Goal: Task Accomplishment & Management: Manage account settings

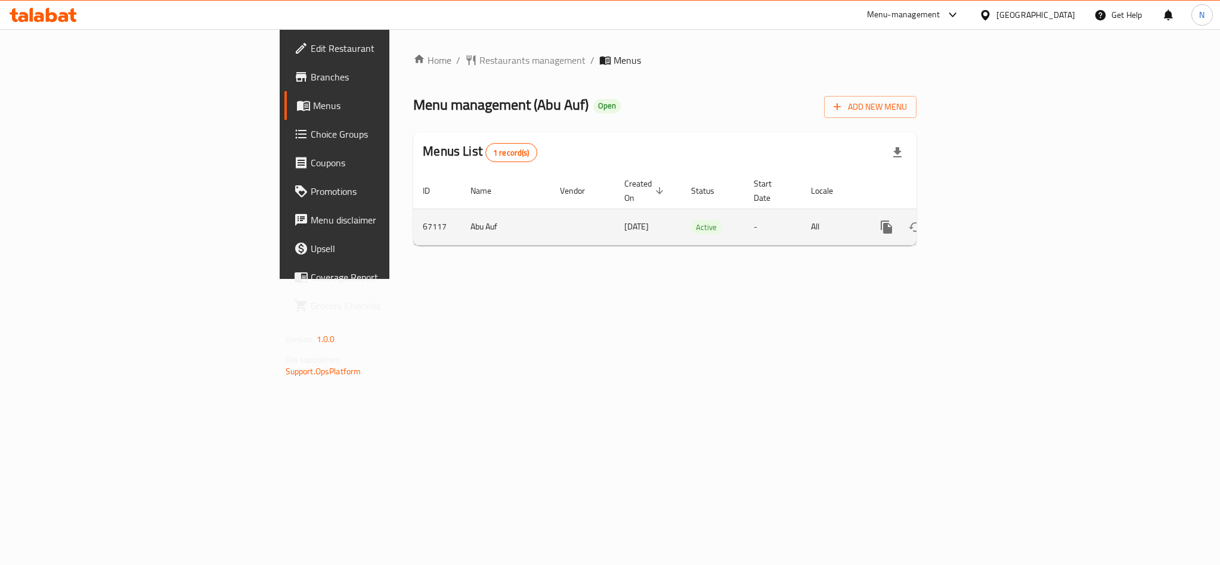
click at [980, 220] on icon "enhanced table" at bounding box center [972, 227] width 14 height 14
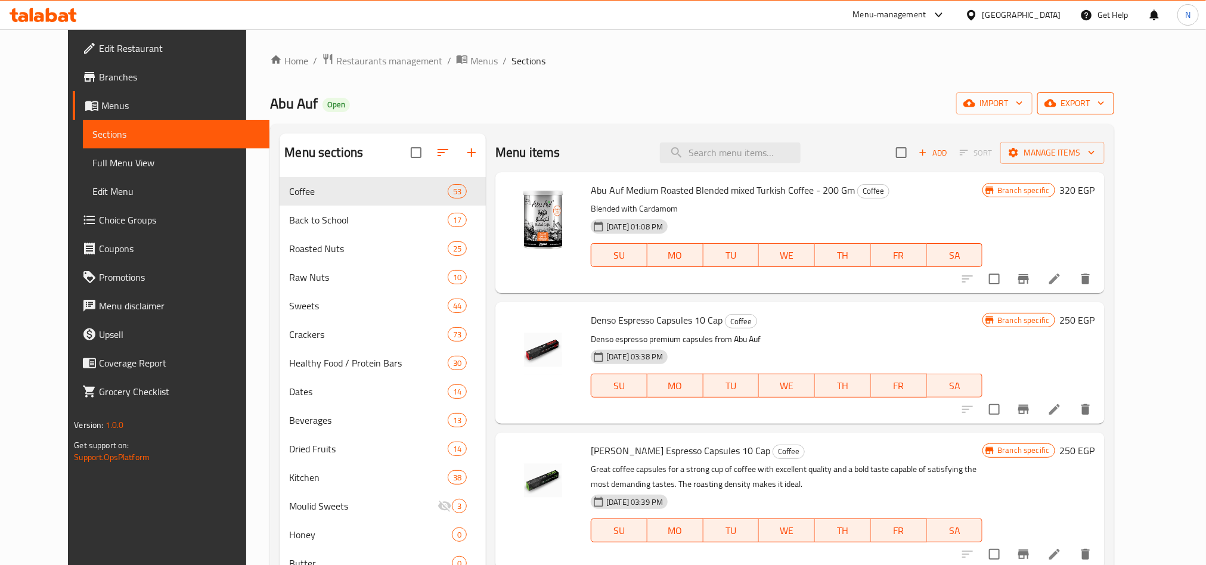
drag, startPoint x: 1150, startPoint y: 116, endPoint x: 1143, endPoint y: 98, distance: 19.3
click at [1114, 118] on div "Home / Restaurants management / Menus / Sections Abu Auf Open import export Men…" at bounding box center [692, 380] width 844 height 655
click at [1105, 97] on span "export" at bounding box center [1076, 103] width 58 height 15
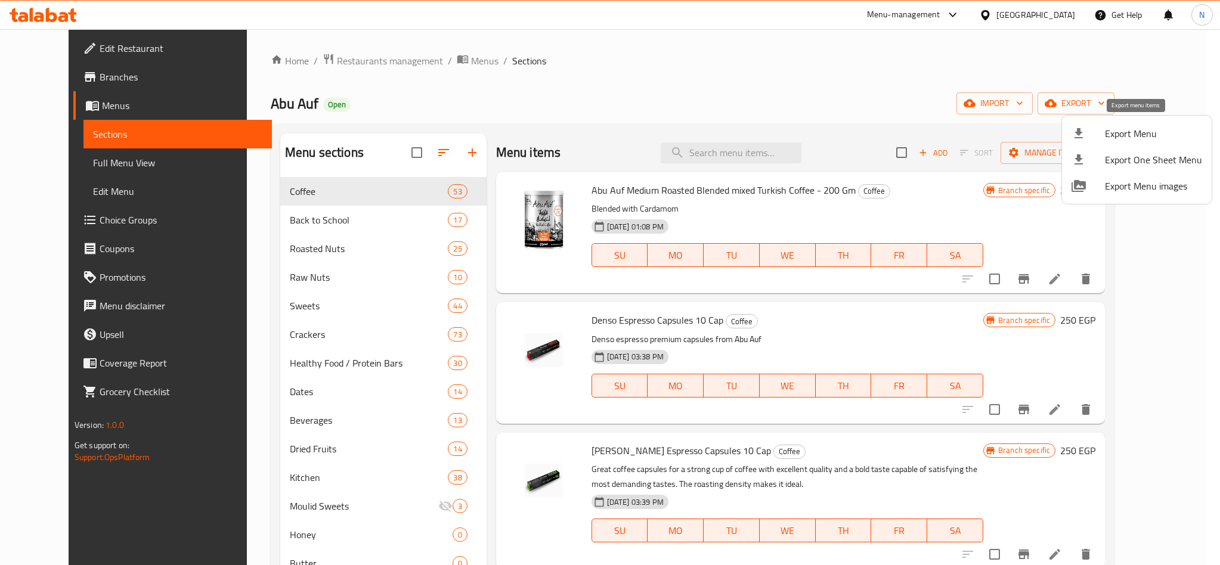
click at [1094, 129] on div at bounding box center [1088, 133] width 33 height 14
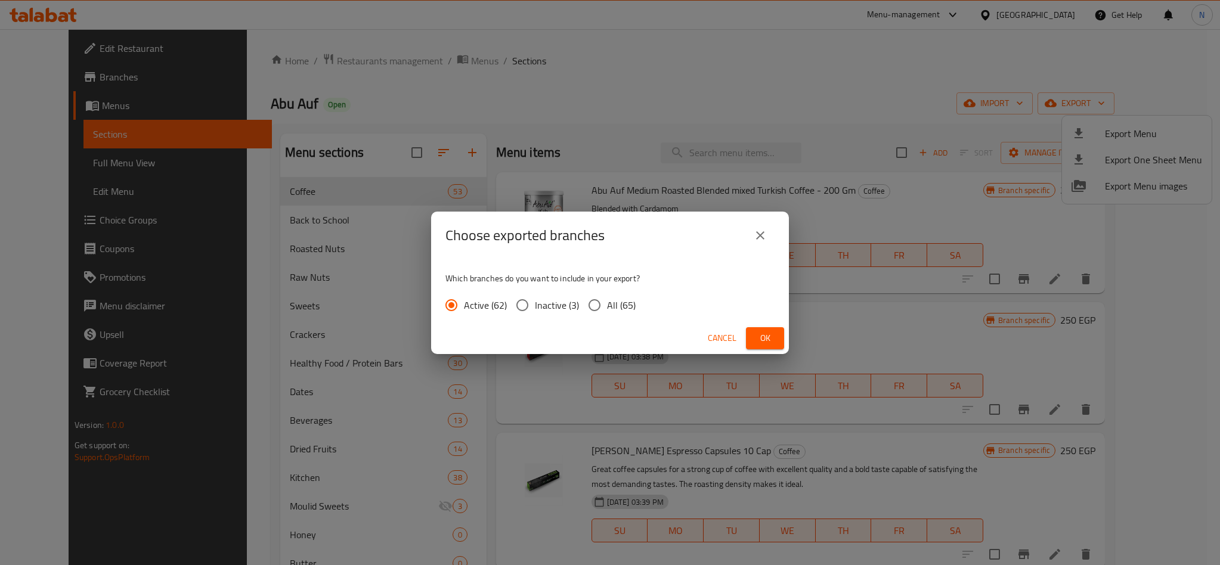
drag, startPoint x: 596, startPoint y: 303, endPoint x: 696, endPoint y: 333, distance: 104.7
click at [596, 303] on input "All (65)" at bounding box center [594, 305] width 25 height 25
radio input "true"
click at [754, 333] on button "Ok" at bounding box center [765, 338] width 38 height 22
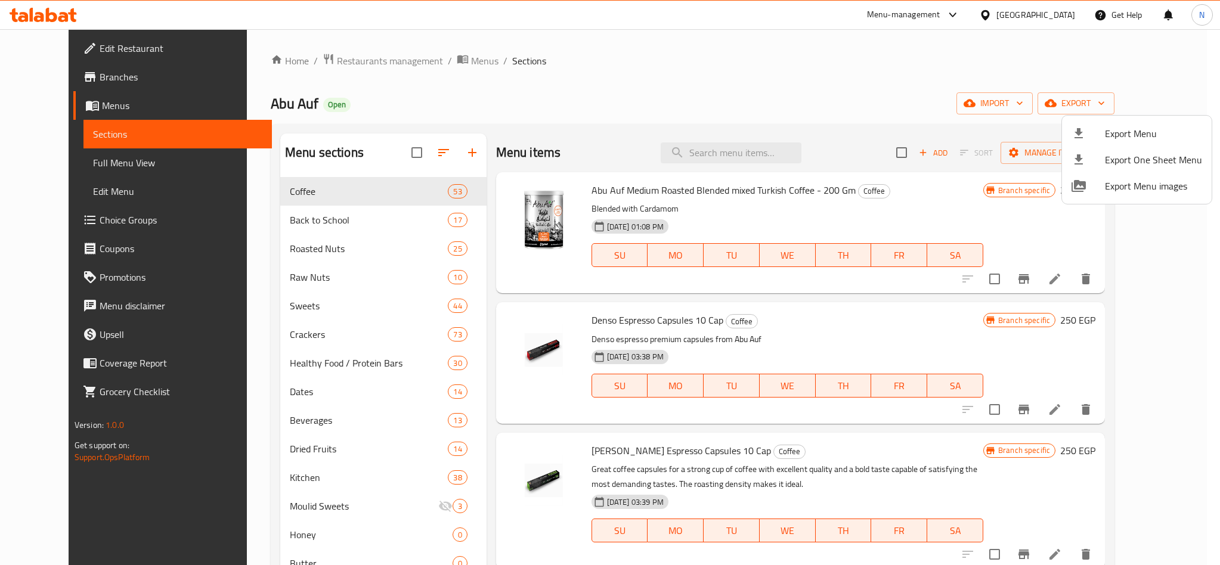
click at [741, 153] on div at bounding box center [610, 282] width 1220 height 565
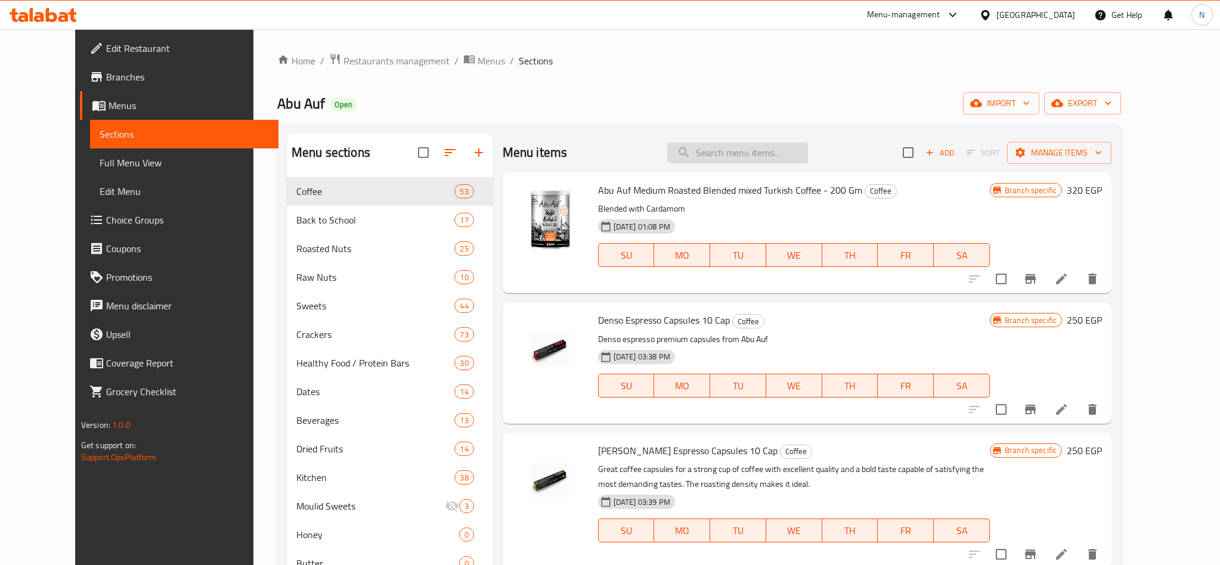
click at [742, 153] on input "search" at bounding box center [737, 153] width 141 height 21
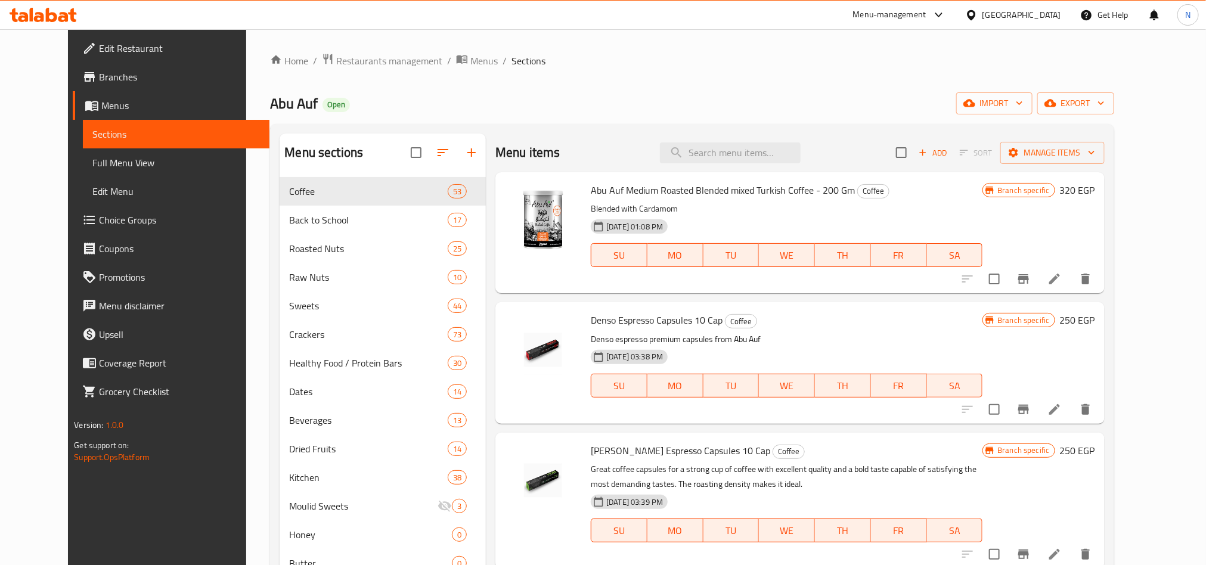
paste input "Roasted Cashew 275 gm Offer"
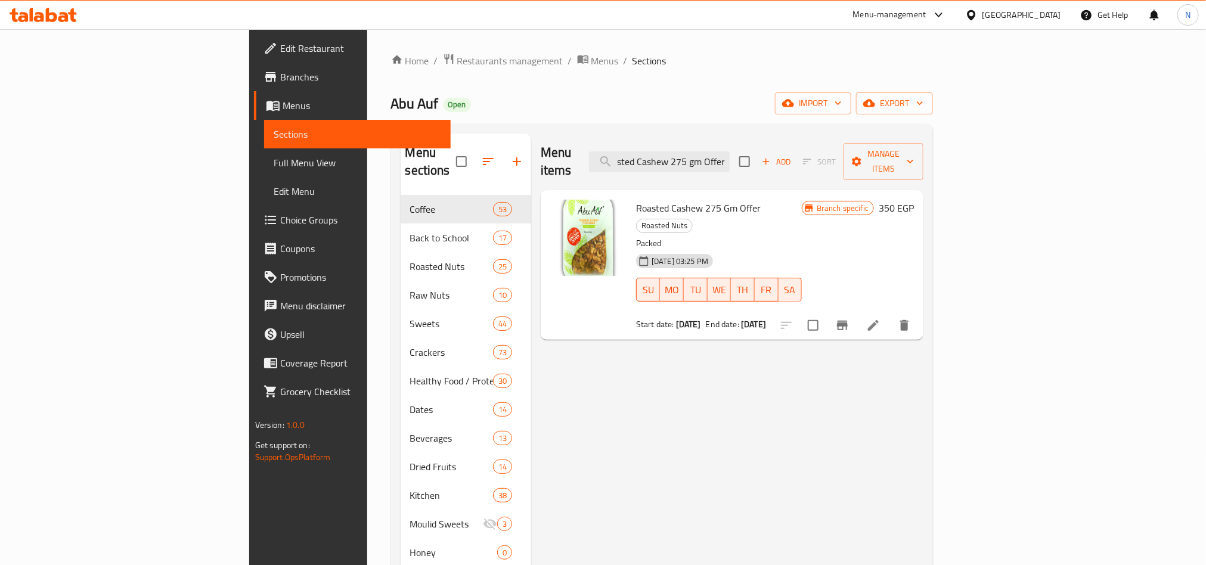
type input "Roasted Cashew 275 gm Offer"
click at [879, 320] on icon at bounding box center [873, 325] width 11 height 11
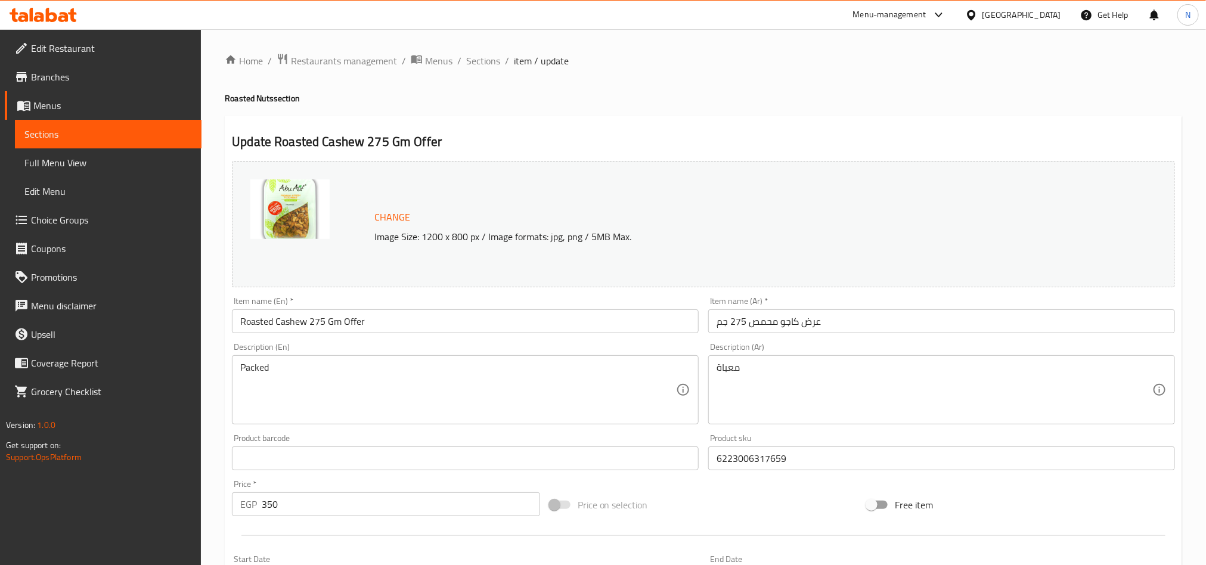
scroll to position [293, 0]
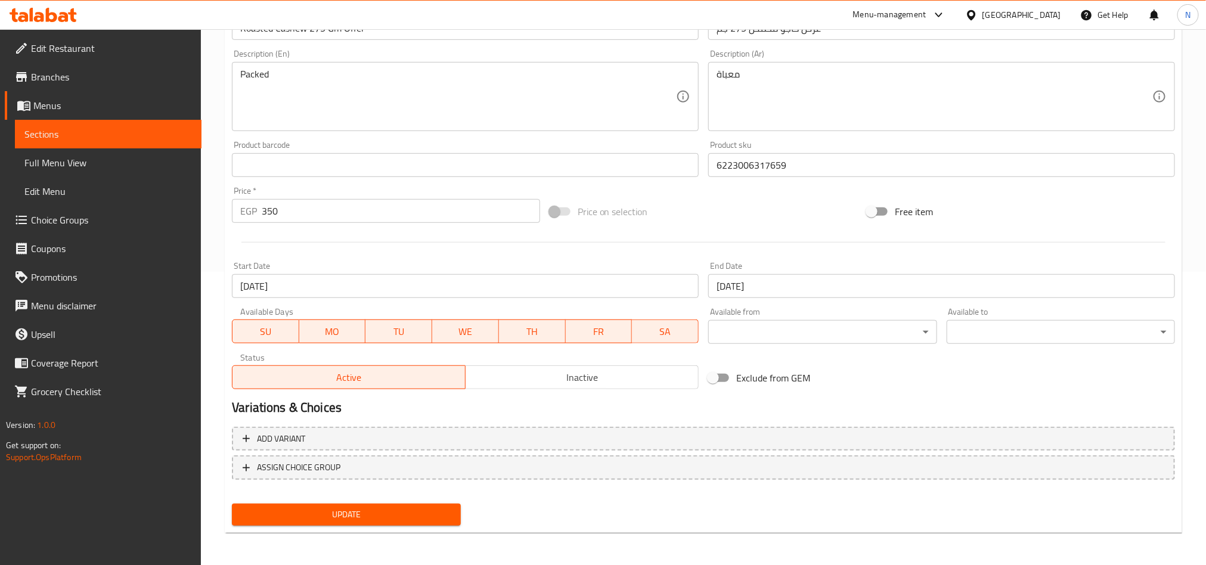
click at [841, 290] on input "[DATE]" at bounding box center [941, 286] width 467 height 24
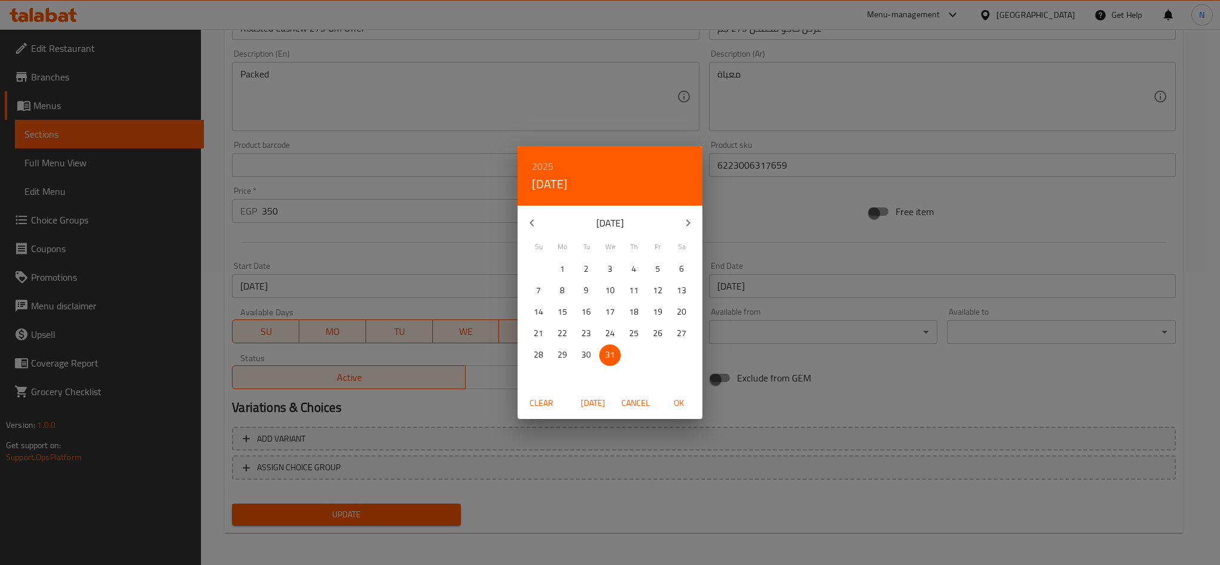
click at [640, 412] on button "Cancel" at bounding box center [636, 403] width 38 height 22
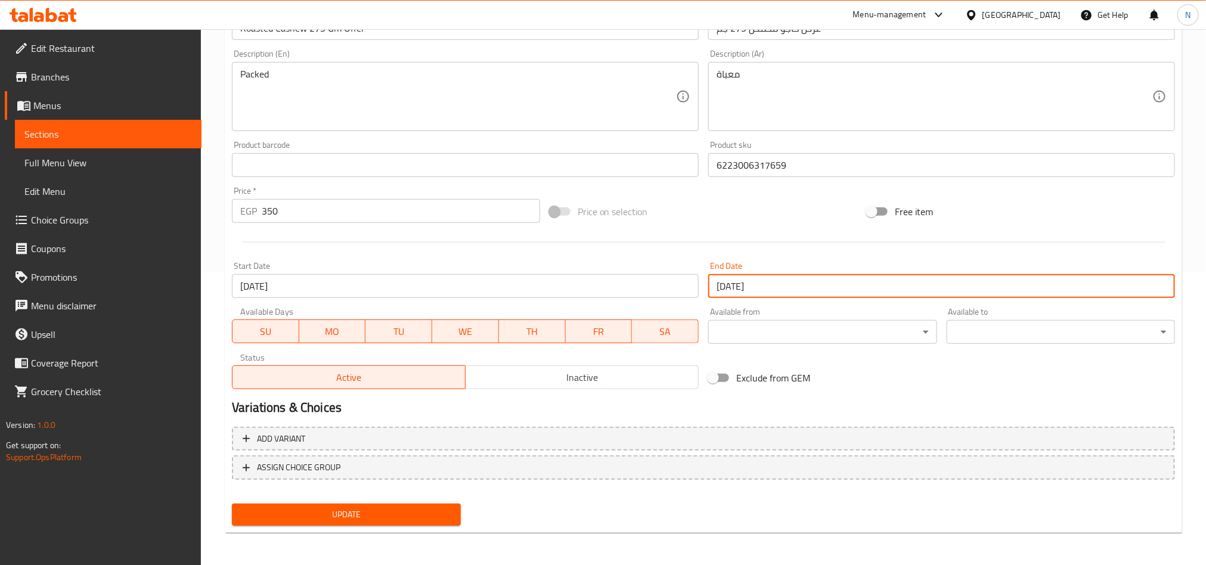
click at [750, 290] on input "[DATE]" at bounding box center [941, 286] width 467 height 24
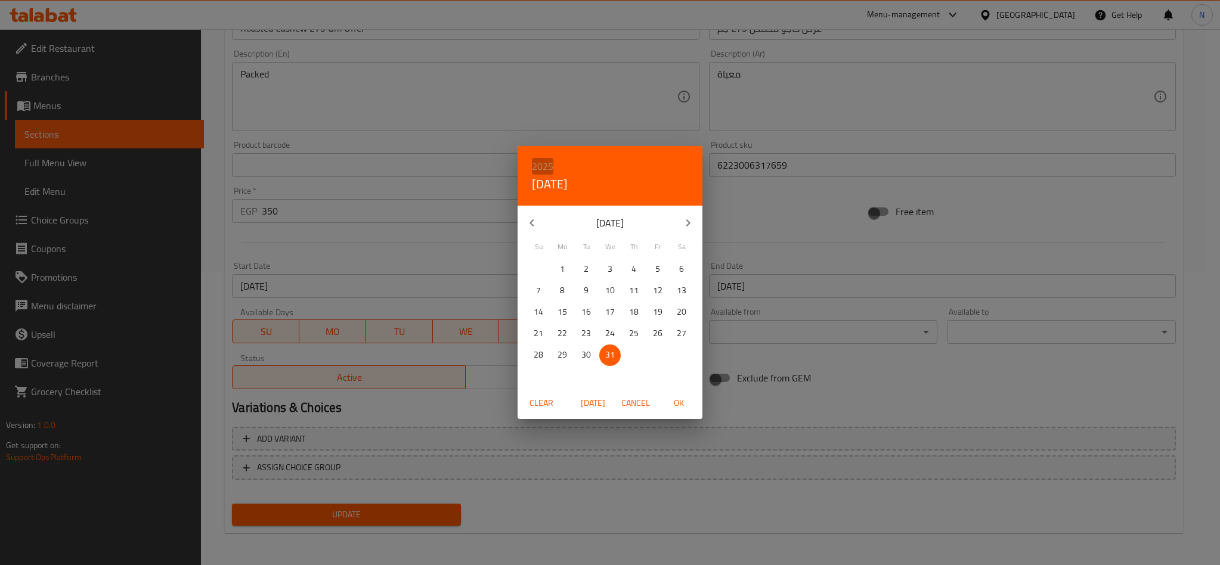
click at [542, 163] on h6 "2025" at bounding box center [542, 166] width 21 height 17
click at [611, 351] on div "2030" at bounding box center [610, 351] width 185 height 24
click at [539, 265] on p "1" at bounding box center [538, 269] width 5 height 15
click at [682, 412] on button "OK" at bounding box center [679, 403] width 38 height 22
type input "[DATE]"
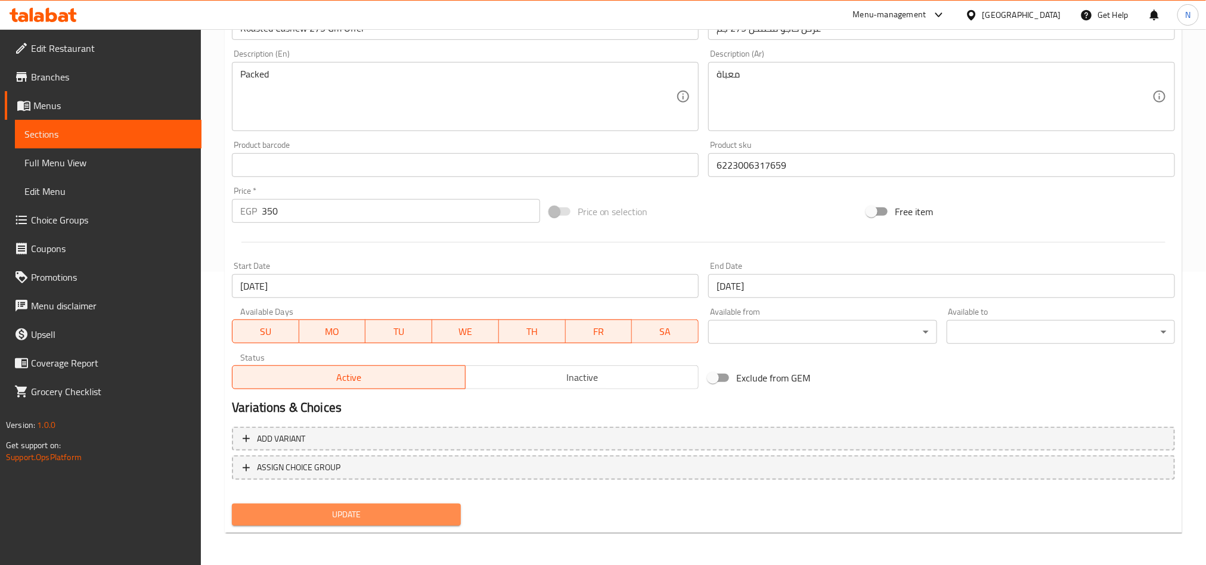
drag, startPoint x: 404, startPoint y: 510, endPoint x: 457, endPoint y: 503, distance: 53.0
click at [404, 512] on span "Update" at bounding box center [346, 514] width 209 height 15
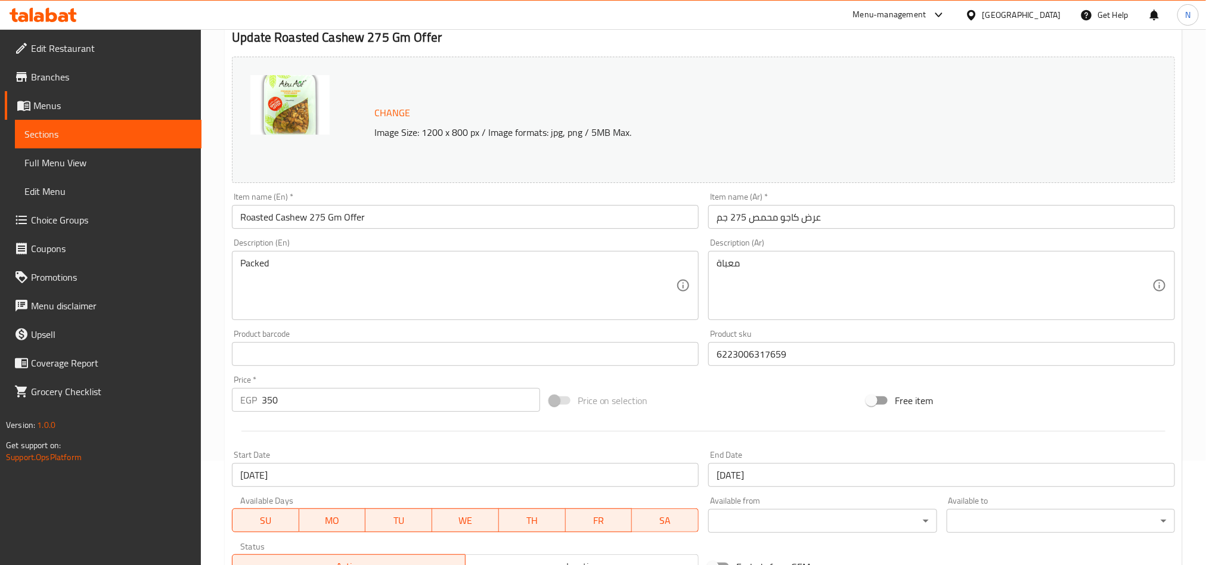
scroll to position [0, 0]
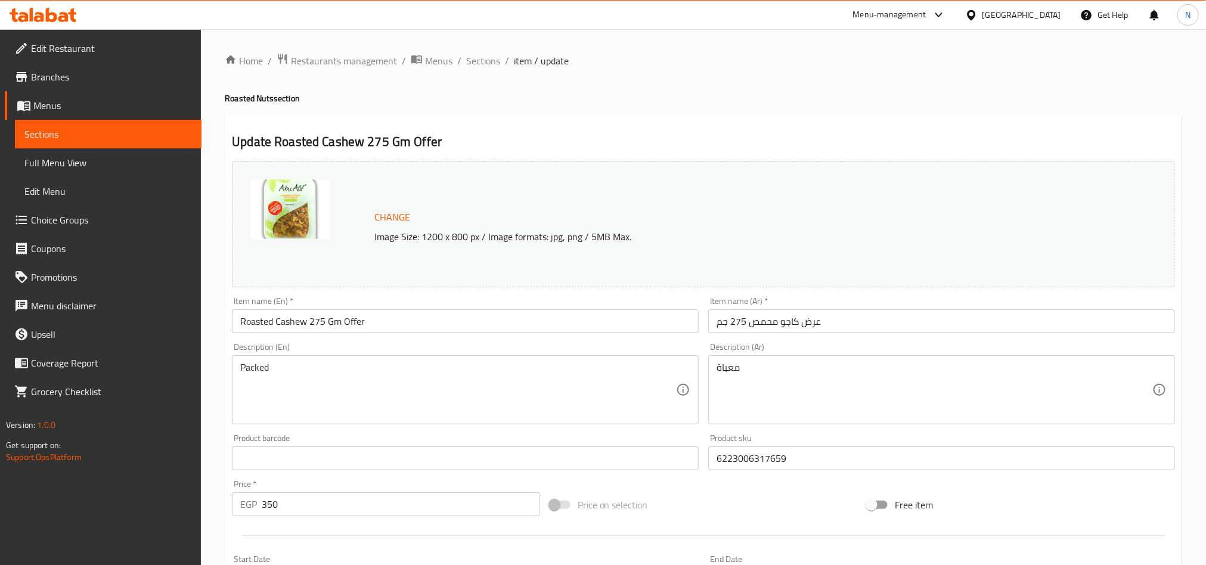
click at [416, 314] on input "Roasted Cashew 275 Gm Offer" at bounding box center [465, 321] width 467 height 24
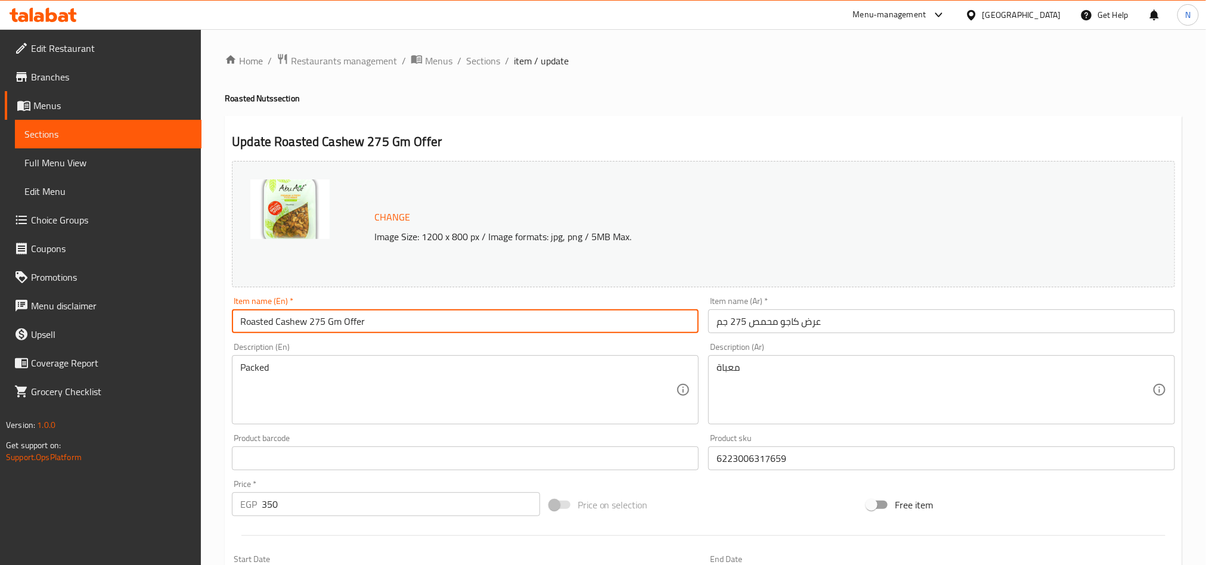
click at [416, 315] on input "Roasted Cashew 275 Gm Offer" at bounding box center [465, 321] width 467 height 24
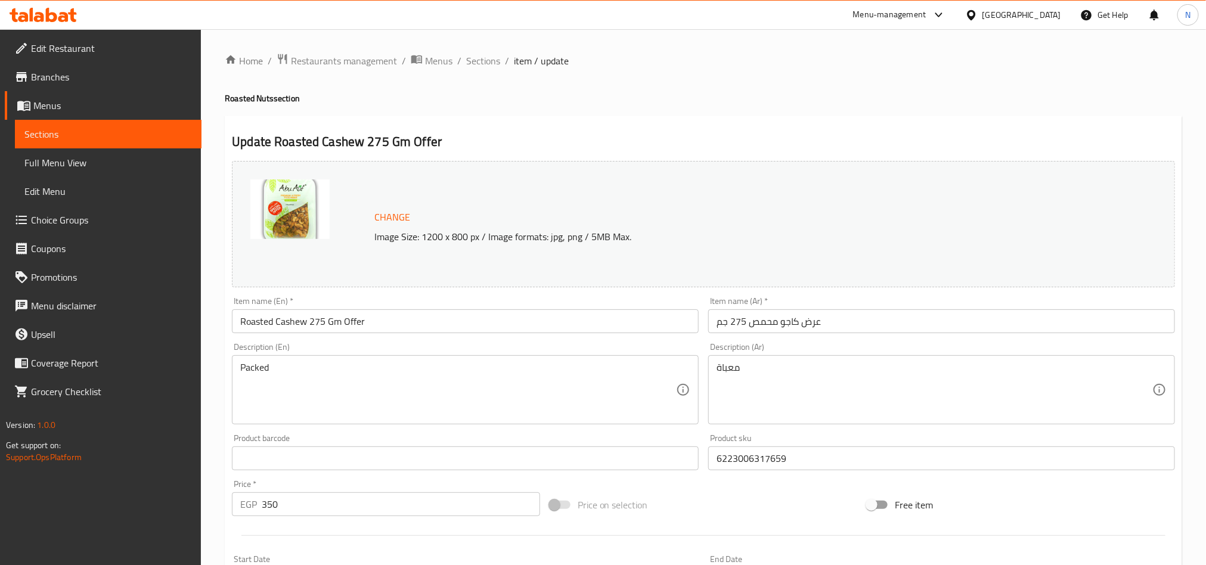
click at [460, 315] on input "Roasted Cashew 275 Gm Offer" at bounding box center [465, 321] width 467 height 24
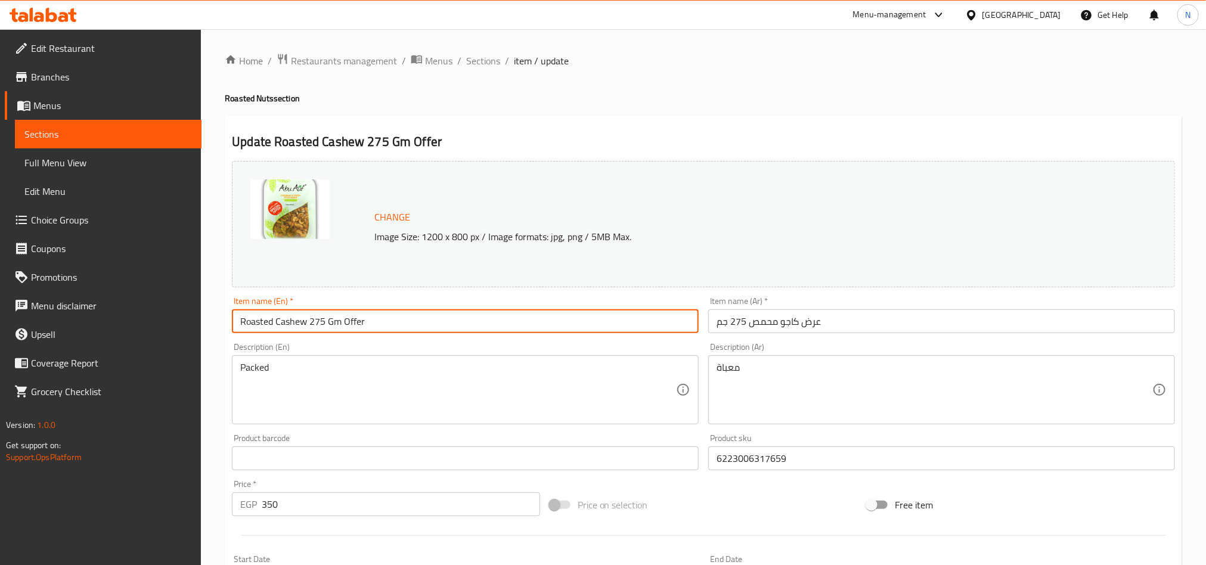
click at [460, 317] on input "Roasted Cashew 275 Gm Offer" at bounding box center [465, 321] width 467 height 24
click at [481, 57] on span "Sections" at bounding box center [483, 61] width 34 height 14
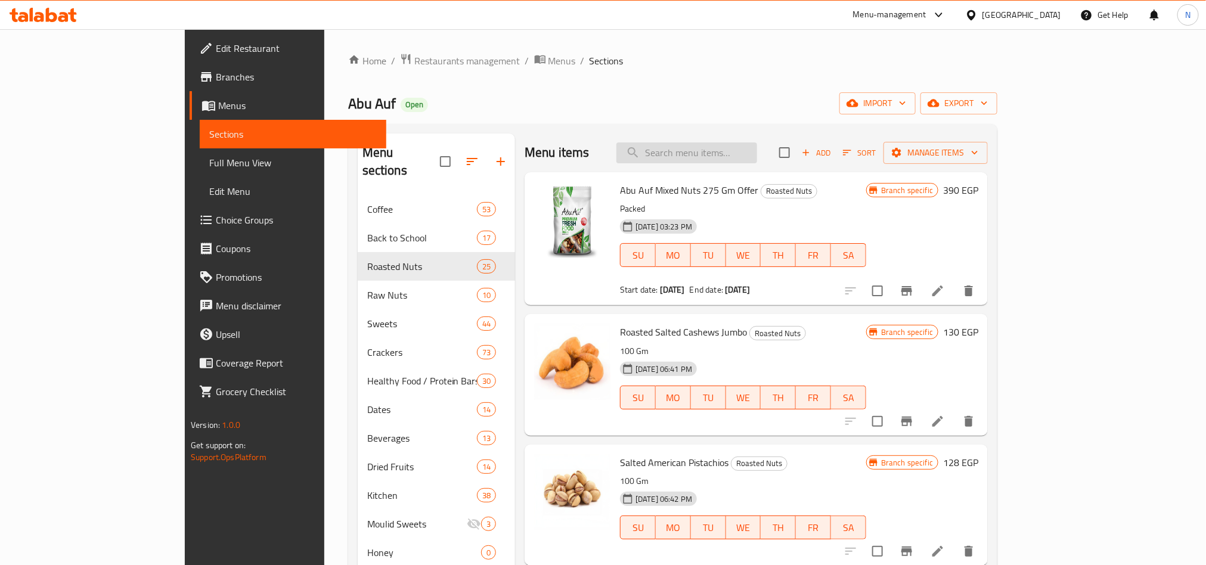
click at [757, 145] on input "search" at bounding box center [687, 153] width 141 height 21
paste input "Roasted Cashew 275 Gm Offer"
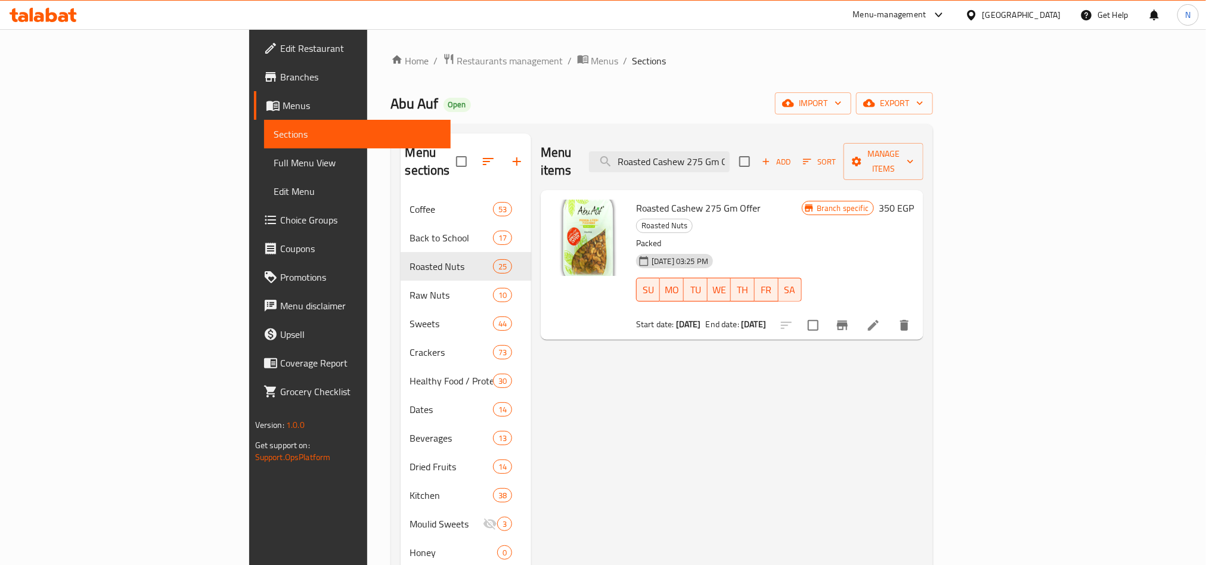
click at [745, 168] on div "Menu items Roasted Cashew 275 Gm Offer Add Sort Manage items" at bounding box center [732, 162] width 383 height 57
click at [730, 151] on input "Roasted Cashew 275 Gm Offer" at bounding box center [659, 161] width 141 height 21
click at [730, 157] on input "Roasted Cashew 275 Gm Offer" at bounding box center [659, 161] width 141 height 21
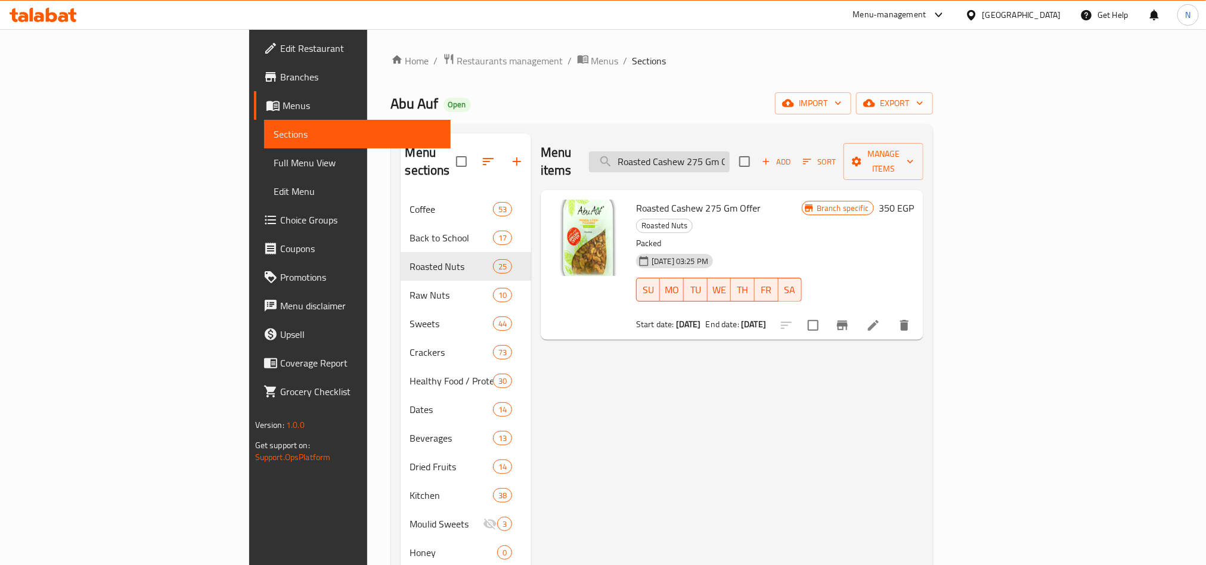
paste input "Pistachio 275 g"
click at [778, 318] on div "Start date: [DATE] End date: [DATE]" at bounding box center [719, 324] width 166 height 12
click at [744, 322] on div "Menu items Roasted Pistachio 275 gm Offer Add Sort Manage items Roasted Pistach…" at bounding box center [727, 416] width 392 height 565
click at [738, 167] on div "Menu items Roasted Pistachio 275 gm Offer Add Sort Manage items" at bounding box center [732, 162] width 383 height 57
click at [730, 151] on input "Roasted Pistachio 275 gm Offer" at bounding box center [659, 161] width 141 height 21
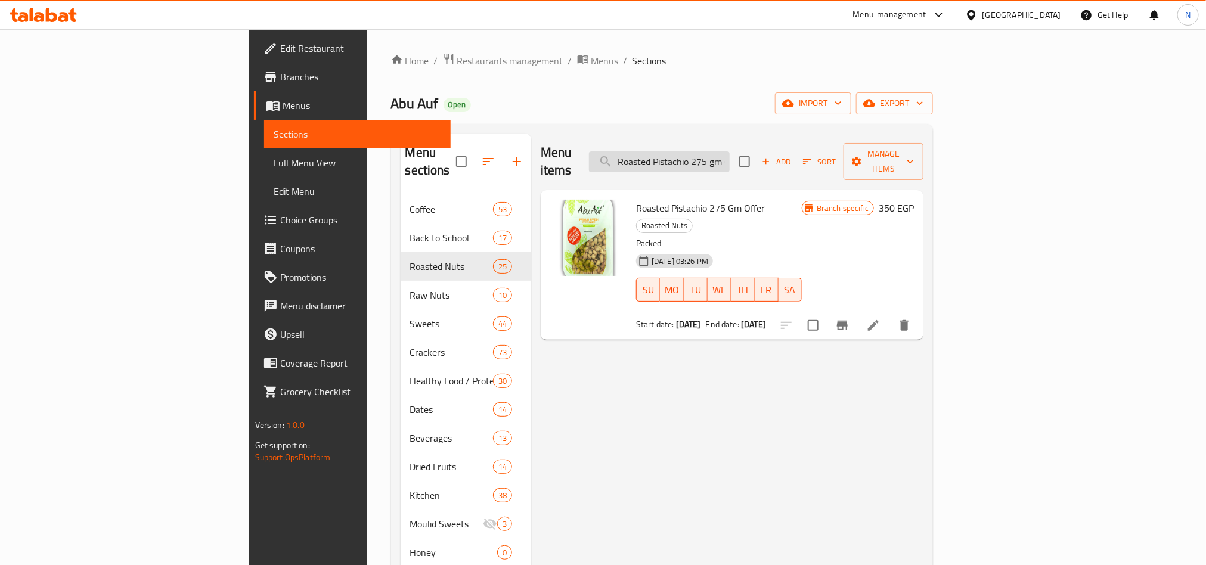
click at [730, 151] on input "Roasted Pistachio 275 gm Offer" at bounding box center [659, 161] width 141 height 21
click at [730, 157] on input "Roasted Pistachio 275 gm Offer" at bounding box center [659, 161] width 141 height 21
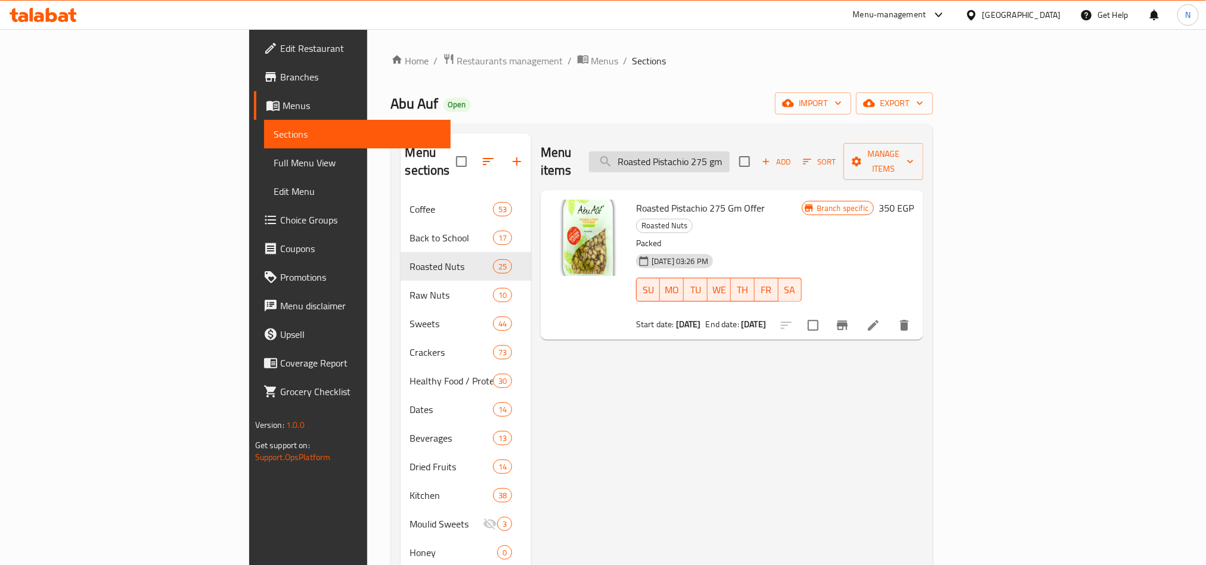
paste input "aw Almonds 275 gm Offer"
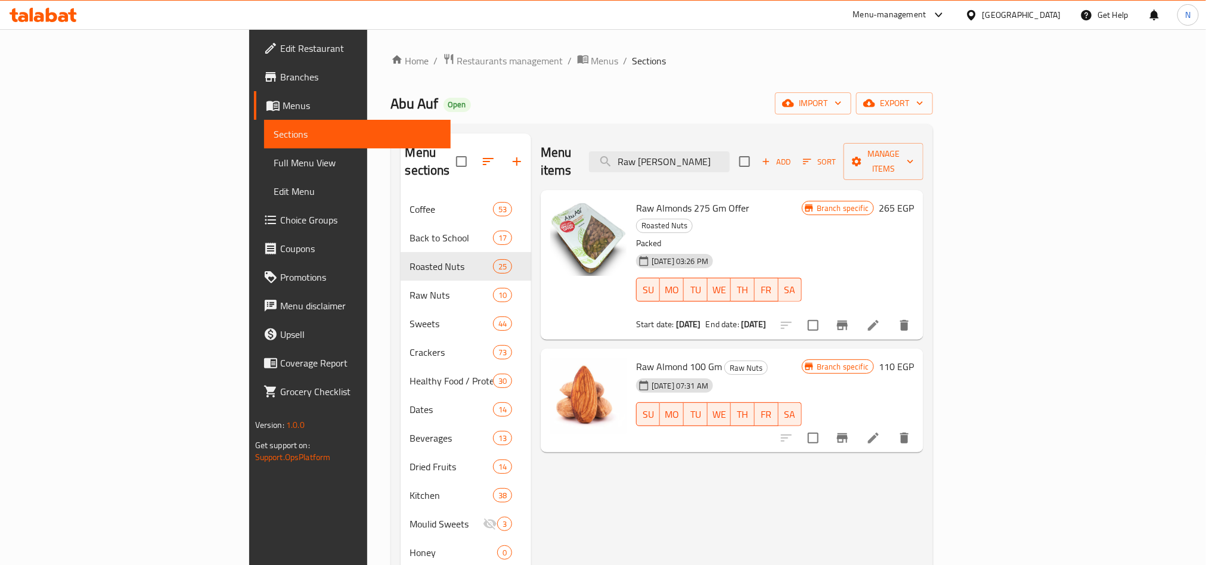
type input "Raw [PERSON_NAME]"
click at [879, 320] on icon at bounding box center [873, 325] width 11 height 11
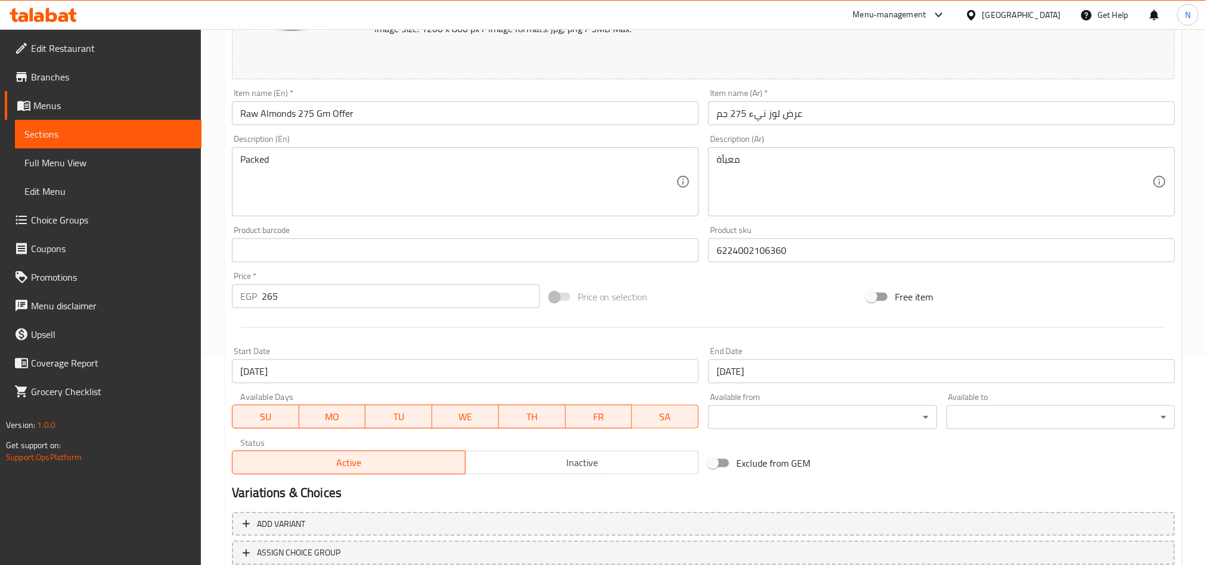
scroll to position [293, 0]
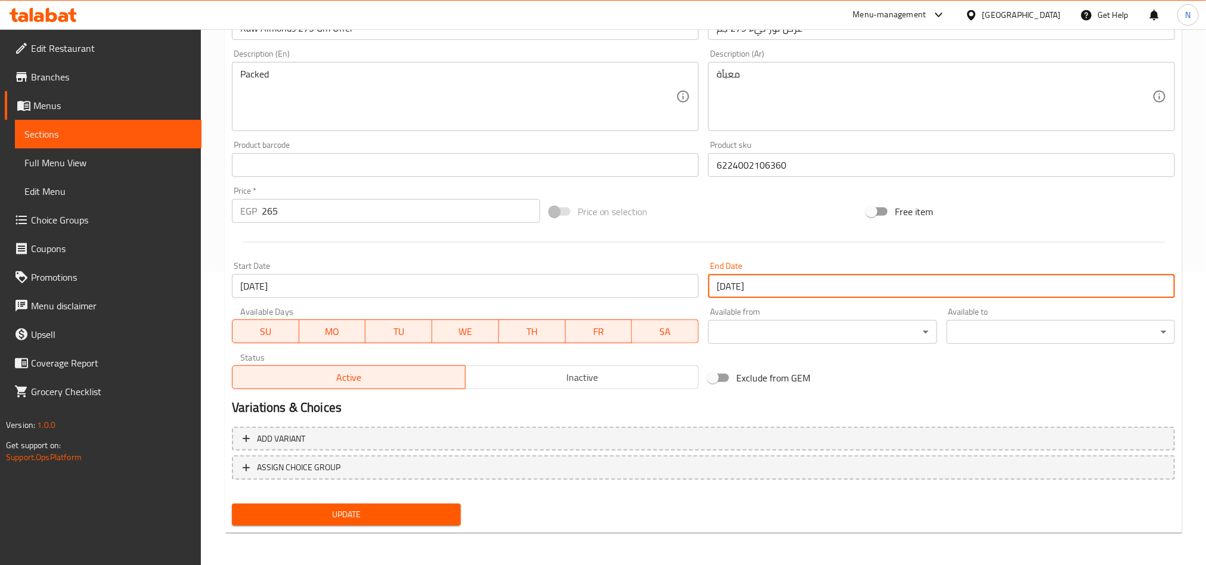
click at [770, 294] on input "[DATE]" at bounding box center [941, 286] width 467 height 24
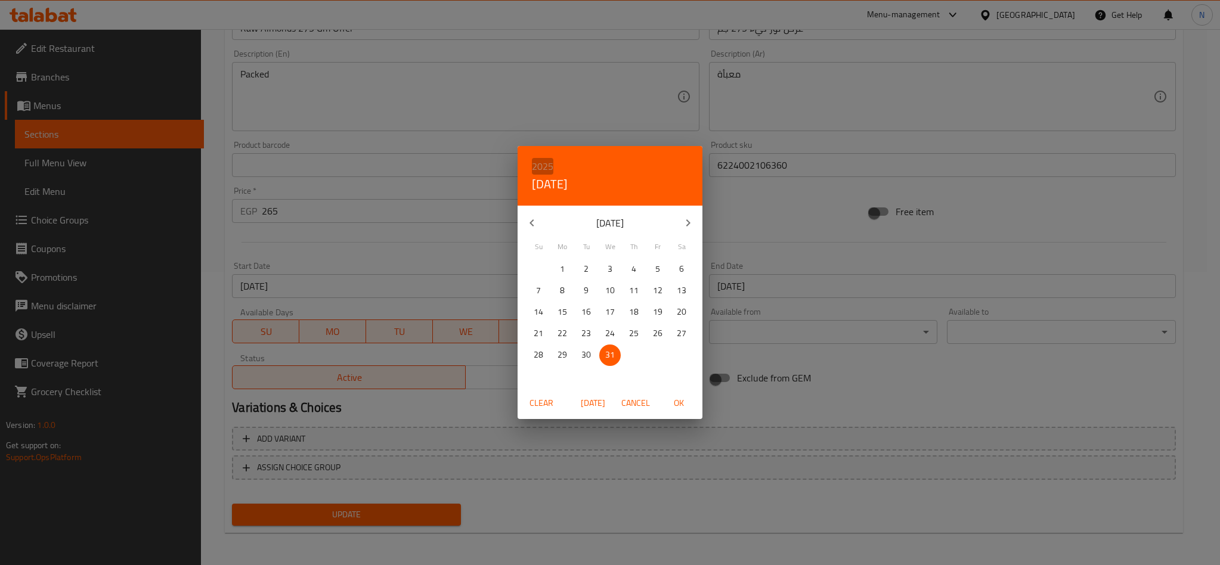
click at [537, 161] on h6 "2025" at bounding box center [542, 166] width 21 height 17
click at [611, 354] on div "2030" at bounding box center [610, 351] width 185 height 24
click at [535, 271] on span "1" at bounding box center [538, 269] width 21 height 15
click at [676, 406] on span "OK" at bounding box center [678, 403] width 29 height 15
type input "[DATE]"
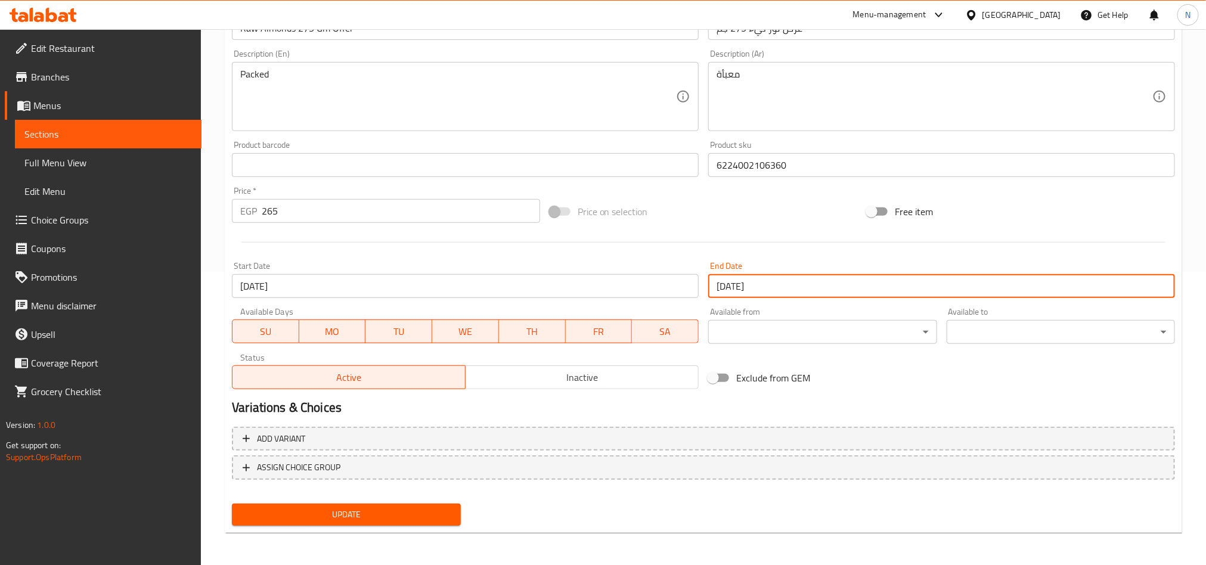
click at [431, 523] on button "Update" at bounding box center [346, 515] width 228 height 22
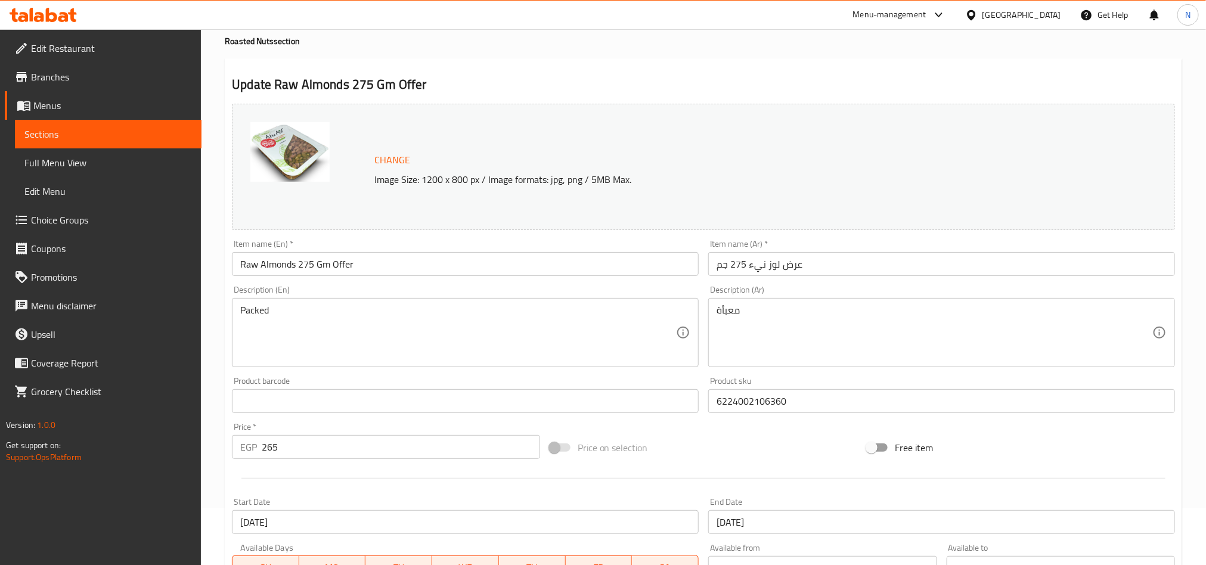
scroll to position [0, 0]
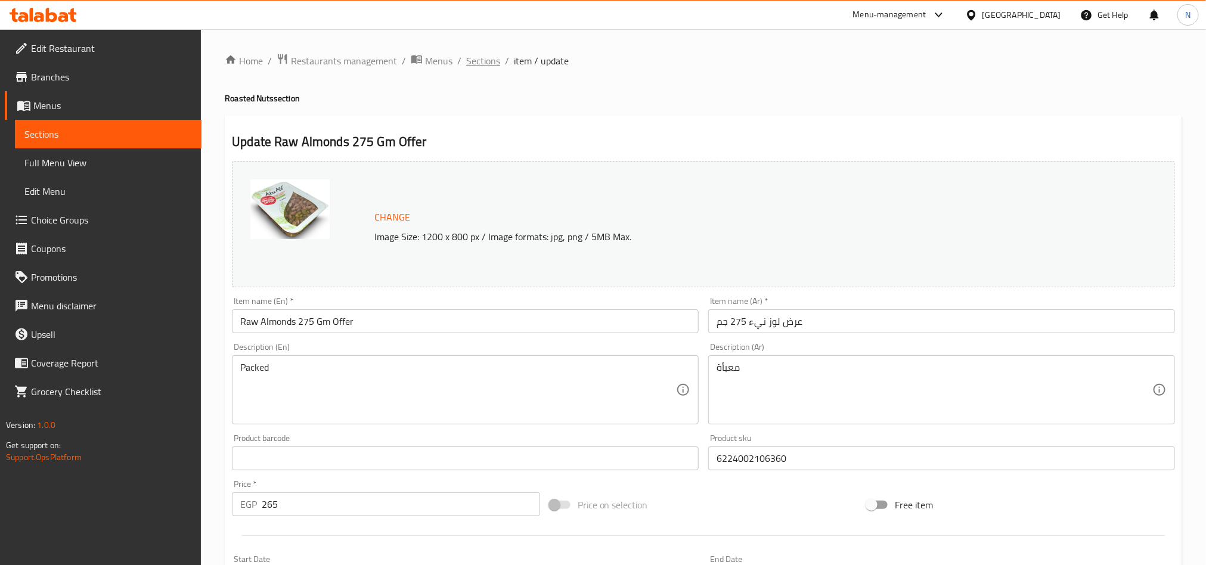
click at [489, 63] on span "Sections" at bounding box center [483, 61] width 34 height 14
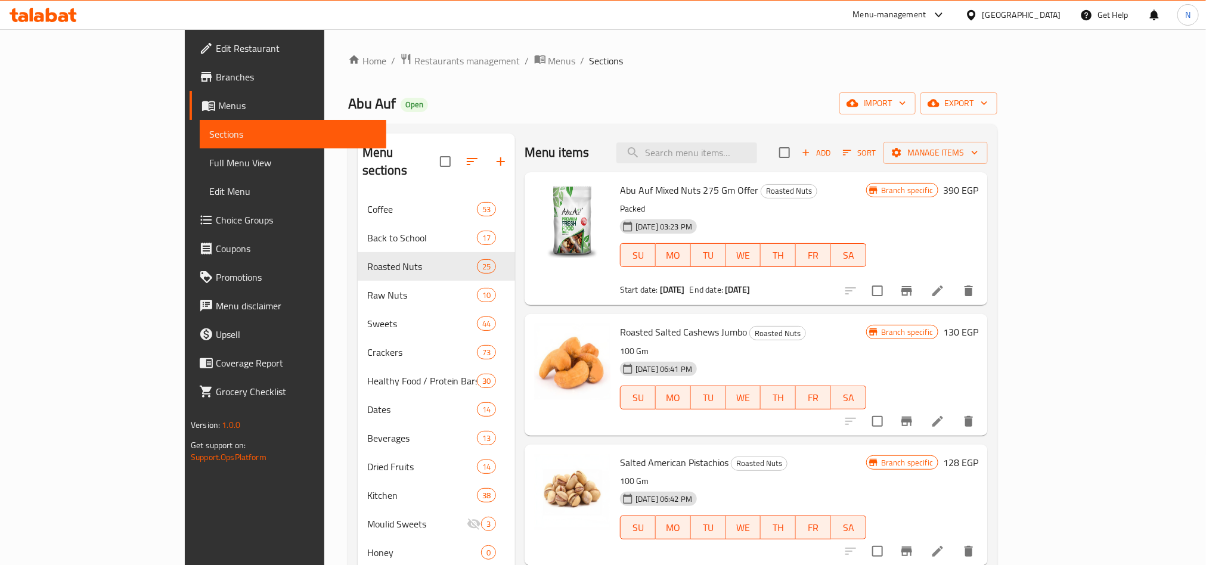
click at [768, 131] on div "Menu sections Coffee 53 Back to School 17 Roasted Nuts 25 Raw Nuts 10 Sweets 44…" at bounding box center [673, 416] width 650 height 584
click at [752, 156] on input "search" at bounding box center [687, 153] width 141 height 21
paste input "Abu Auf Mixed Nuts 275 gm Offer"
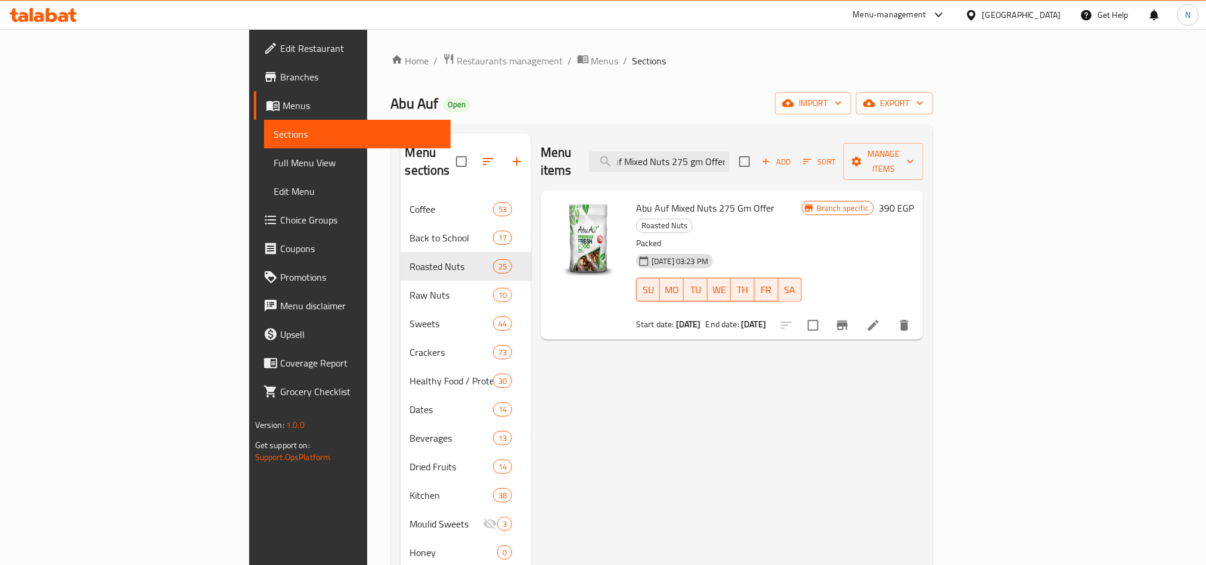
type input "Abu Auf Mixed Nuts 275 gm Offer"
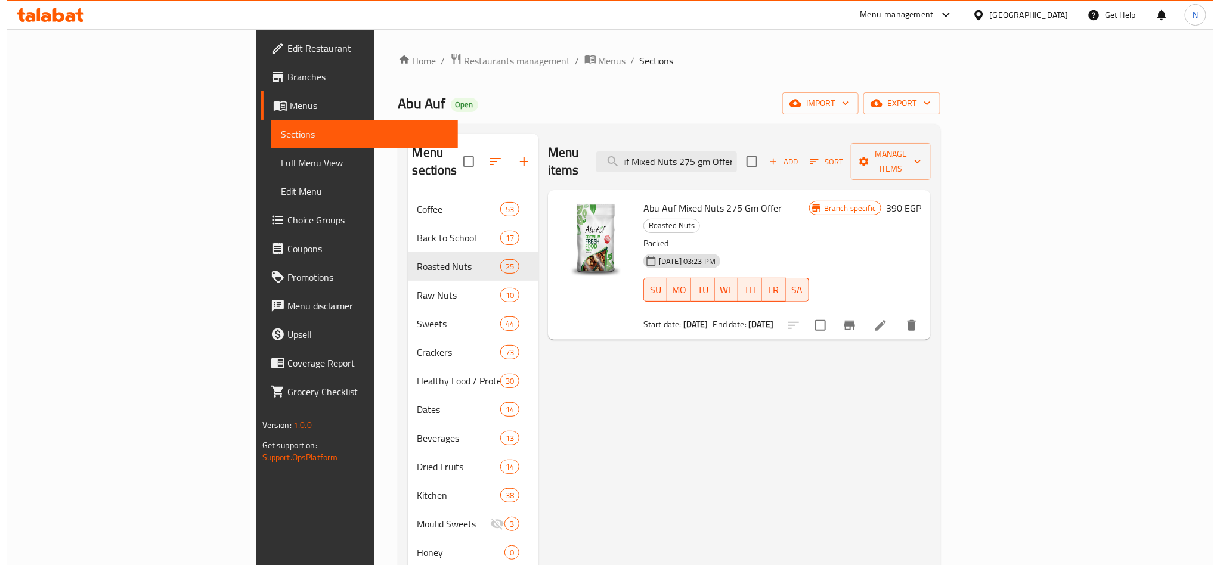
scroll to position [0, 0]
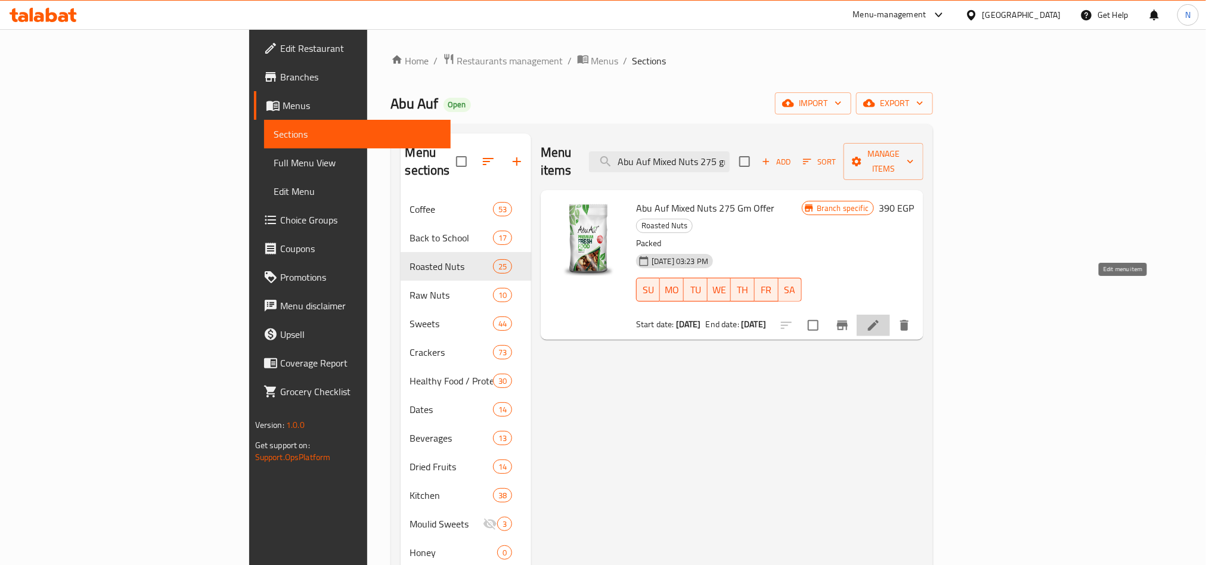
click at [881, 318] on icon at bounding box center [873, 325] width 14 height 14
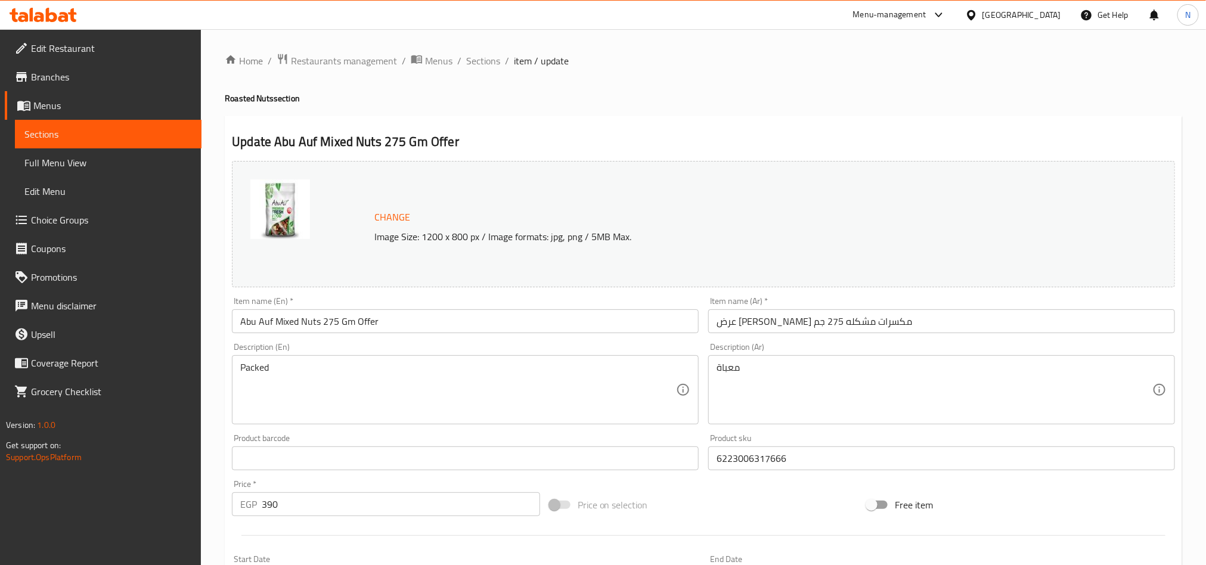
click at [374, 320] on input "Abu Auf Mixed Nuts 275 Gm Offer" at bounding box center [465, 321] width 467 height 24
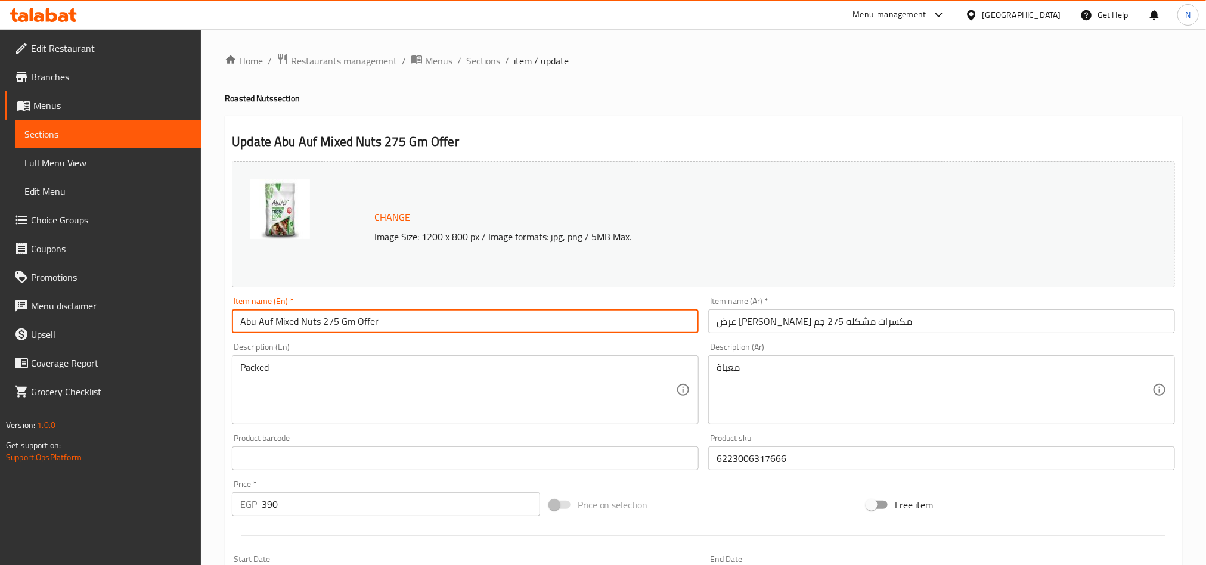
drag, startPoint x: 374, startPoint y: 320, endPoint x: 357, endPoint y: 321, distance: 17.9
click at [376, 320] on input "Abu Auf Mixed Nuts 275 Gm Offer" at bounding box center [465, 321] width 467 height 24
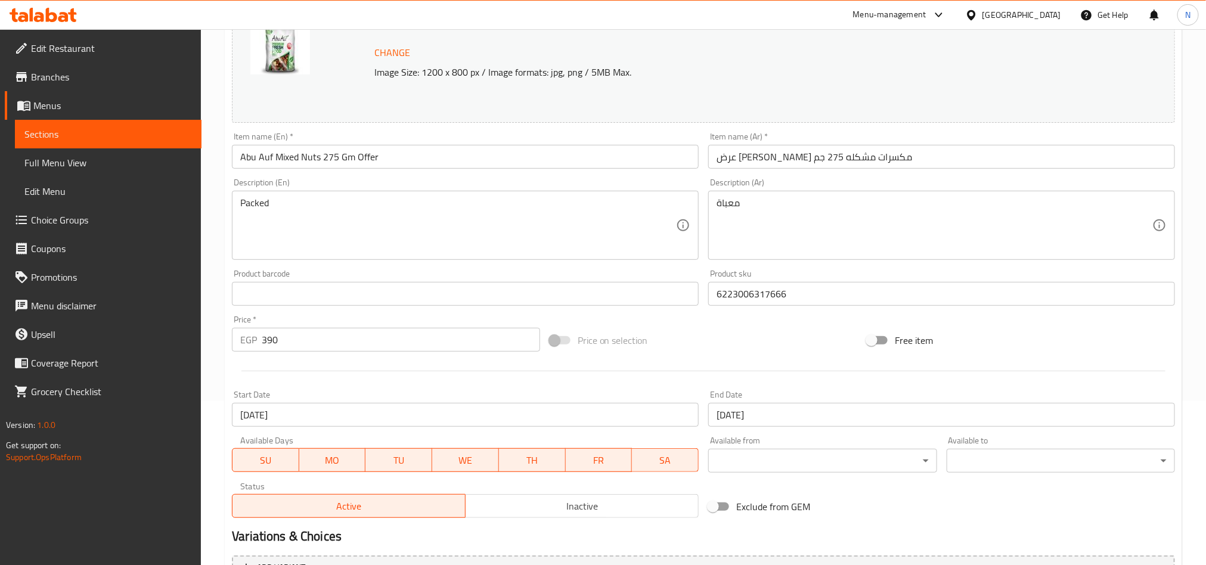
scroll to position [293, 0]
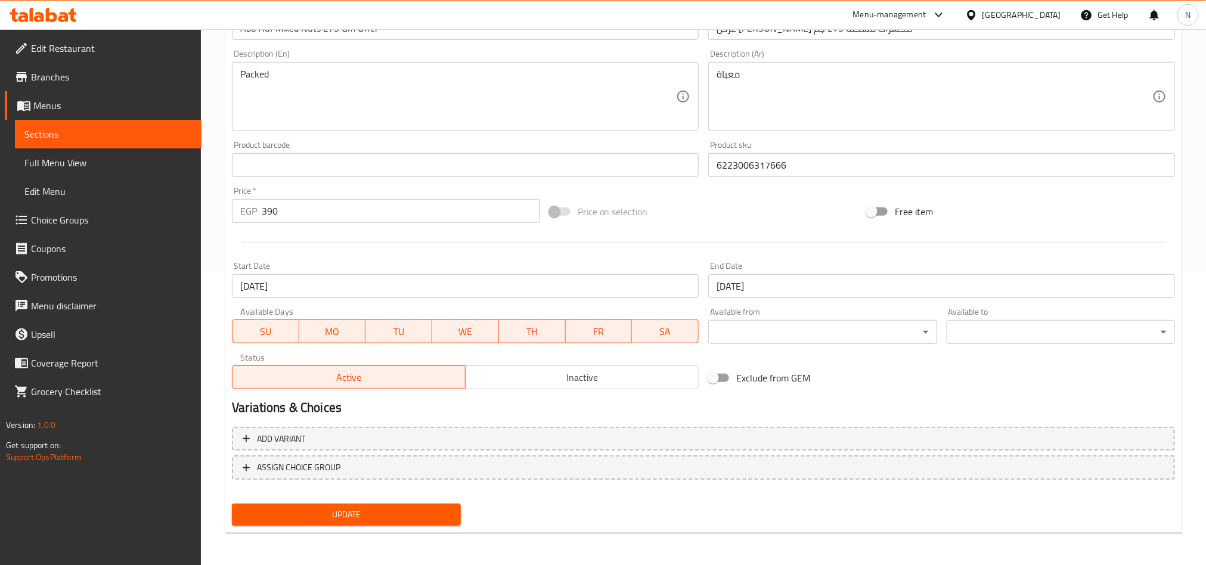
click at [923, 292] on input "[DATE]" at bounding box center [941, 286] width 467 height 24
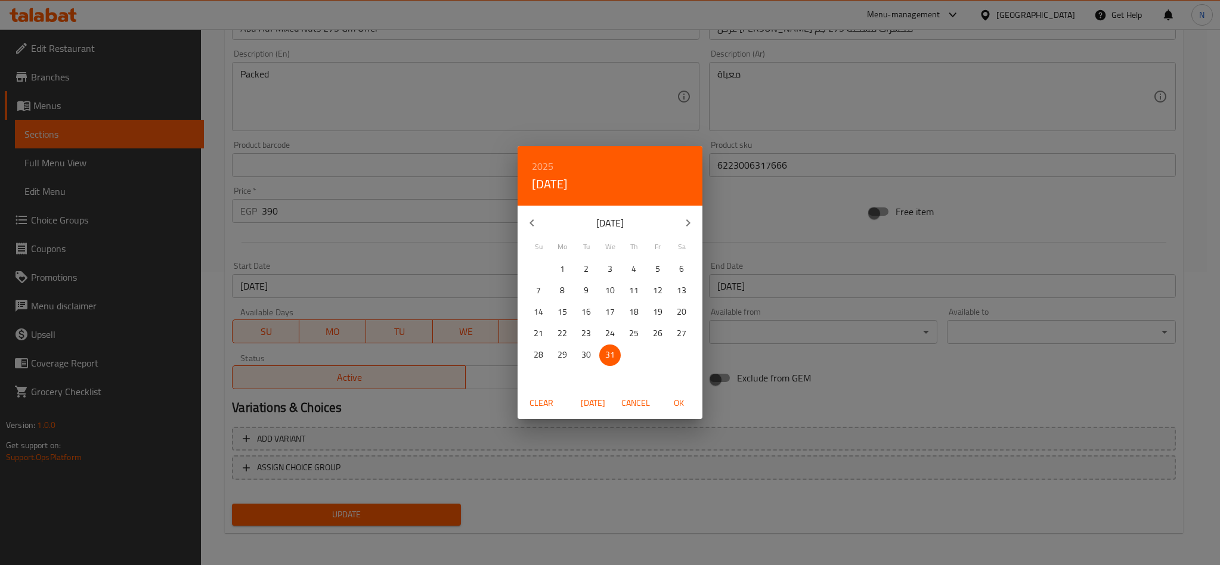
click at [549, 167] on h6 "2025" at bounding box center [542, 166] width 21 height 17
click at [609, 348] on div "2030" at bounding box center [610, 351] width 185 height 24
drag, startPoint x: 528, startPoint y: 272, endPoint x: 555, endPoint y: 284, distance: 29.1
click at [534, 275] on span "1" at bounding box center [538, 269] width 21 height 15
click at [675, 400] on span "OK" at bounding box center [678, 403] width 29 height 15
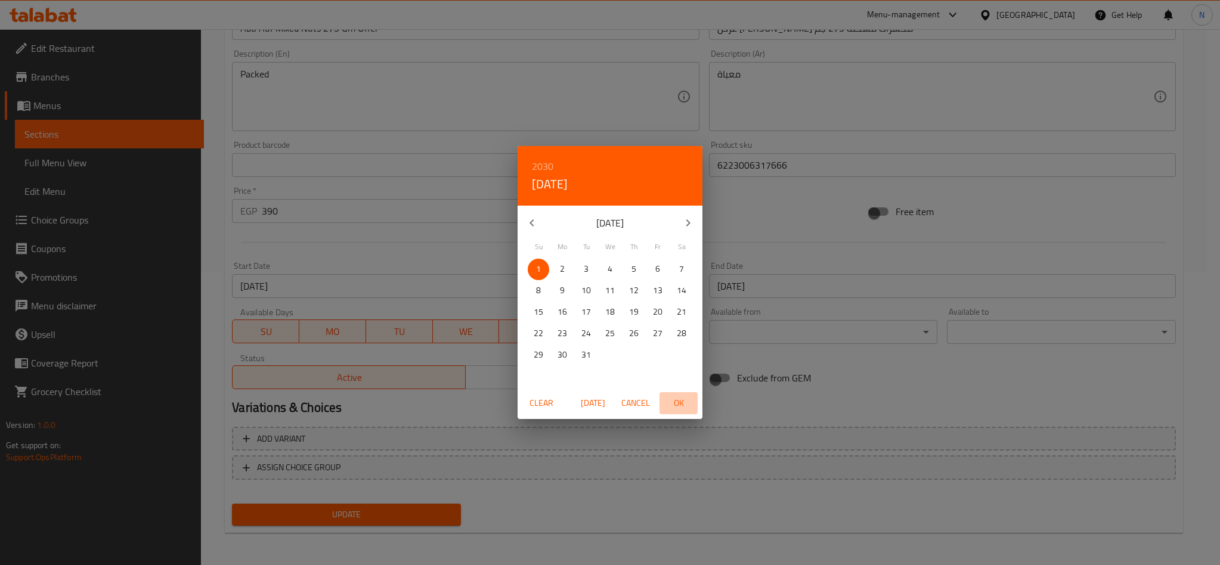
type input "[DATE]"
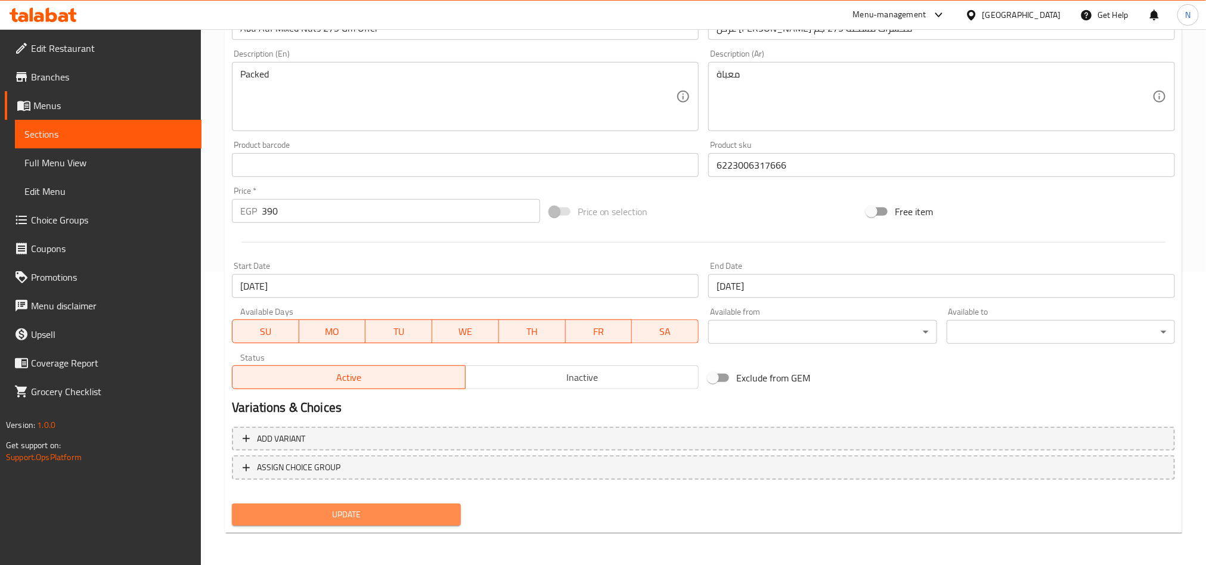
click at [403, 510] on span "Update" at bounding box center [346, 514] width 209 height 15
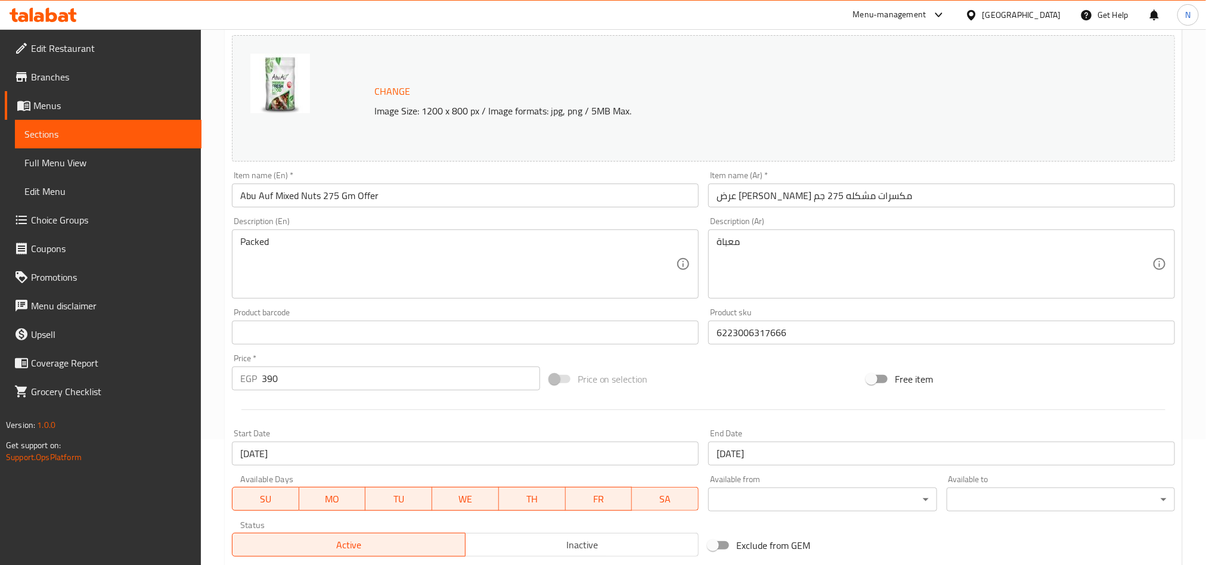
scroll to position [0, 0]
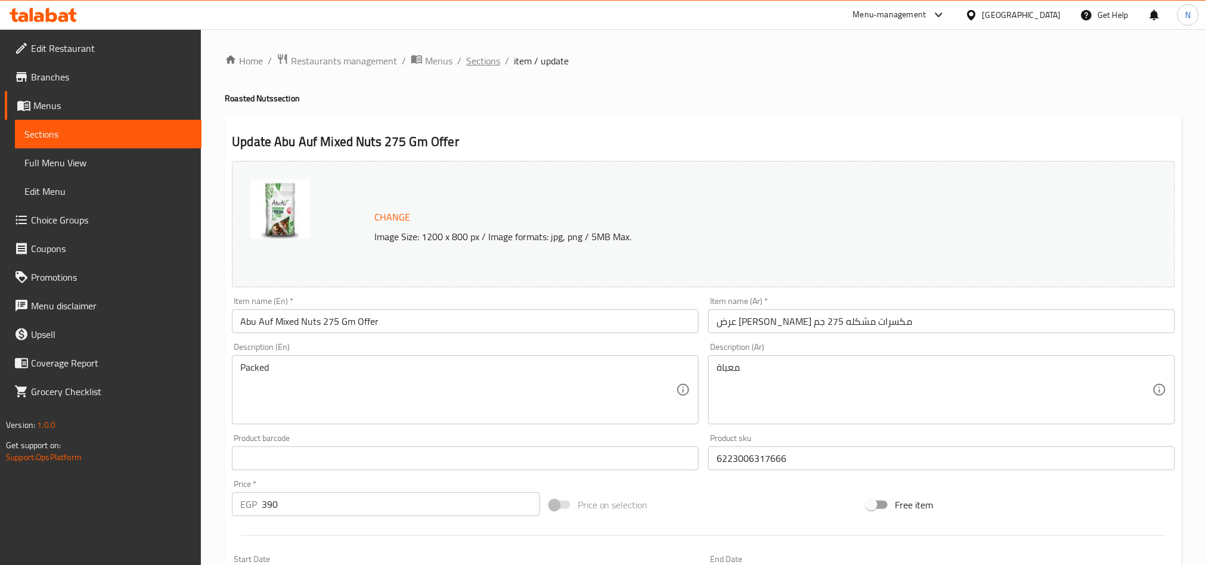
click at [484, 64] on span "Sections" at bounding box center [483, 61] width 34 height 14
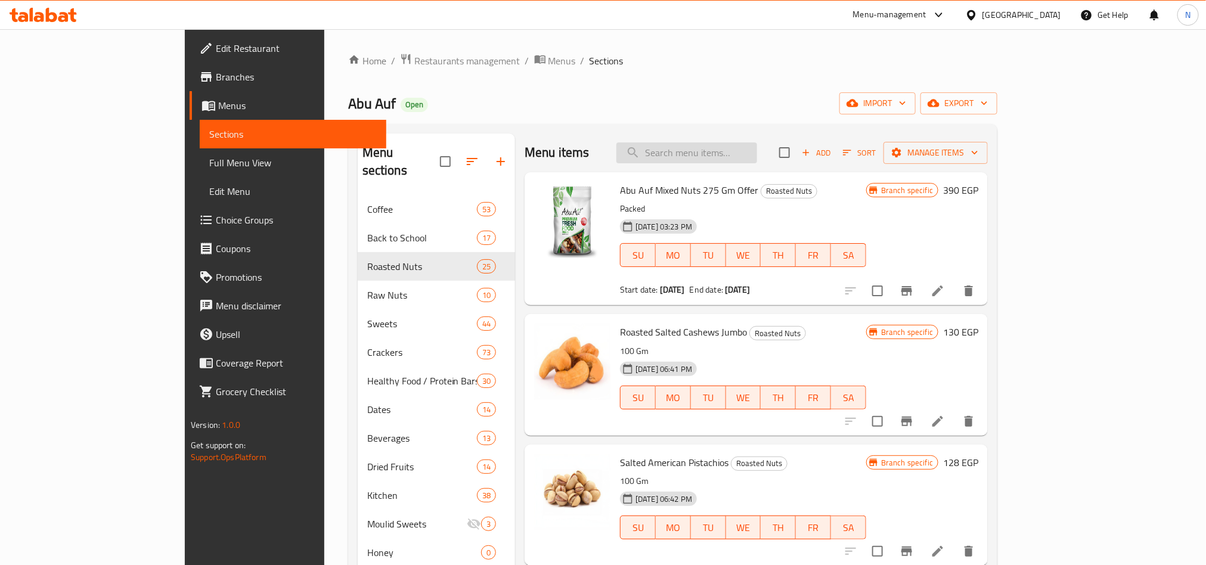
click at [727, 151] on input "search" at bounding box center [687, 153] width 141 height 21
paste input "Walnut Quarters 275 Gm Offer"
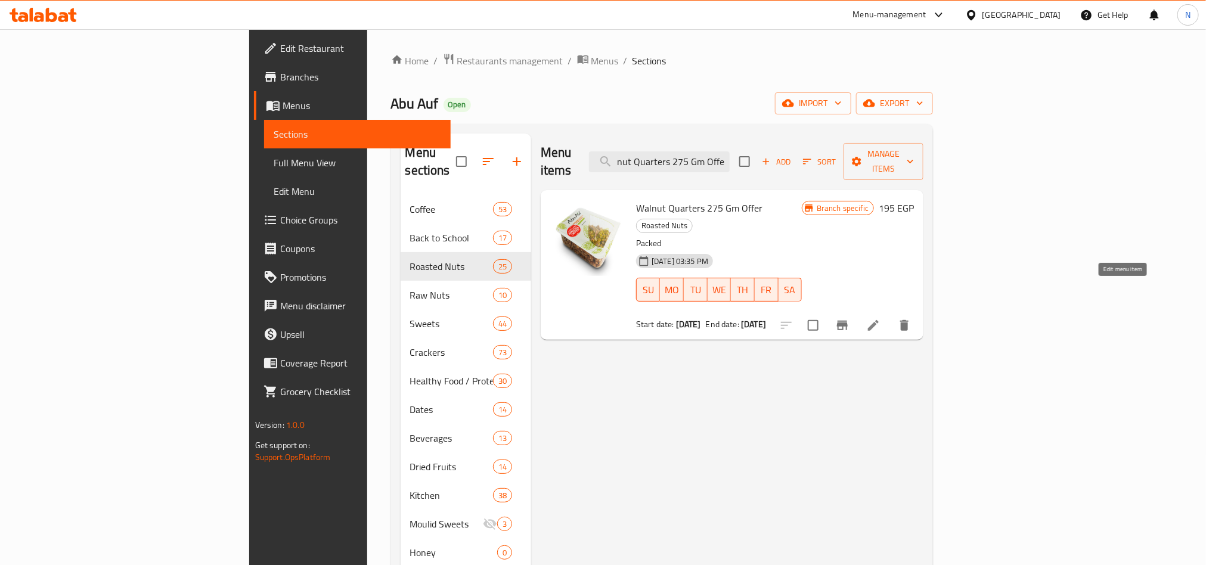
type input "Walnut Quarters 275 Gm Offer"
click at [879, 320] on icon at bounding box center [873, 325] width 11 height 11
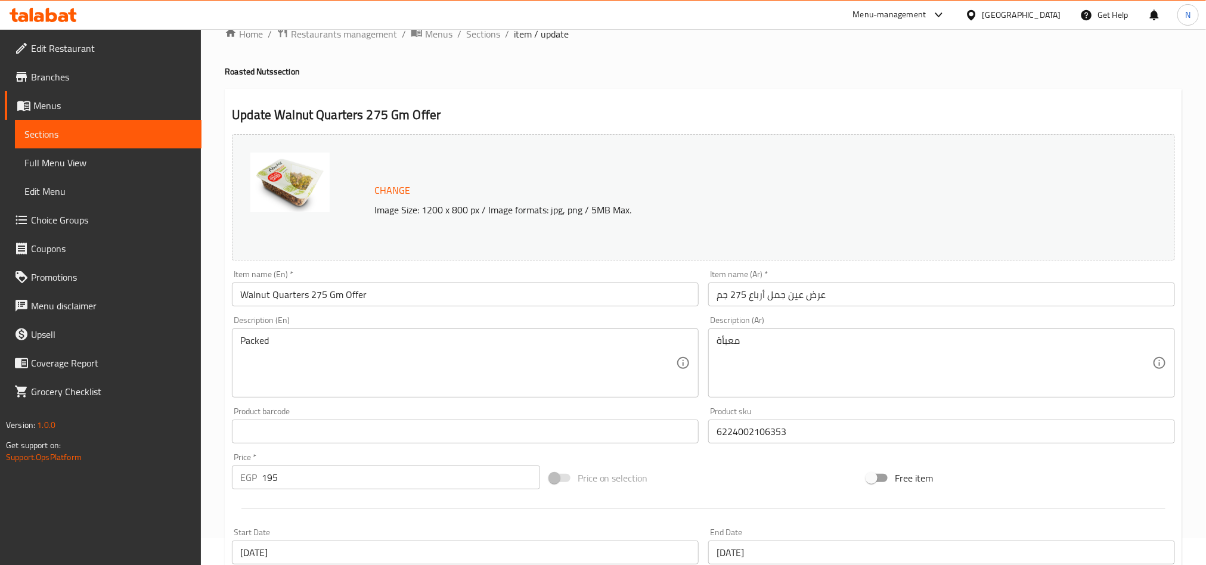
scroll to position [25, 0]
click at [367, 310] on div "Item name (En)   * Walnut Quarters 275 Gm Offer Item name (En) *" at bounding box center [465, 290] width 476 height 46
click at [390, 299] on input "Walnut Quarters 275 Gm Offer" at bounding box center [465, 296] width 467 height 24
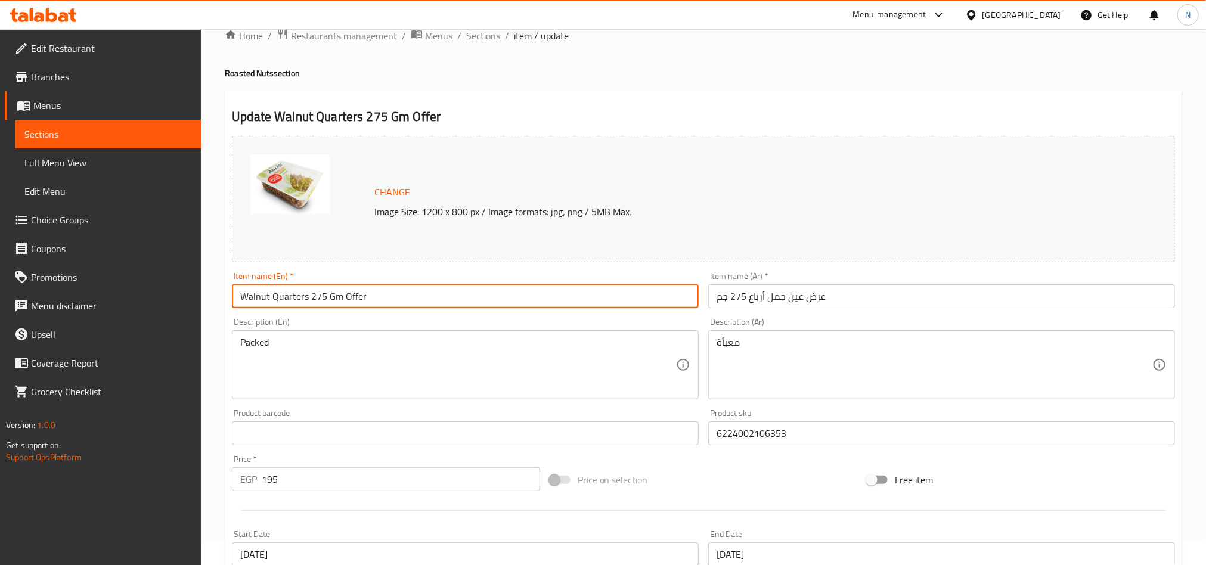
click at [390, 299] on input "Walnut Quarters 275 Gm Offer" at bounding box center [465, 296] width 467 height 24
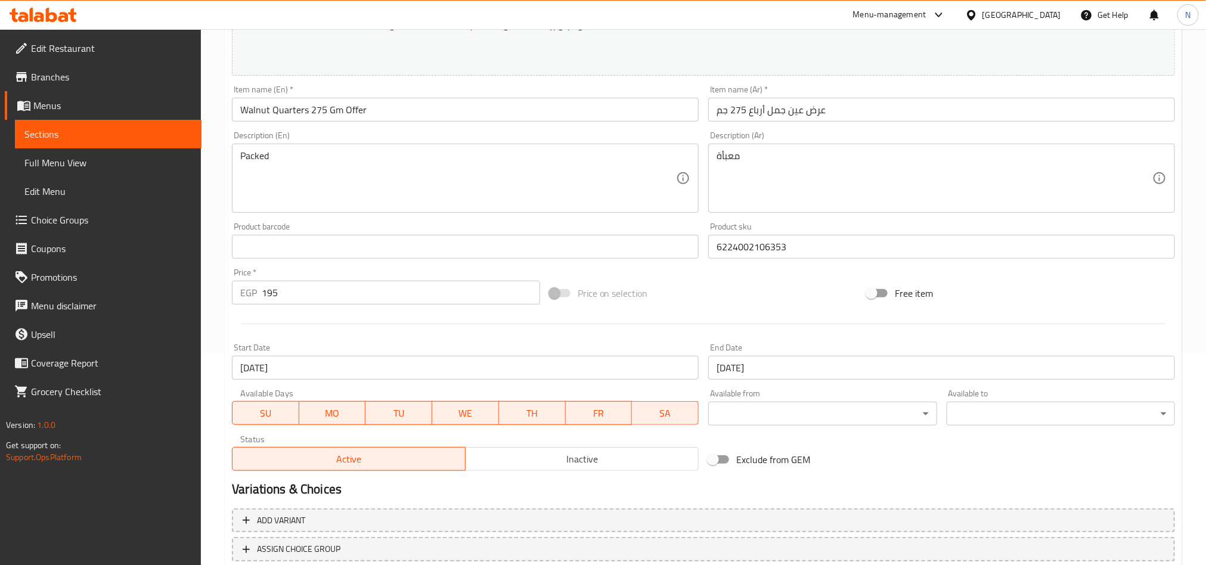
scroll to position [293, 0]
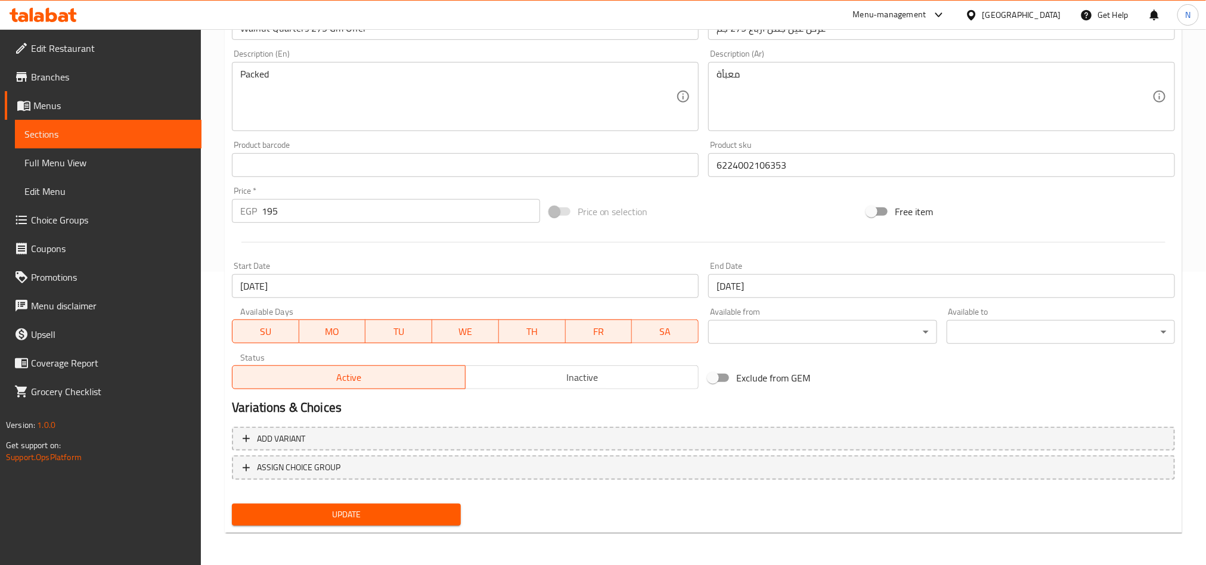
click at [815, 283] on input "[DATE]" at bounding box center [941, 286] width 467 height 24
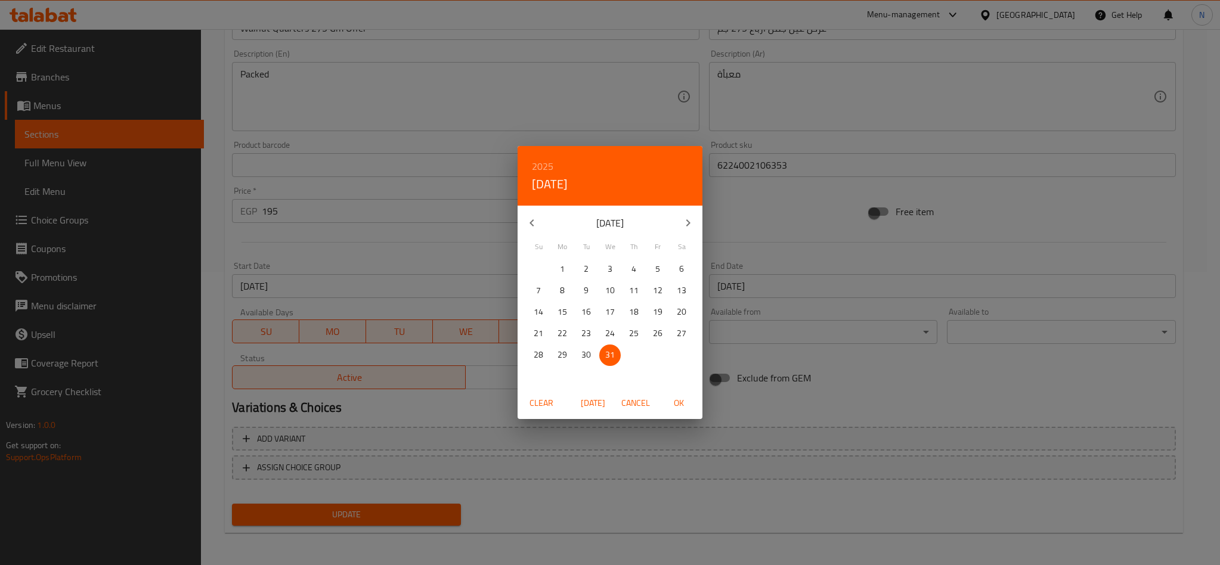
drag, startPoint x: 546, startPoint y: 167, endPoint x: 553, endPoint y: 182, distance: 17.3
click at [546, 167] on h6 "2025" at bounding box center [542, 166] width 21 height 17
click at [608, 346] on div "2030" at bounding box center [610, 351] width 185 height 24
drag, startPoint x: 540, startPoint y: 267, endPoint x: 657, endPoint y: 419, distance: 190.9
click at [540, 268] on p "1" at bounding box center [538, 269] width 5 height 15
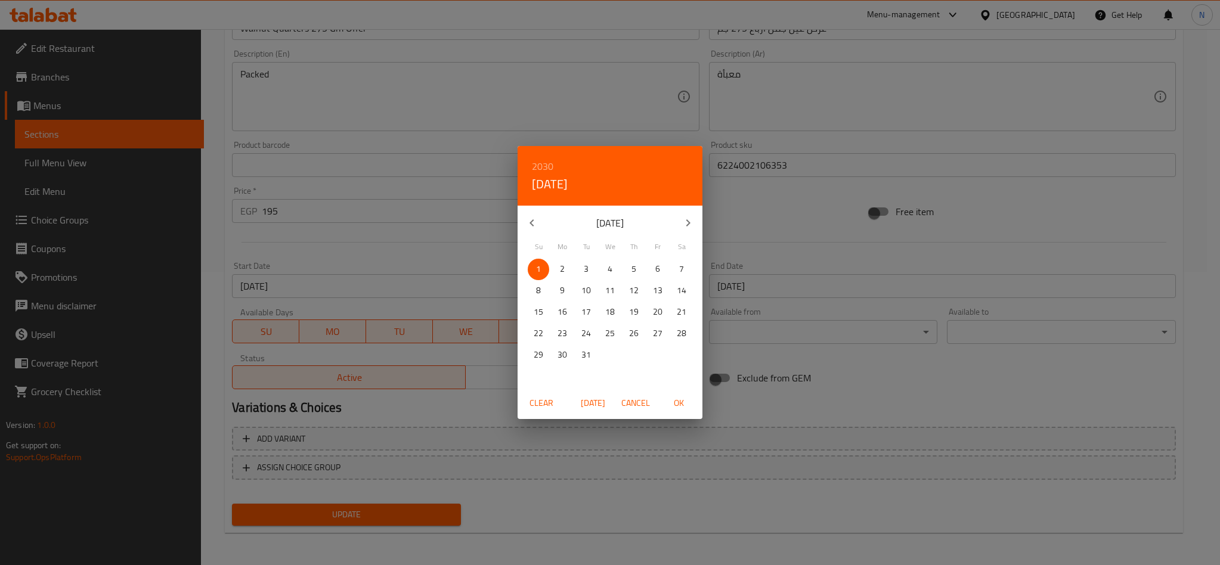
click at [676, 394] on button "OK" at bounding box center [679, 403] width 38 height 22
type input "[DATE]"
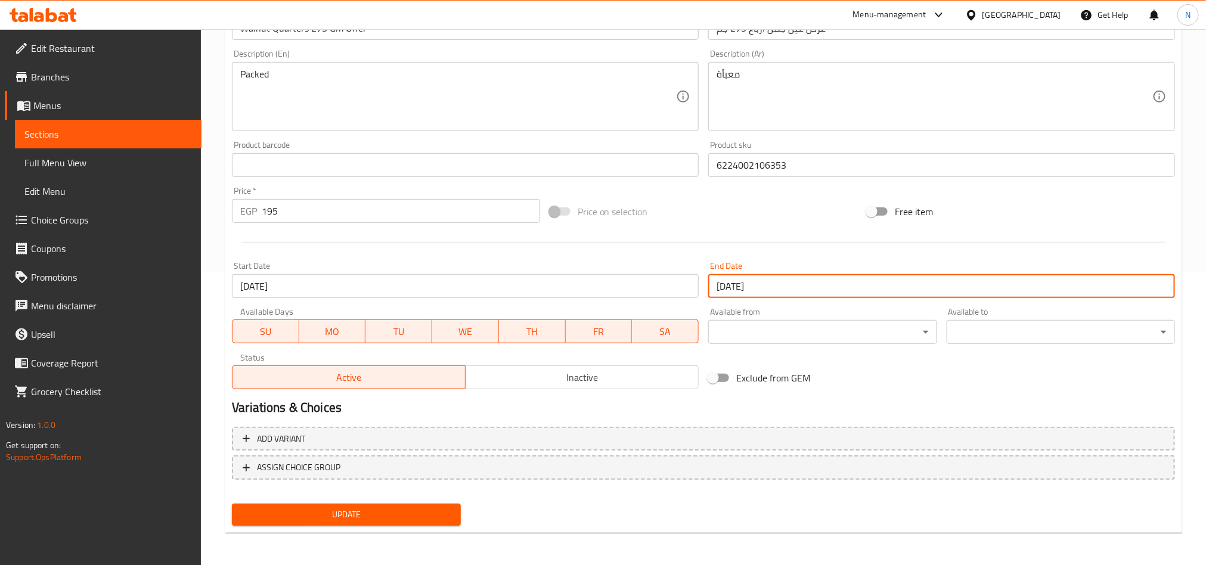
click at [391, 513] on span "Update" at bounding box center [346, 514] width 209 height 15
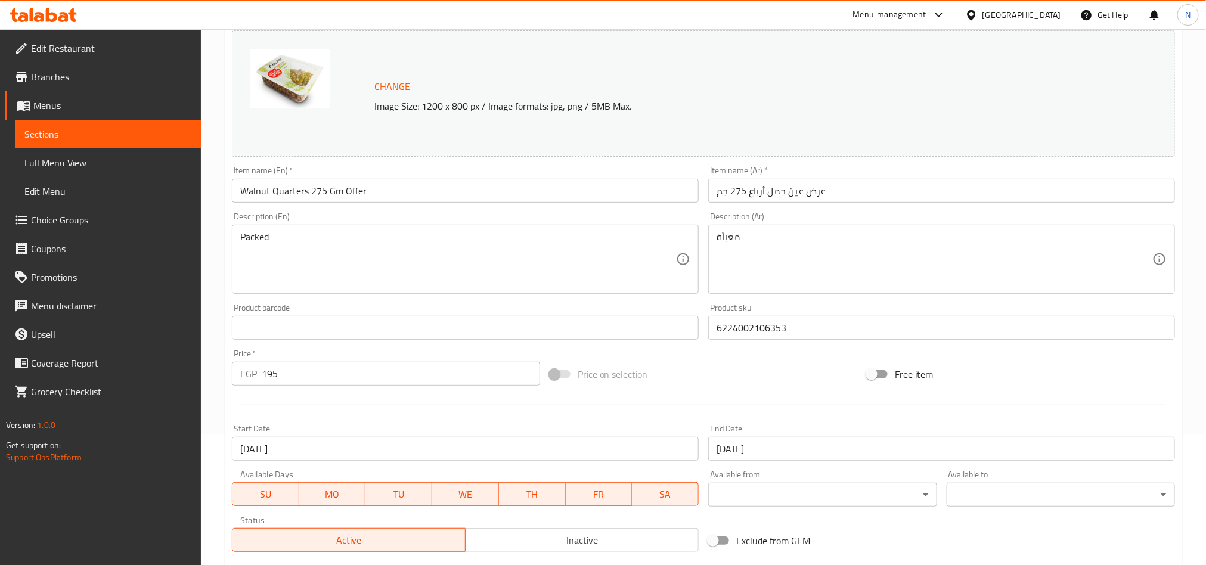
scroll to position [0, 0]
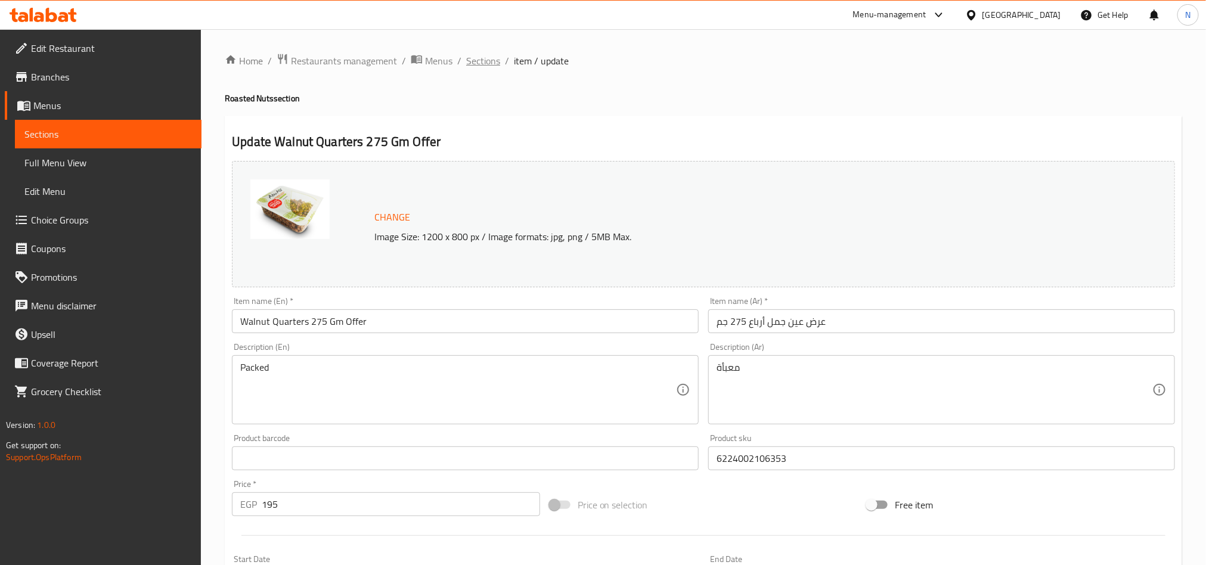
click at [466, 56] on span "Sections" at bounding box center [483, 61] width 34 height 14
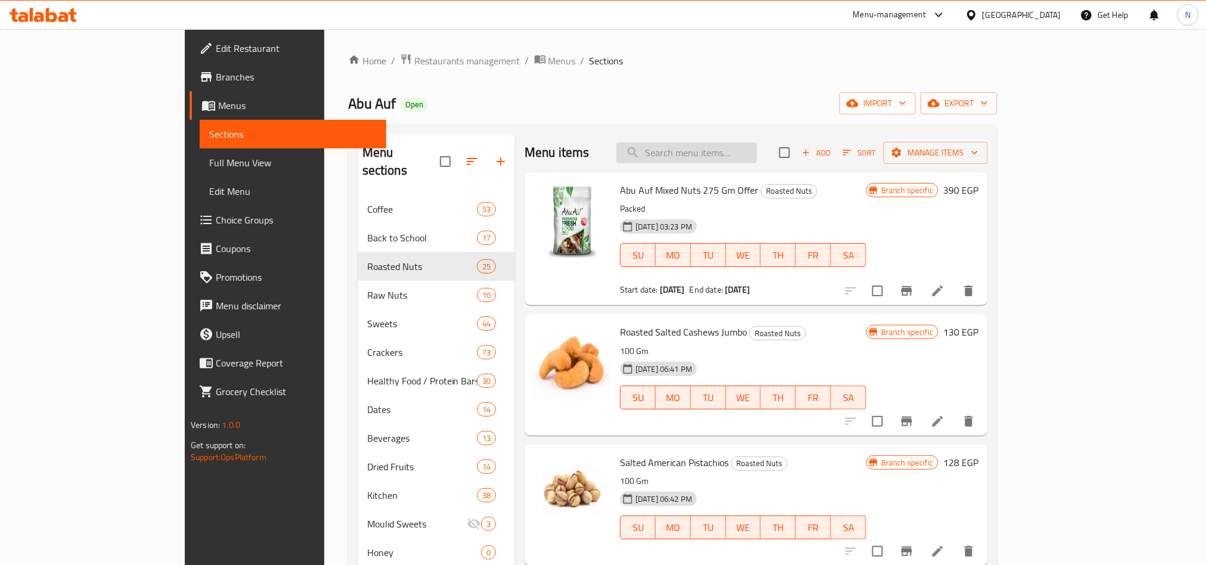
click at [757, 158] on input "search" at bounding box center [687, 153] width 141 height 21
paste input "Roasted Salted Almonds 275 gm Offer"
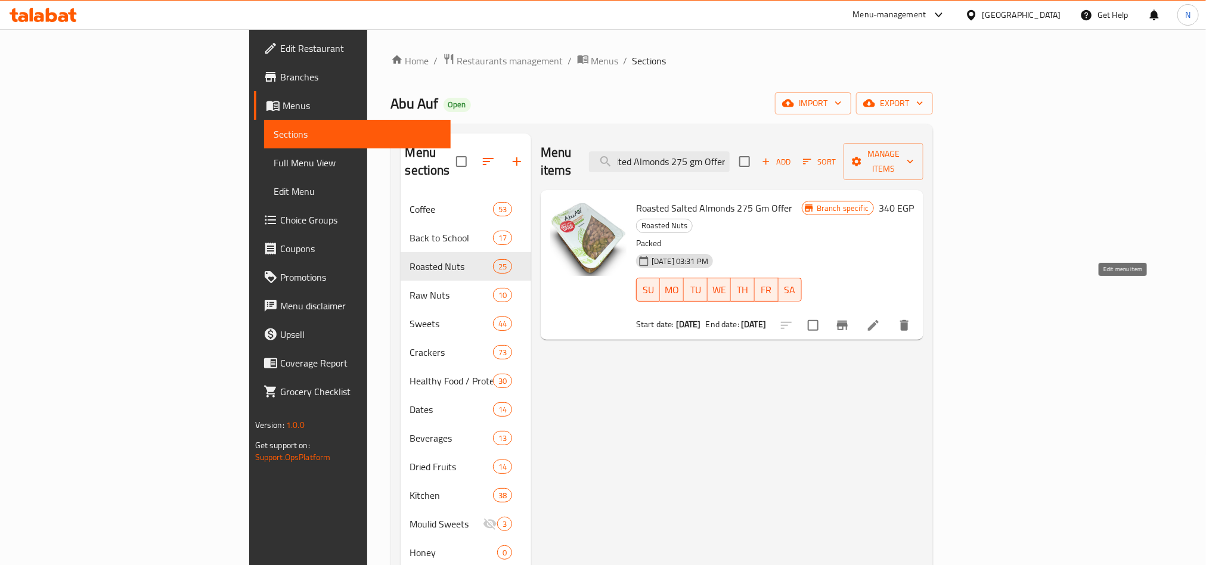
type input "Roasted Salted Almonds 275 gm Offer"
click at [881, 318] on icon at bounding box center [873, 325] width 14 height 14
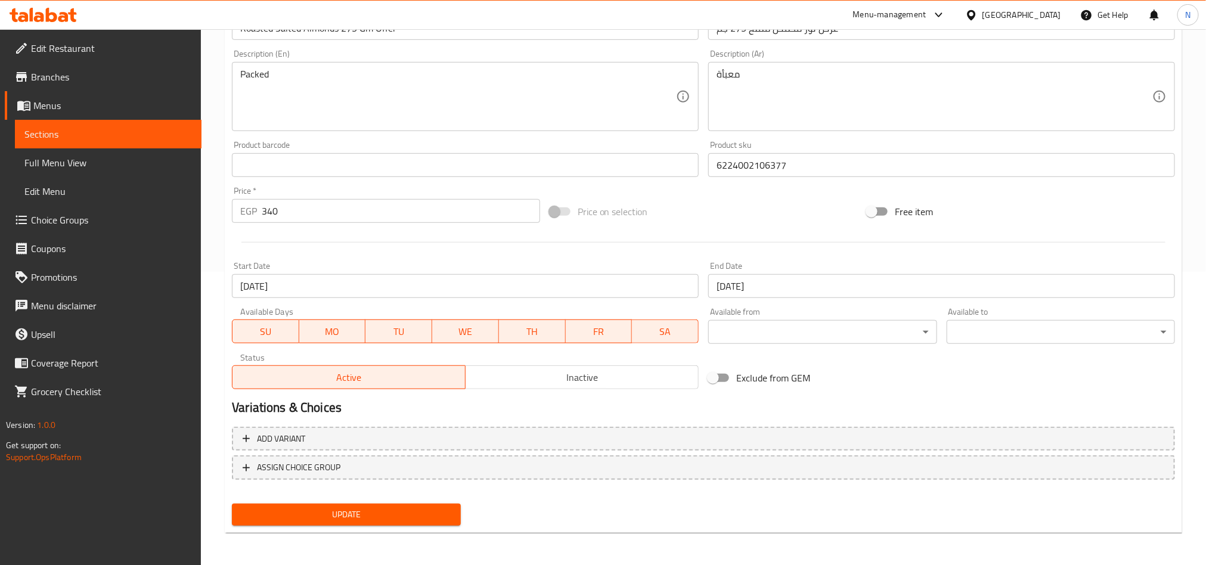
scroll to position [25, 0]
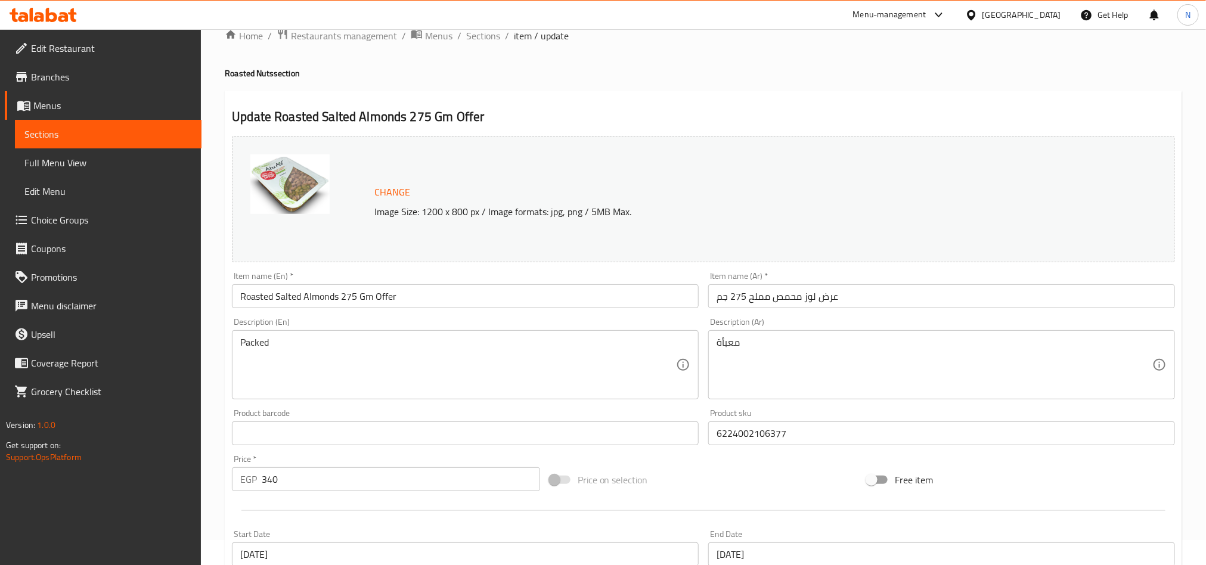
click at [410, 290] on input "Roasted Salted Almonds 275 Gm Offer" at bounding box center [465, 296] width 467 height 24
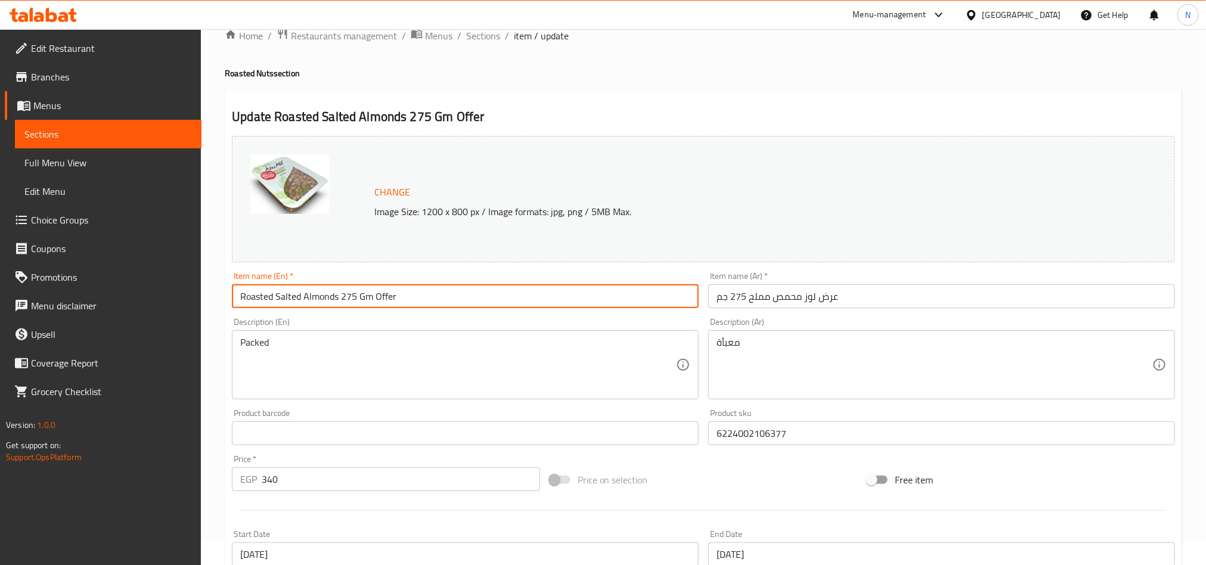
click at [410, 290] on input "Roasted Salted Almonds 275 Gm Offer" at bounding box center [465, 296] width 467 height 24
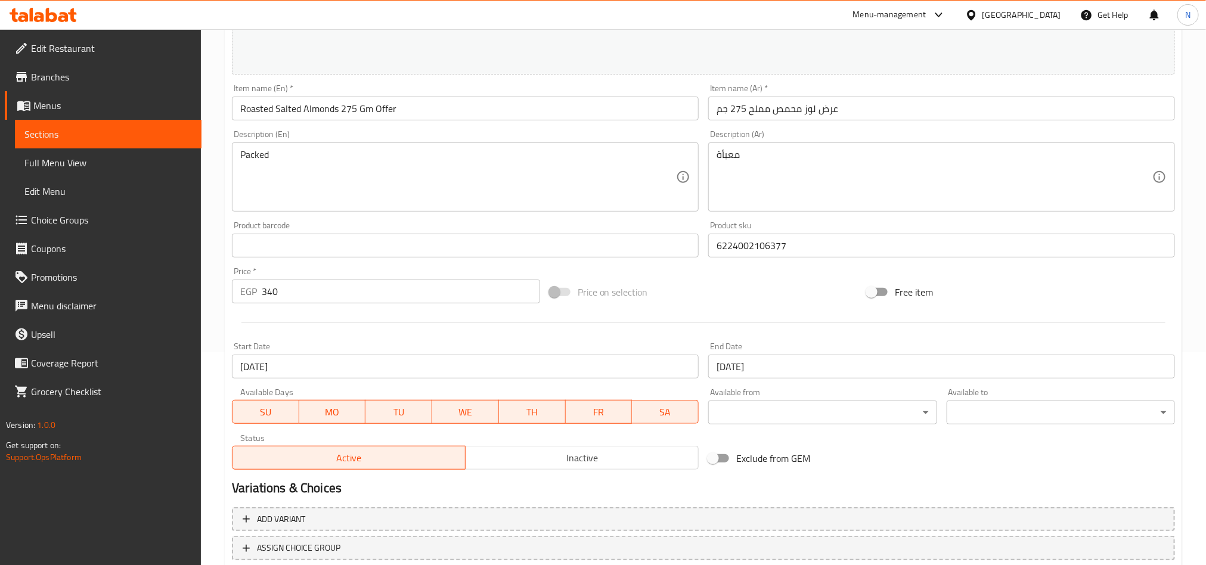
scroll to position [293, 0]
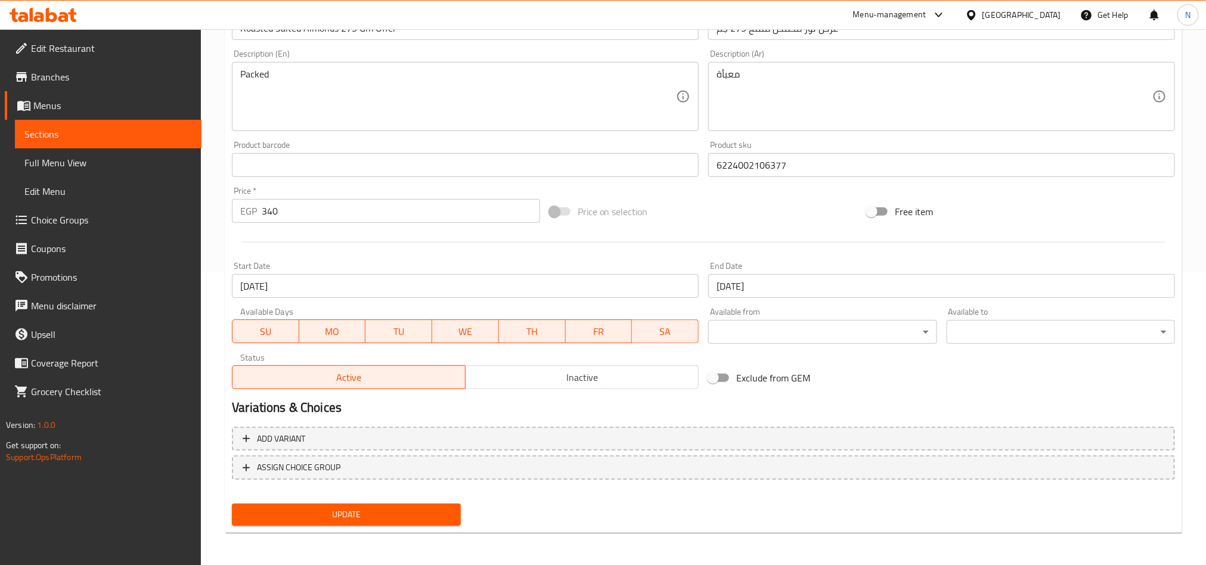
click at [844, 290] on input "[DATE]" at bounding box center [941, 286] width 467 height 24
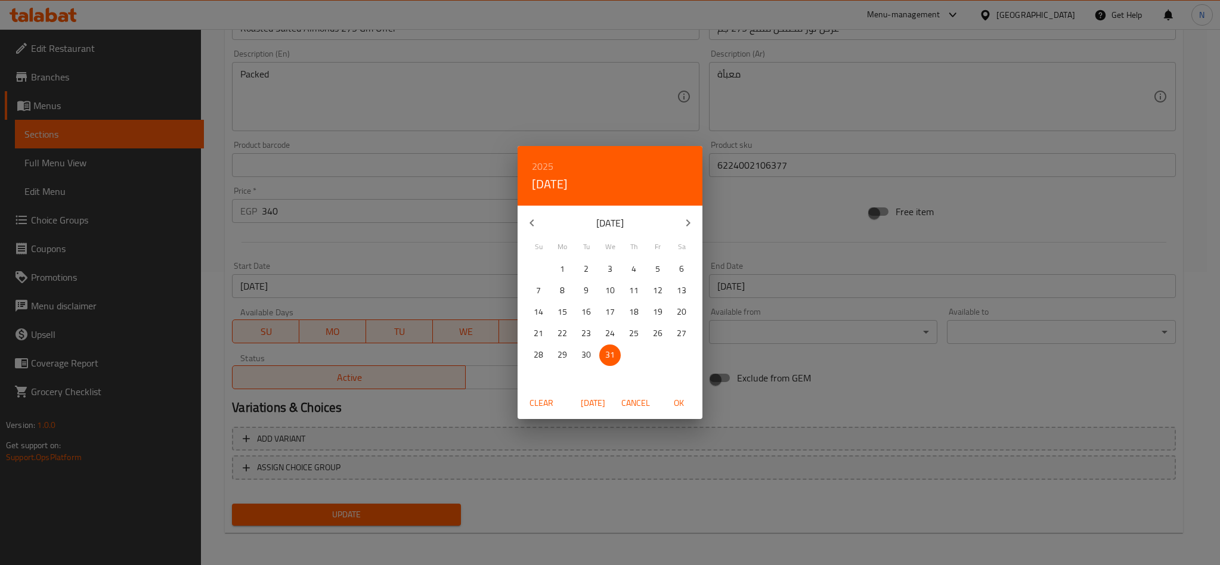
click at [540, 163] on h6 "2025" at bounding box center [542, 166] width 21 height 17
click at [601, 351] on div "2030" at bounding box center [610, 351] width 185 height 24
drag, startPoint x: 541, startPoint y: 264, endPoint x: 562, endPoint y: 281, distance: 27.9
click at [542, 265] on span "1" at bounding box center [538, 269] width 21 height 15
click at [685, 399] on span "OK" at bounding box center [678, 403] width 29 height 15
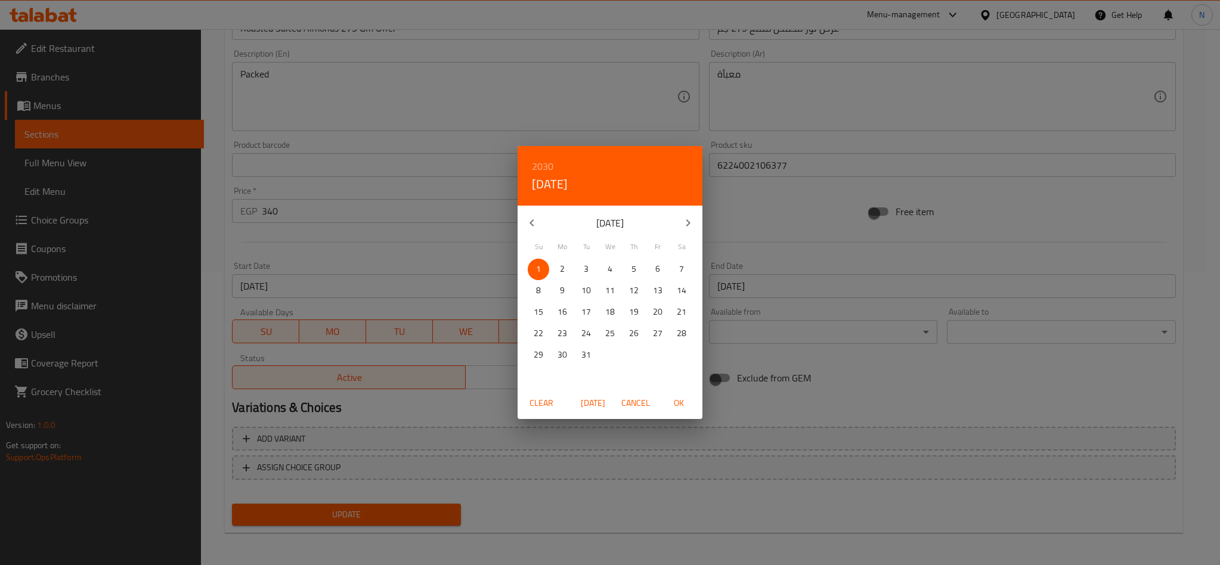
type input "[DATE]"
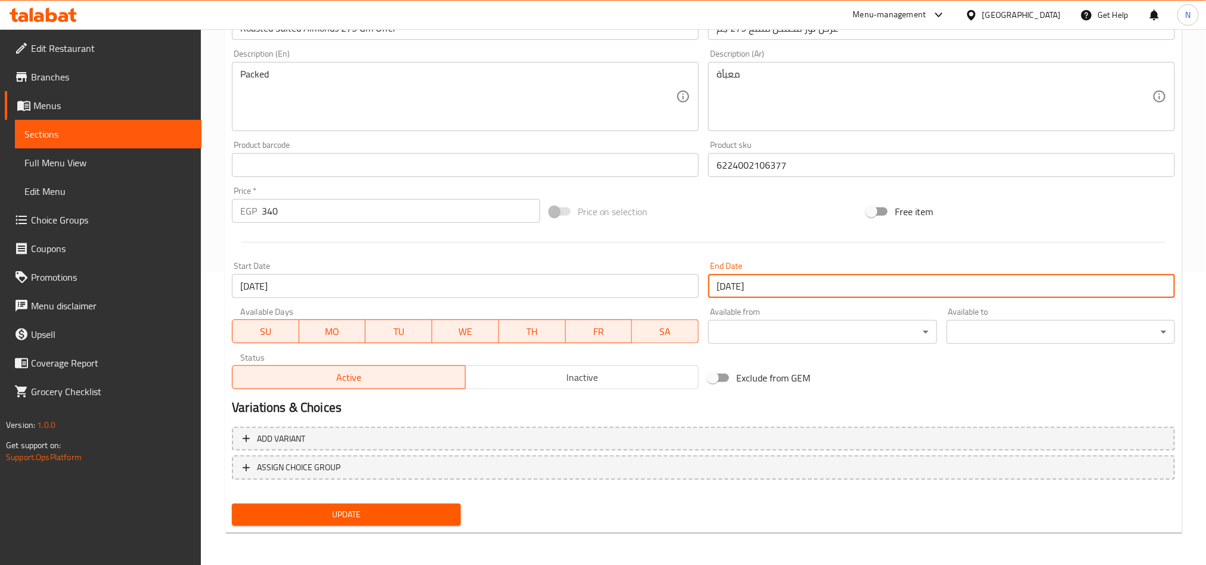
click at [412, 517] on span "Update" at bounding box center [346, 514] width 209 height 15
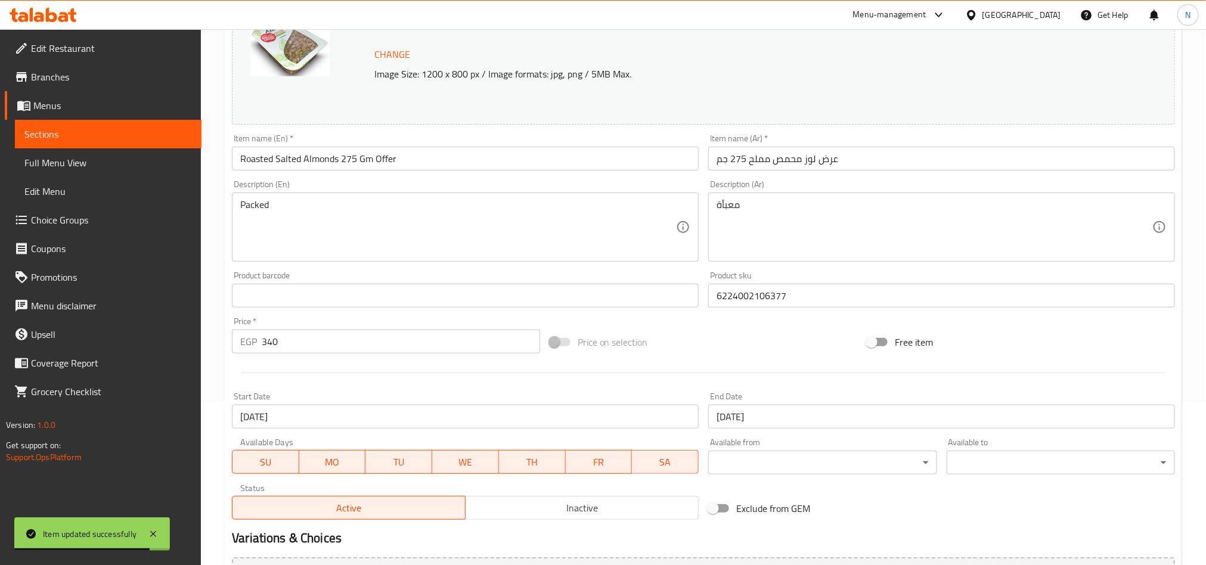
scroll to position [0, 0]
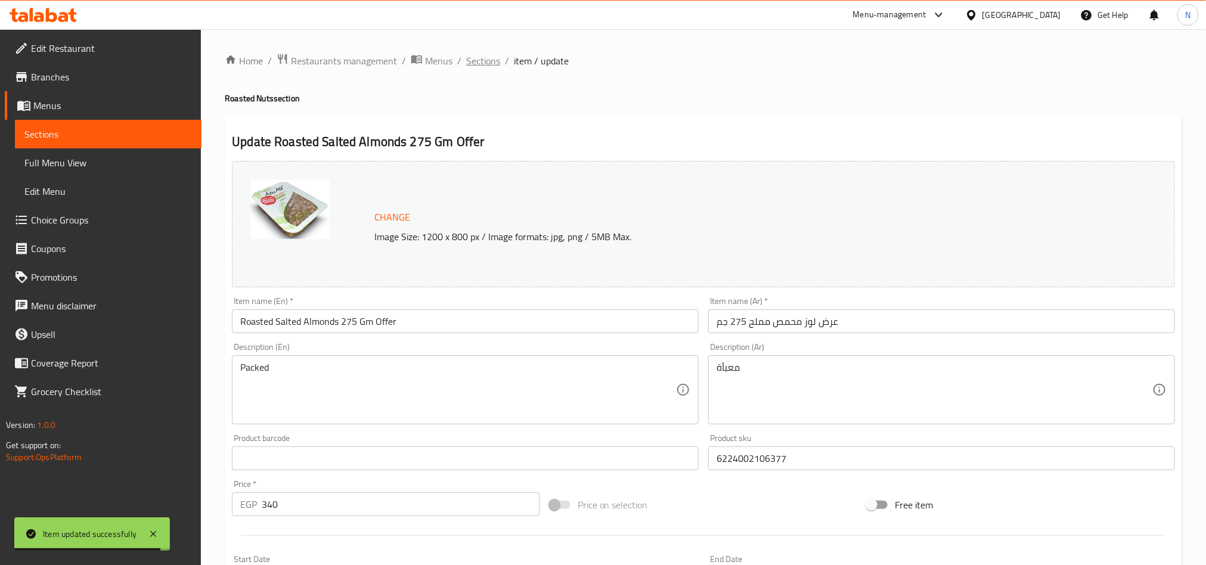
click at [481, 61] on span "Sections" at bounding box center [483, 61] width 34 height 14
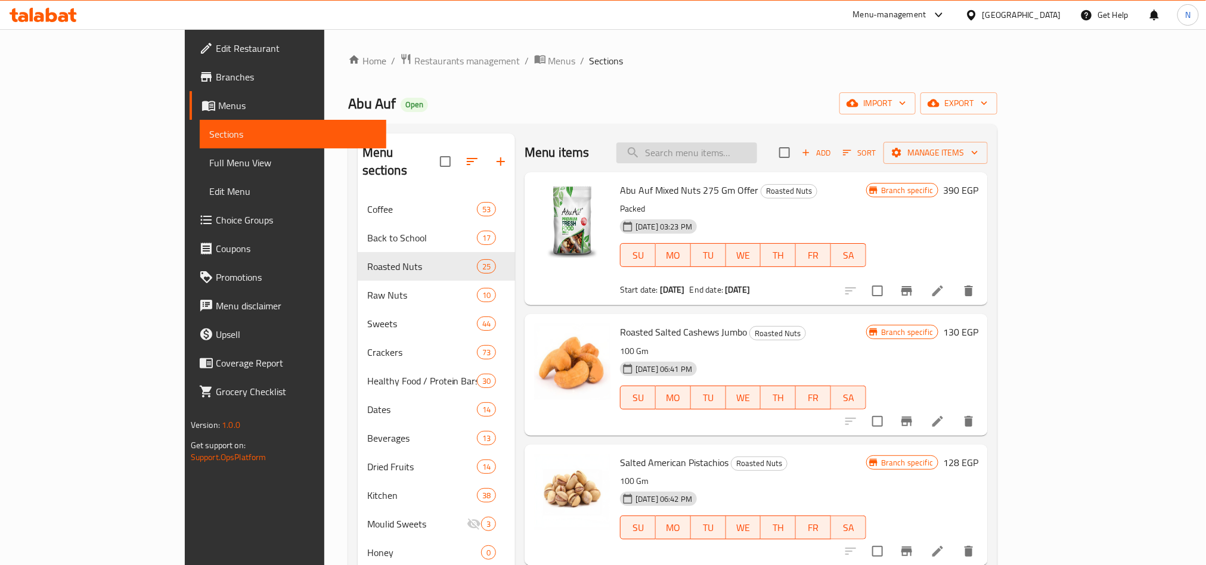
click at [757, 161] on input "search" at bounding box center [687, 153] width 141 height 21
paste input "Roasted Cashew 275 gm Offer"
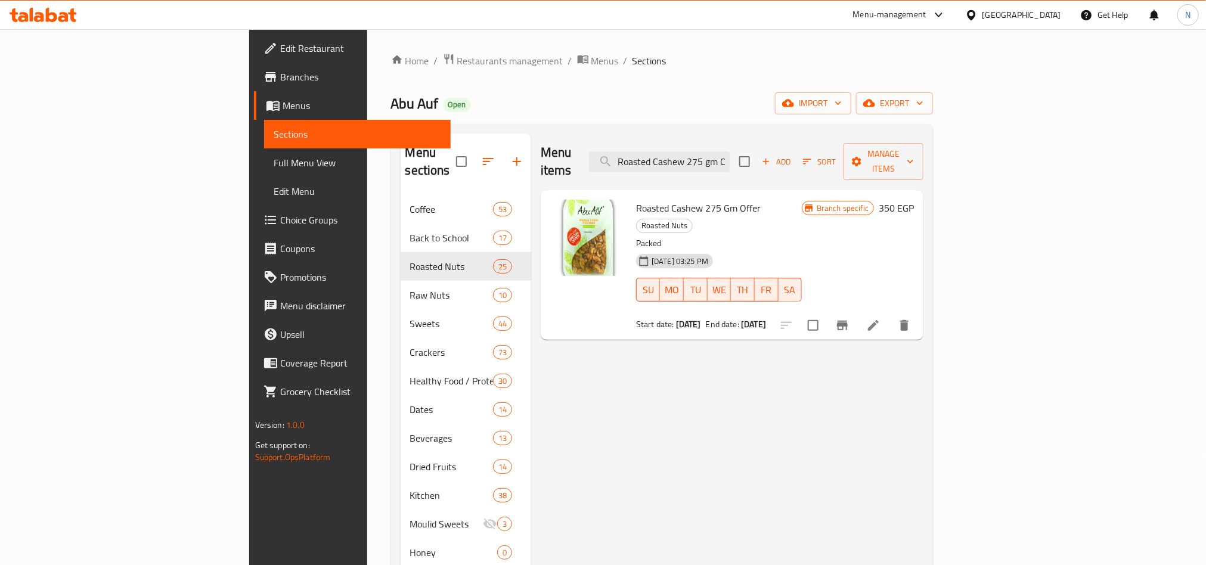
click at [835, 147] on div "Menu items Roasted Cashew 275 gm Offer Add Sort Manage items" at bounding box center [732, 162] width 383 height 57
click at [730, 151] on input "Roasted Cashew 275 gm Offer" at bounding box center [659, 161] width 141 height 21
paste input "Pistachio"
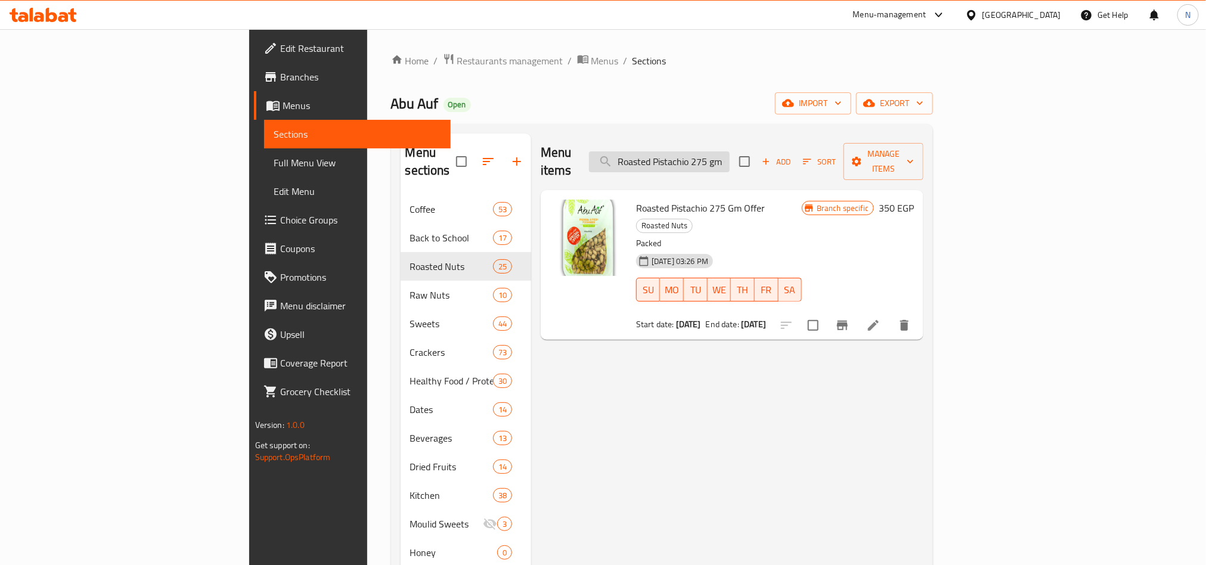
click at [730, 163] on input "Roasted Pistachio 275 gm Offer" at bounding box center [659, 161] width 141 height 21
paste input "aw Almonds"
click at [730, 157] on input "Raw Almonds 275 gm Offer" at bounding box center [659, 161] width 141 height 21
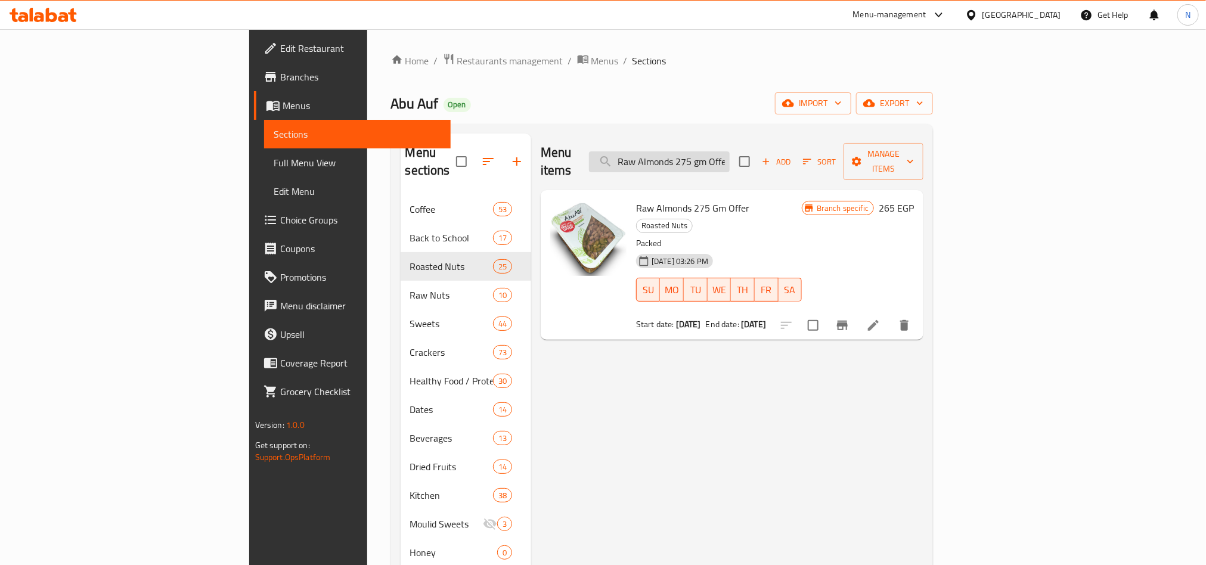
click at [730, 157] on input "Raw Almonds 275 gm Offer" at bounding box center [659, 161] width 141 height 21
paste input "Abu Auf Mixed Nut"
click at [730, 151] on input "Abu Auf Mixed Nuts 275 gm Offer" at bounding box center [659, 161] width 141 height 21
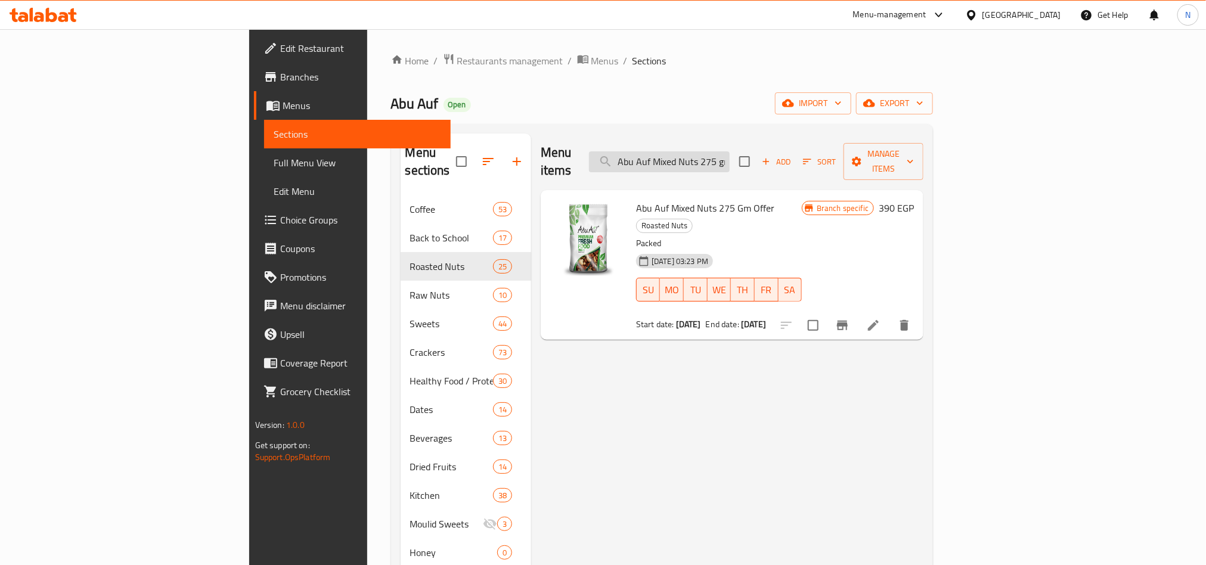
click at [730, 151] on input "Abu Auf Mixed Nuts 275 gm Offer" at bounding box center [659, 161] width 141 height 21
paste input "Walnut Quarters 275 G"
click at [756, 165] on div "Menu items Walnut Quarters 275 Gm Offer Add Sort Manage items" at bounding box center [732, 162] width 383 height 57
click at [730, 157] on input "Walnut Quarters 275 Gm Offer" at bounding box center [659, 161] width 141 height 21
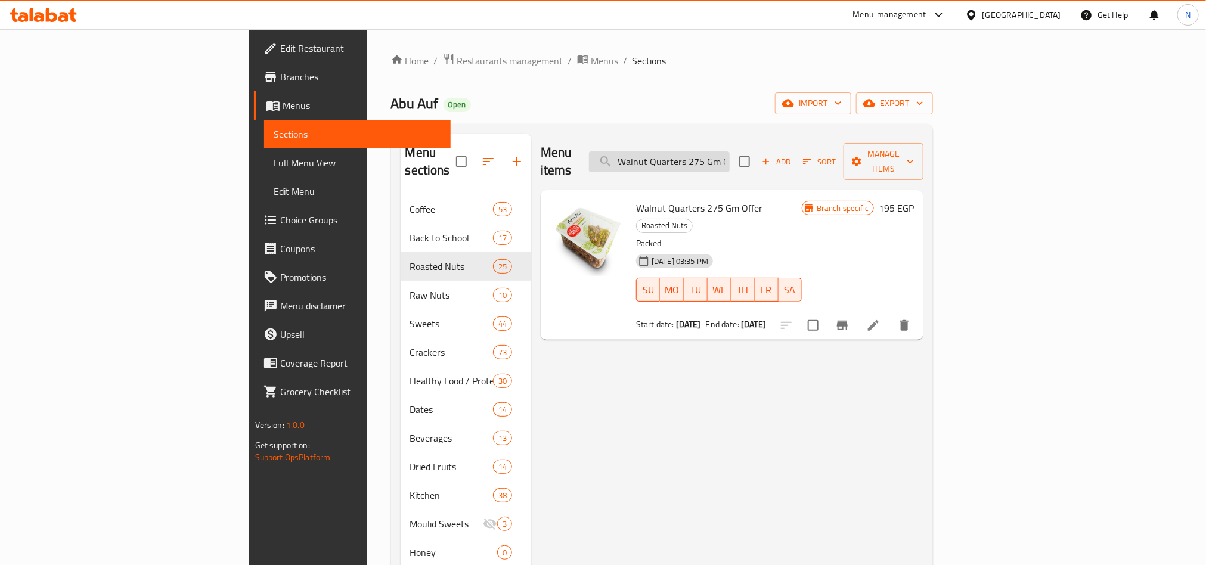
click at [730, 157] on input "Walnut Quarters 275 Gm Offer" at bounding box center [659, 161] width 141 height 21
paste input "Roasted Salted Almonds 275 gm Offer"
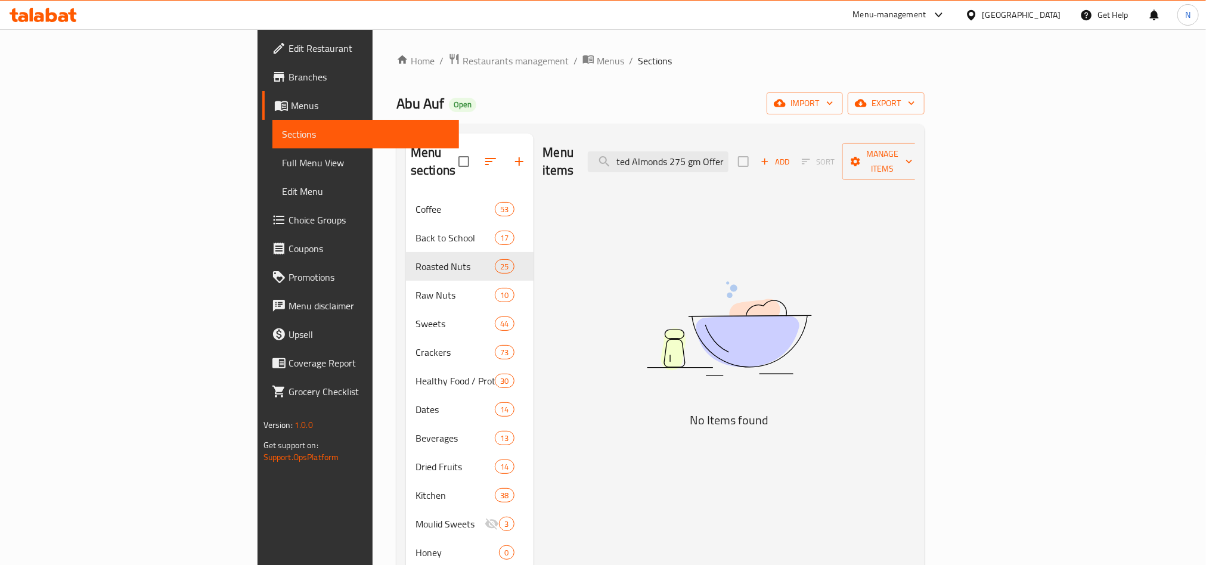
scroll to position [0, 47]
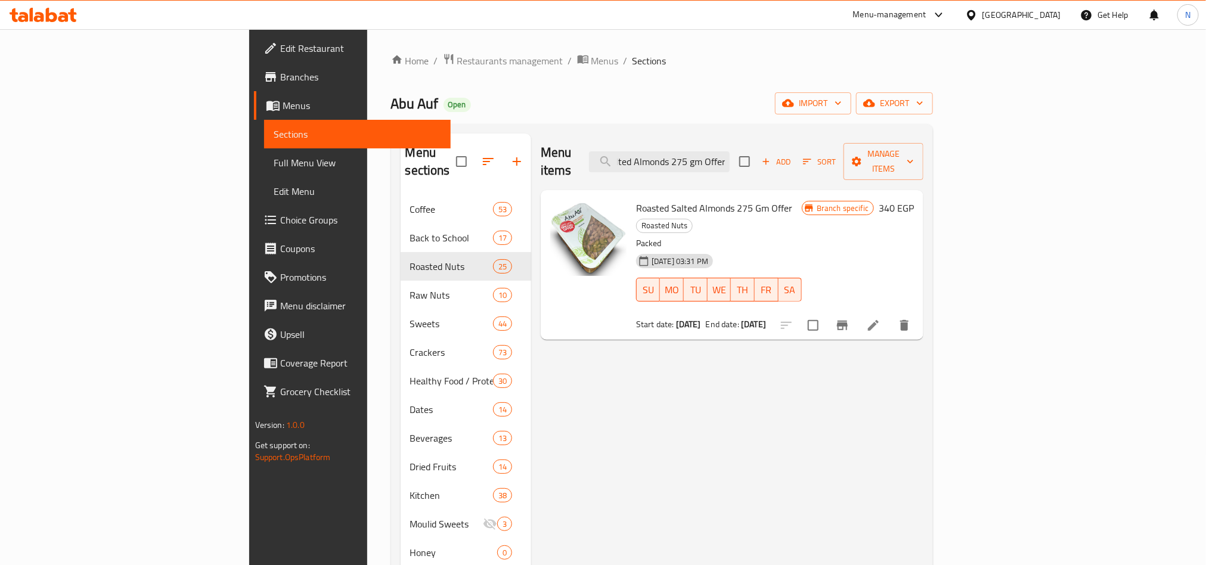
type input "Roasted Salted Almonds 275 gm Offer"
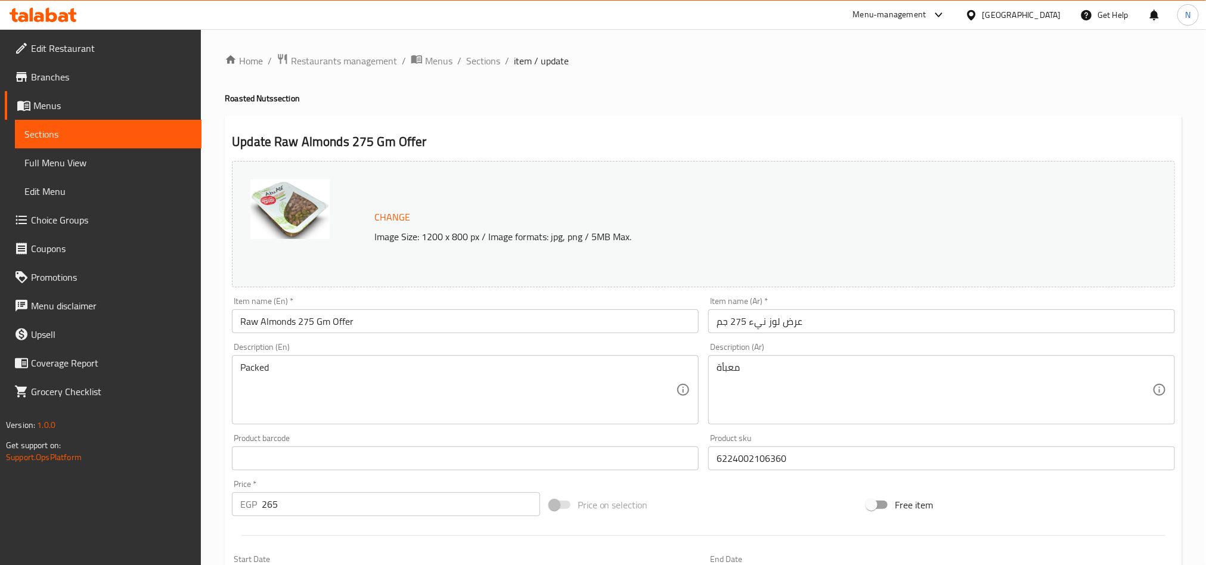
click at [447, 326] on input "Raw Almonds 275 Gm Offer" at bounding box center [465, 321] width 467 height 24
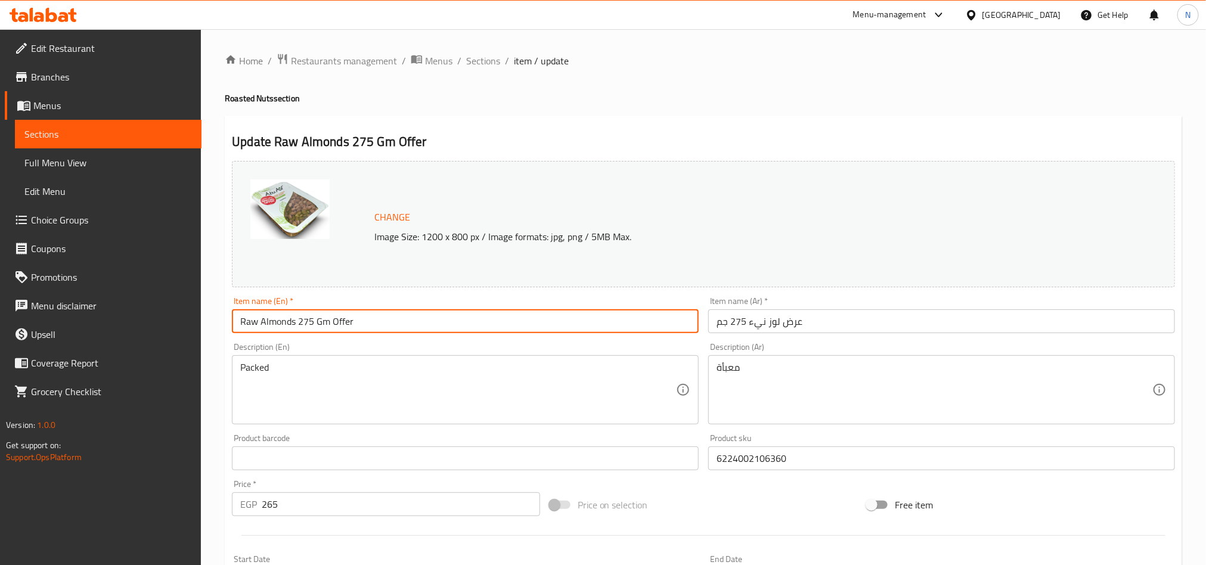
click at [447, 326] on input "Raw Almonds 275 Gm Offer" at bounding box center [465, 321] width 467 height 24
click at [496, 61] on span "Sections" at bounding box center [483, 61] width 34 height 14
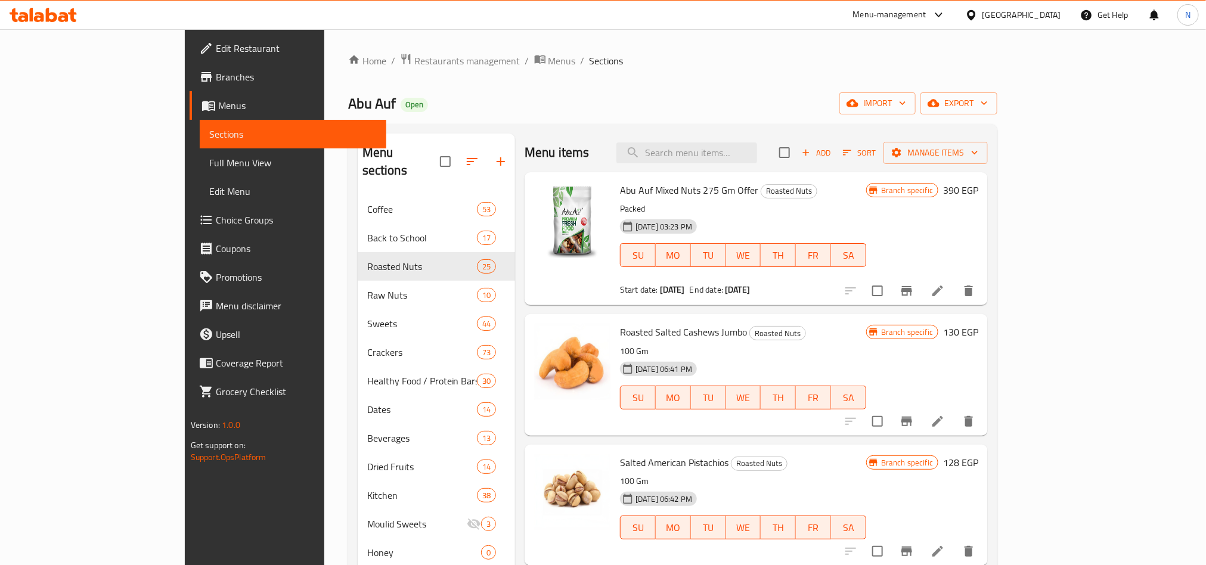
click at [747, 166] on div "Menu items Add Sort Manage items" at bounding box center [756, 153] width 463 height 39
click at [753, 154] on input "search" at bounding box center [687, 153] width 141 height 21
paste input "Walnut Quarters 275 Gm Offer"
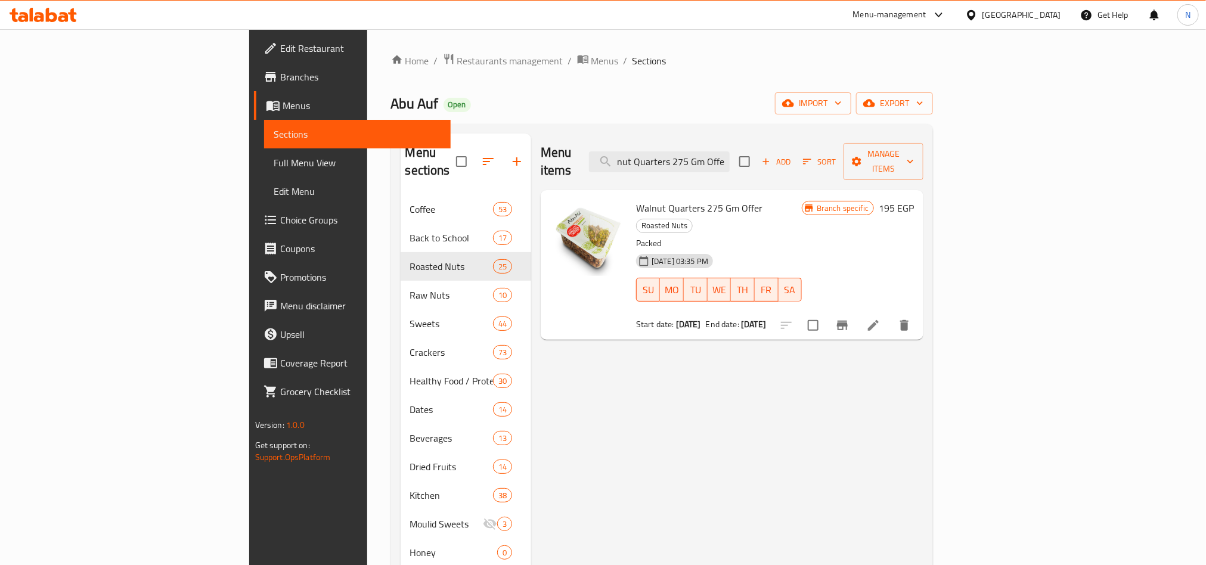
type input "Walnut Quarters 275 Gm Offer"
click at [848, 321] on icon "Branch-specific-item" at bounding box center [842, 326] width 11 height 10
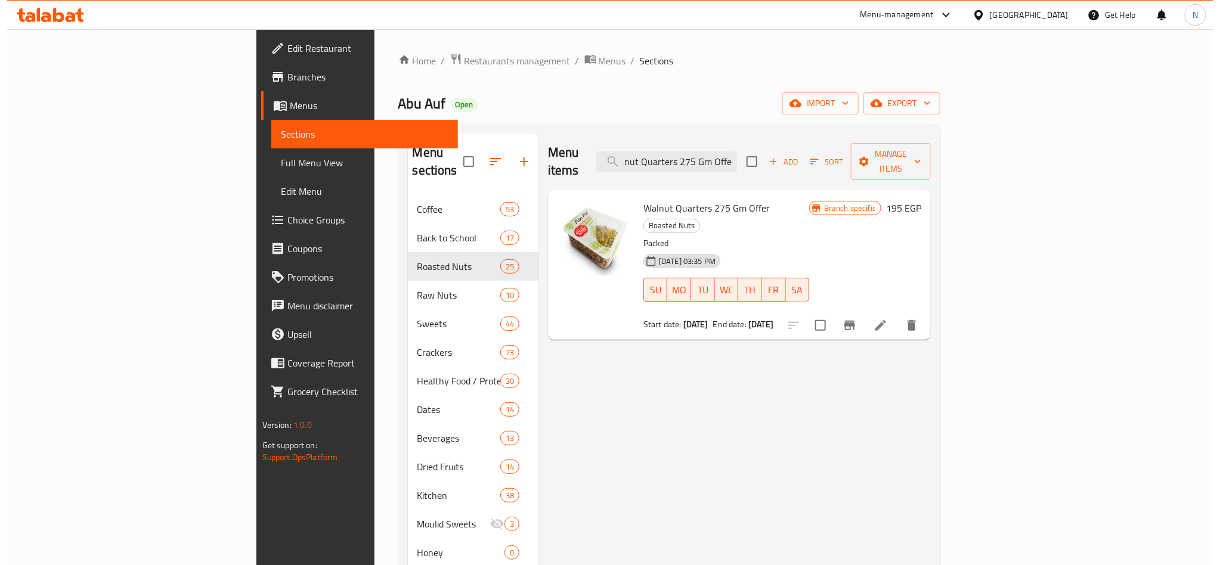
scroll to position [0, 0]
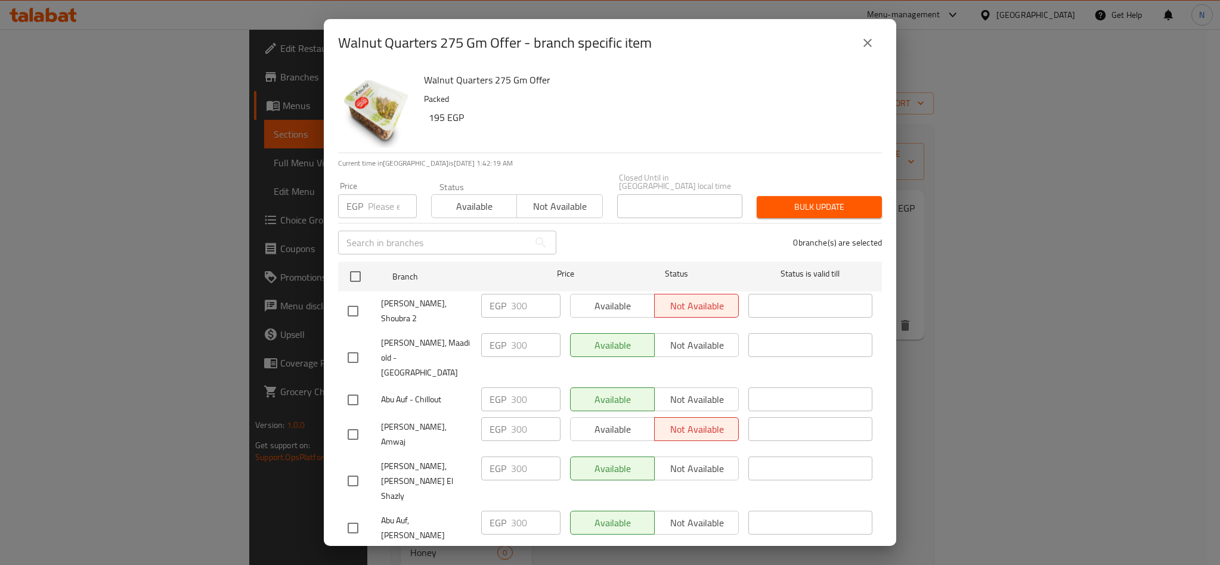
click at [339, 415] on li "Abu Auf, Amwaj EGP 300 ​ Available Not available ​" at bounding box center [610, 434] width 544 height 39
click at [345, 422] on input "checkbox" at bounding box center [352, 434] width 25 height 25
checkbox input "true"
drag, startPoint x: 472, startPoint y: 45, endPoint x: 179, endPoint y: 0, distance: 296.3
click at [314, 50] on div "Walnut Quarters 275 Gm Offer - branch specific item Walnut Quarters 275 Gm Offe…" at bounding box center [610, 282] width 1220 height 565
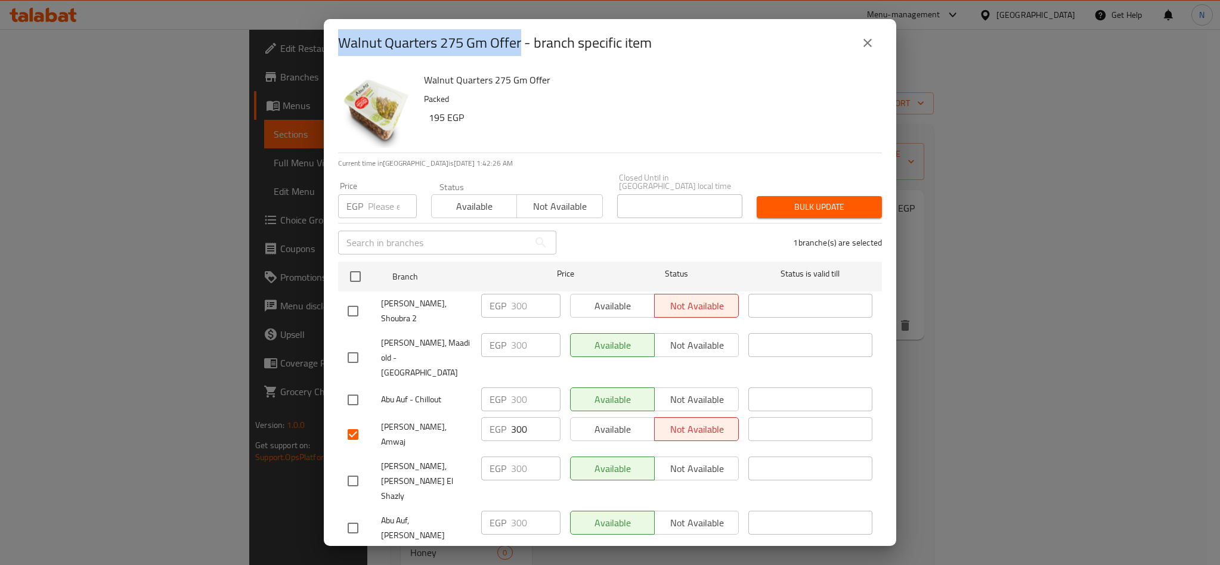
copy h2 "Walnut Quarters 275 Gm Offer"
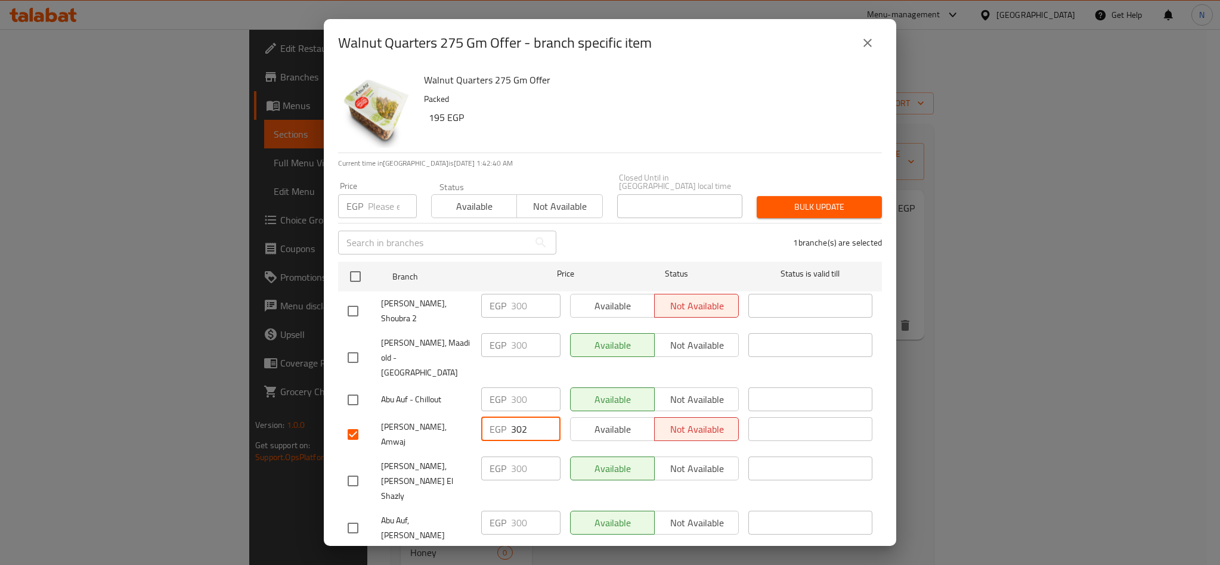
drag, startPoint x: 516, startPoint y: 394, endPoint x: 499, endPoint y: 395, distance: 16.8
click at [511, 417] on input "303" at bounding box center [535, 429] width 49 height 24
click at [518, 417] on input "303" at bounding box center [535, 429] width 49 height 24
click at [517, 417] on input "303" at bounding box center [535, 429] width 49 height 24
type input "325"
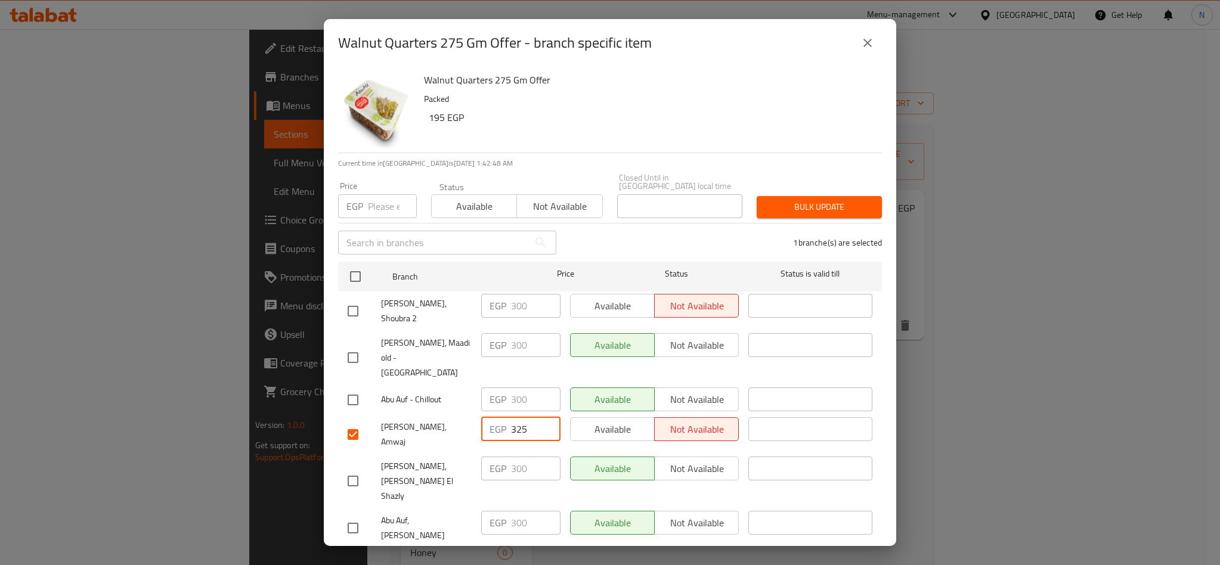
drag, startPoint x: 789, startPoint y: 102, endPoint x: 798, endPoint y: 104, distance: 8.7
click at [791, 102] on p "Packed" at bounding box center [648, 99] width 448 height 15
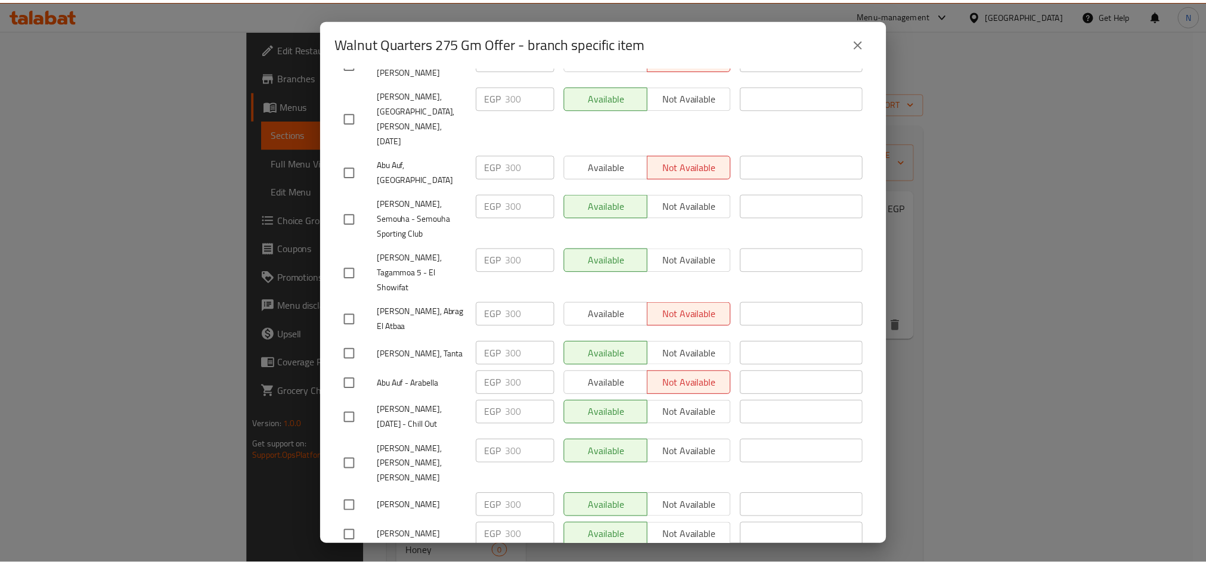
scroll to position [2072, 0]
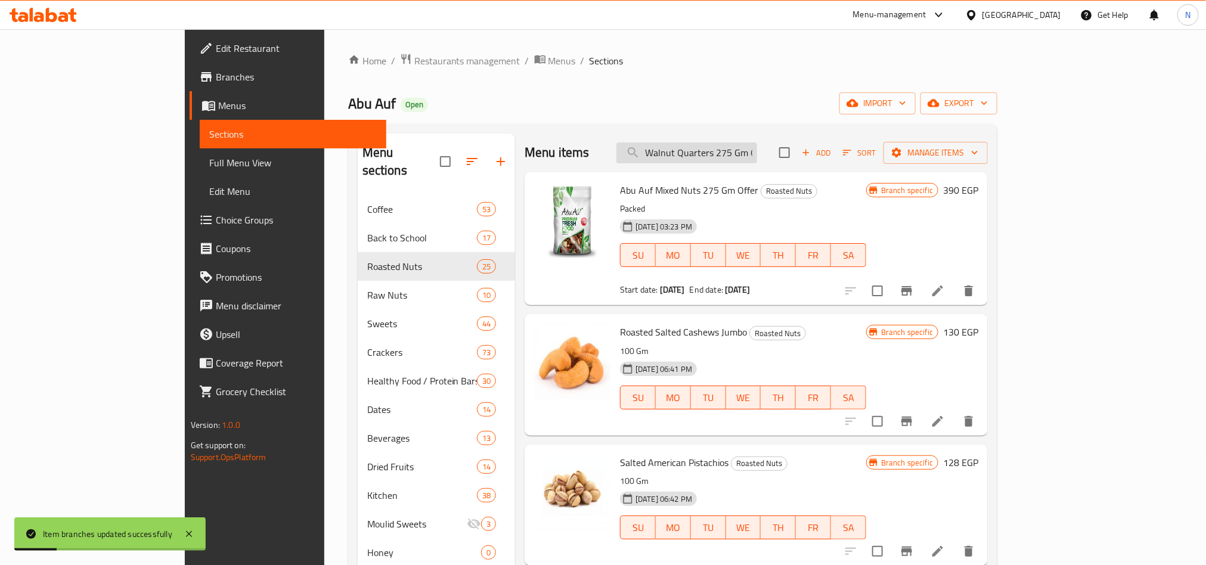
click at [757, 147] on input "Walnut Quarters 275 Gm Offer" at bounding box center [687, 153] width 141 height 21
paste input "Walnut Quarters 275 Gm Offer"
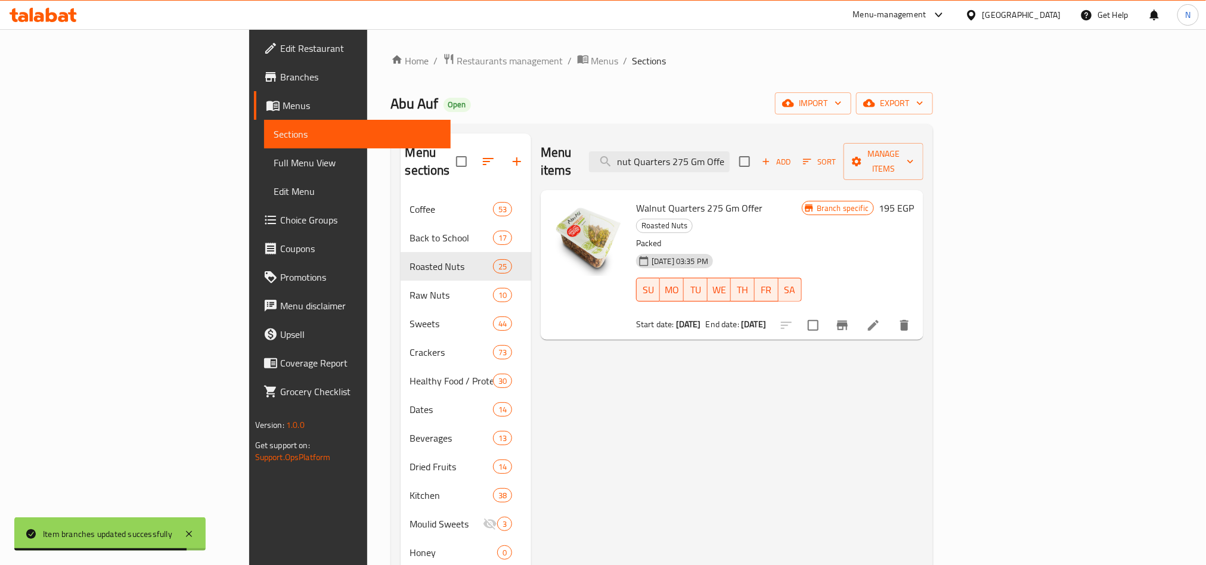
click at [848, 321] on icon "Branch-specific-item" at bounding box center [842, 326] width 11 height 10
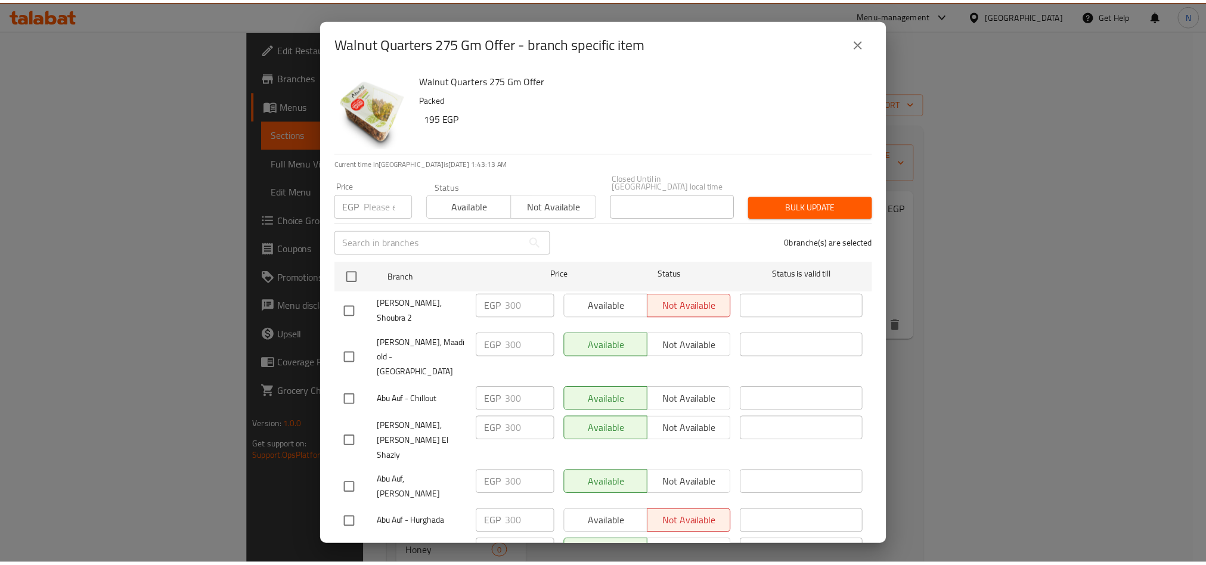
scroll to position [2072, 0]
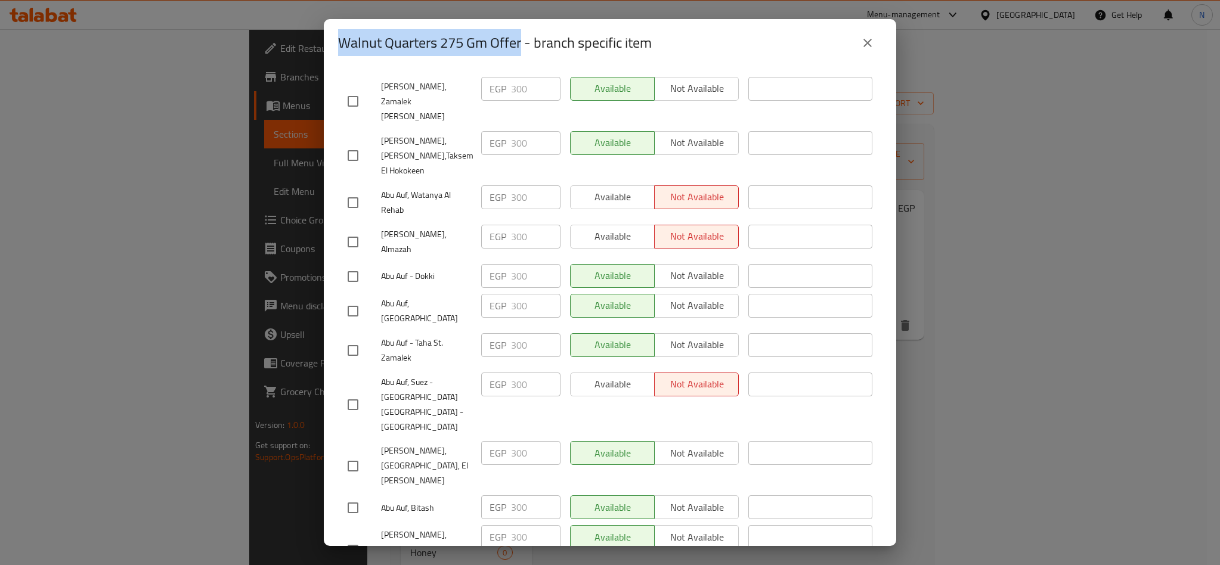
drag, startPoint x: 493, startPoint y: 43, endPoint x: 295, endPoint y: 40, distance: 197.4
click at [297, 38] on div "Walnut Quarters 275 Gm Offer - branch specific item Walnut Quarters 275 Gm Offe…" at bounding box center [610, 282] width 1220 height 565
copy h2 "Walnut Quarters 275 Gm Offer"
click at [877, 39] on button "close" at bounding box center [867, 43] width 29 height 29
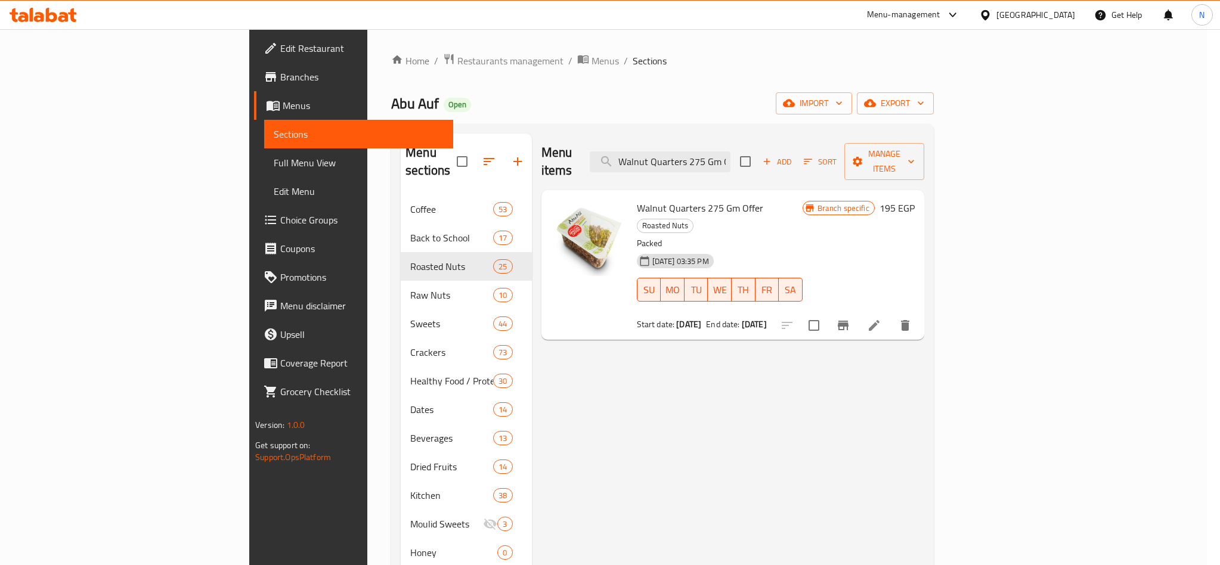
drag, startPoint x: 877, startPoint y: 43, endPoint x: 877, endPoint y: 51, distance: 7.8
click at [877, 47] on button "close" at bounding box center [867, 43] width 29 height 29
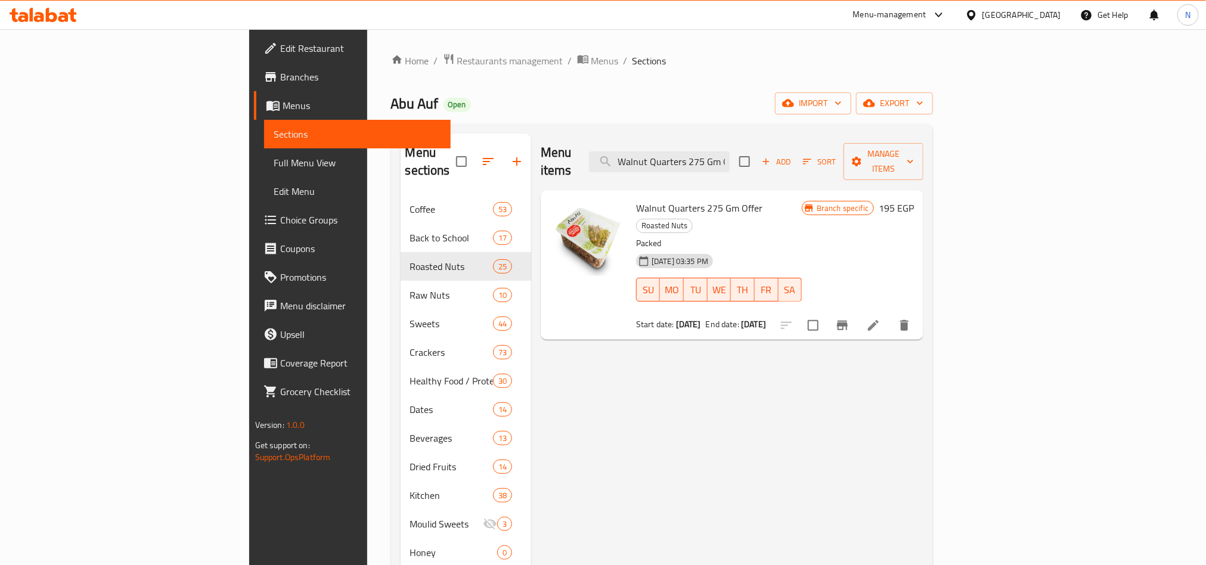
drag, startPoint x: 805, startPoint y: 123, endPoint x: 772, endPoint y: 204, distance: 87.2
click at [804, 125] on div "Home / Restaurants management / Menus / Sections Abu Auf Open import export Men…" at bounding box center [662, 380] width 543 height 655
click at [730, 163] on input "Walnut Quarters 275 Gm Offer" at bounding box center [659, 161] width 141 height 21
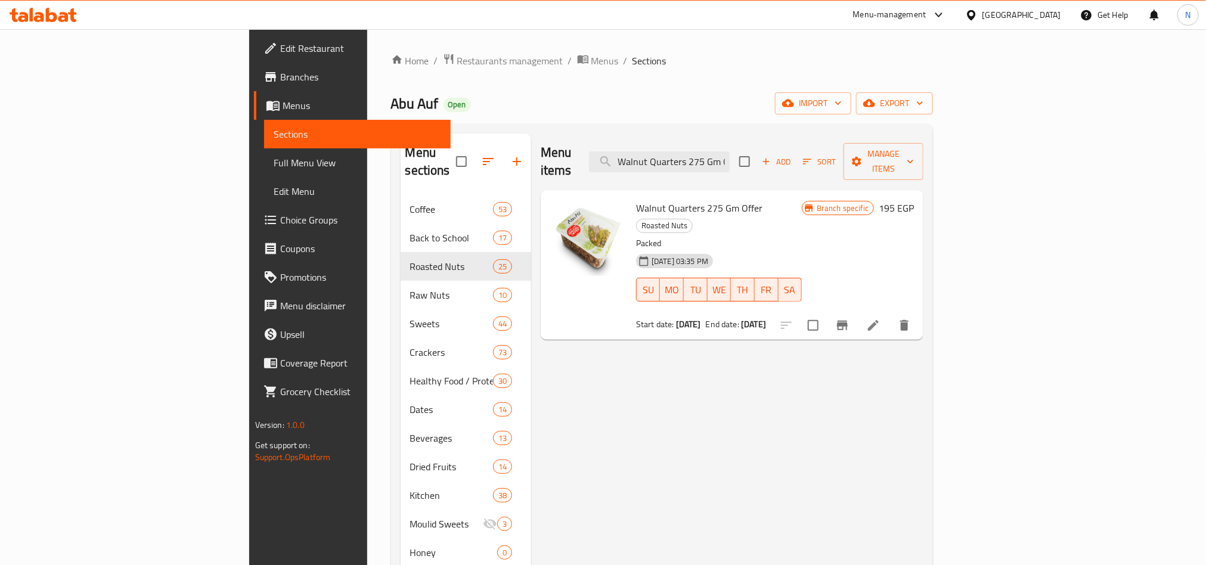
paste input "Roasted Salted Almond"
type input "Roasted Salted Almonds 275 Gm Offer"
click at [857, 311] on button "Branch-specific-item" at bounding box center [842, 325] width 29 height 29
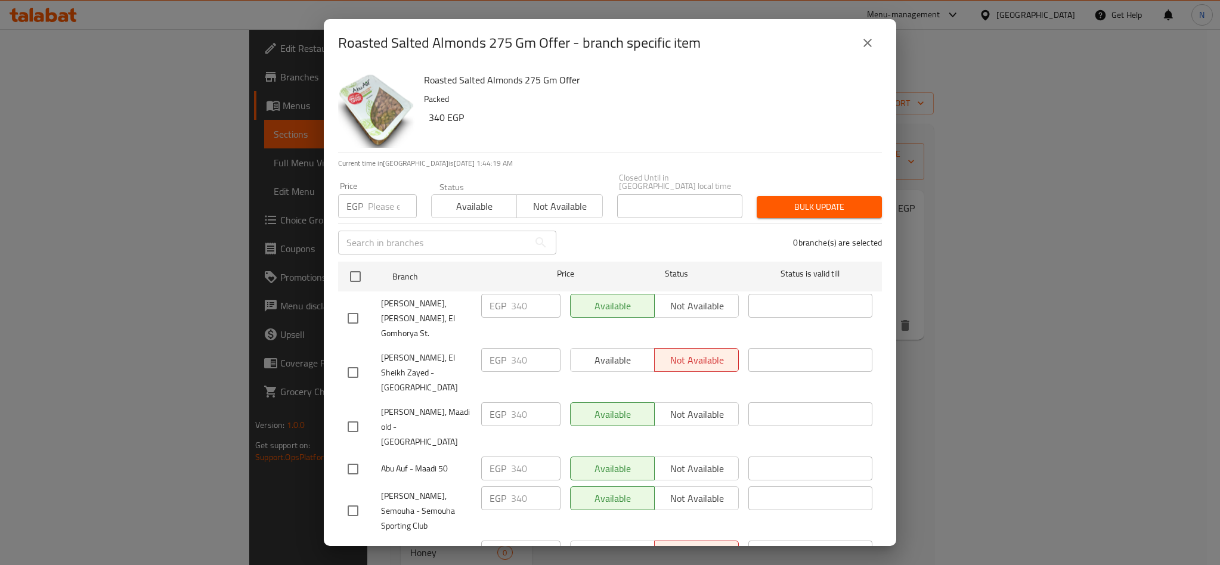
scroll to position [285, 0]
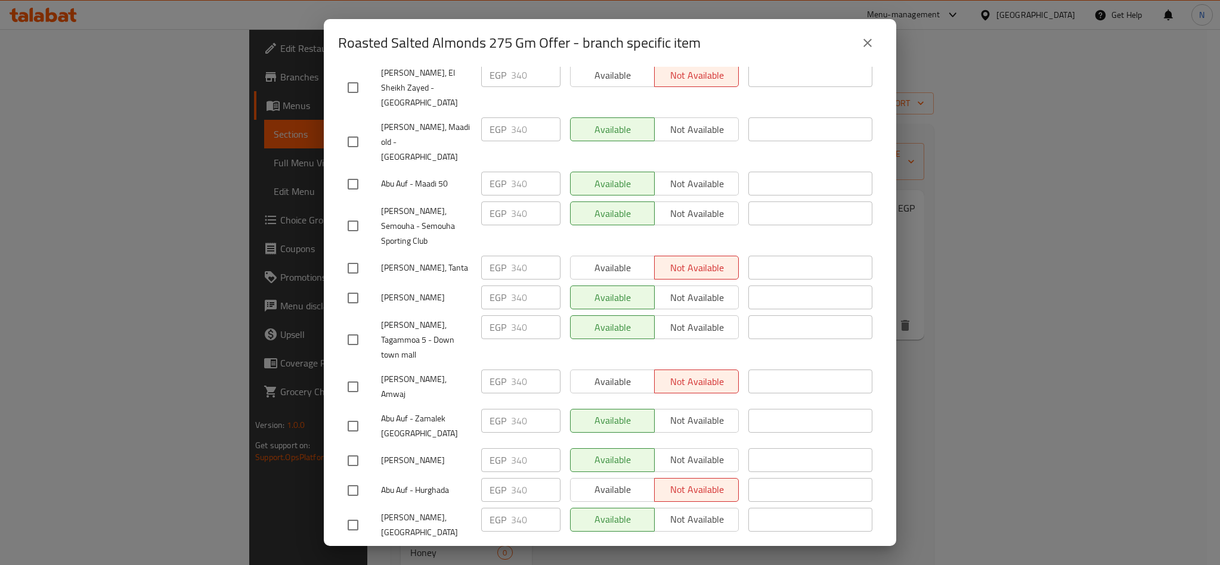
click at [505, 370] on div "EGP 340 ​" at bounding box center [520, 382] width 79 height 24
click at [360, 374] on input "checkbox" at bounding box center [352, 386] width 25 height 25
checkbox input "true"
click at [516, 370] on input "340" at bounding box center [535, 382] width 49 height 24
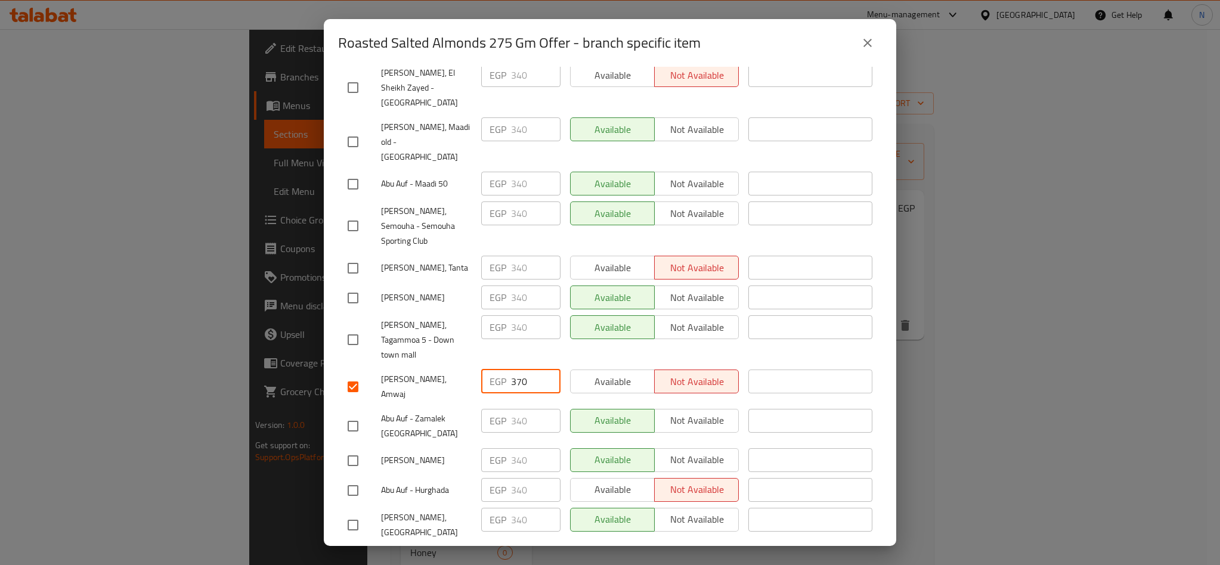
type input "370"
click at [449, 372] on span "Abu Auf, Amwaj" at bounding box center [426, 387] width 91 height 30
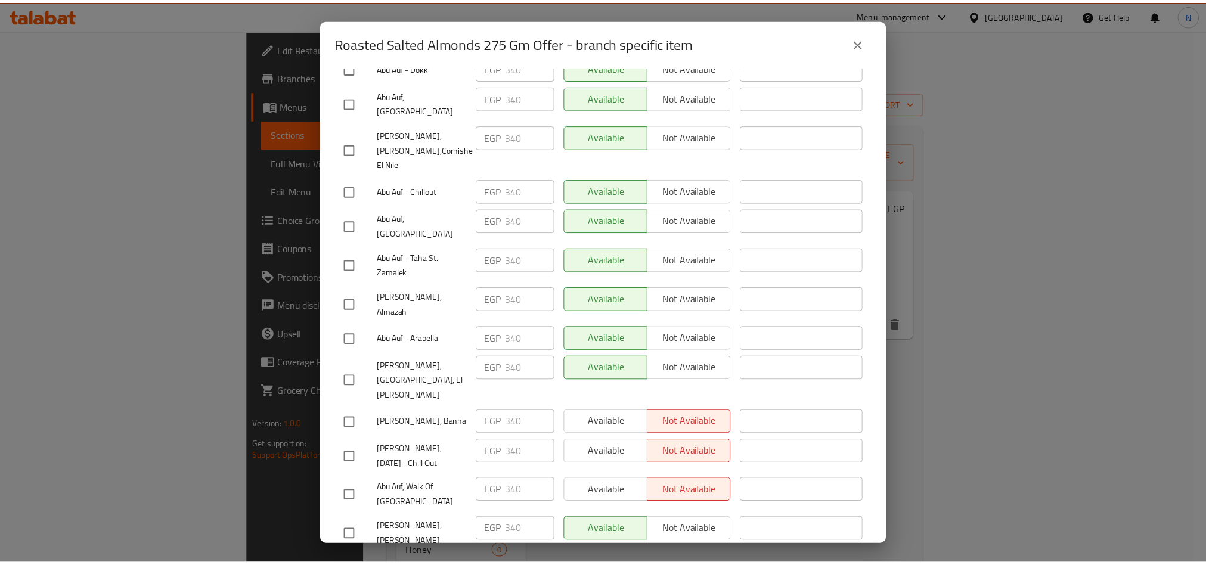
scroll to position [2072, 0]
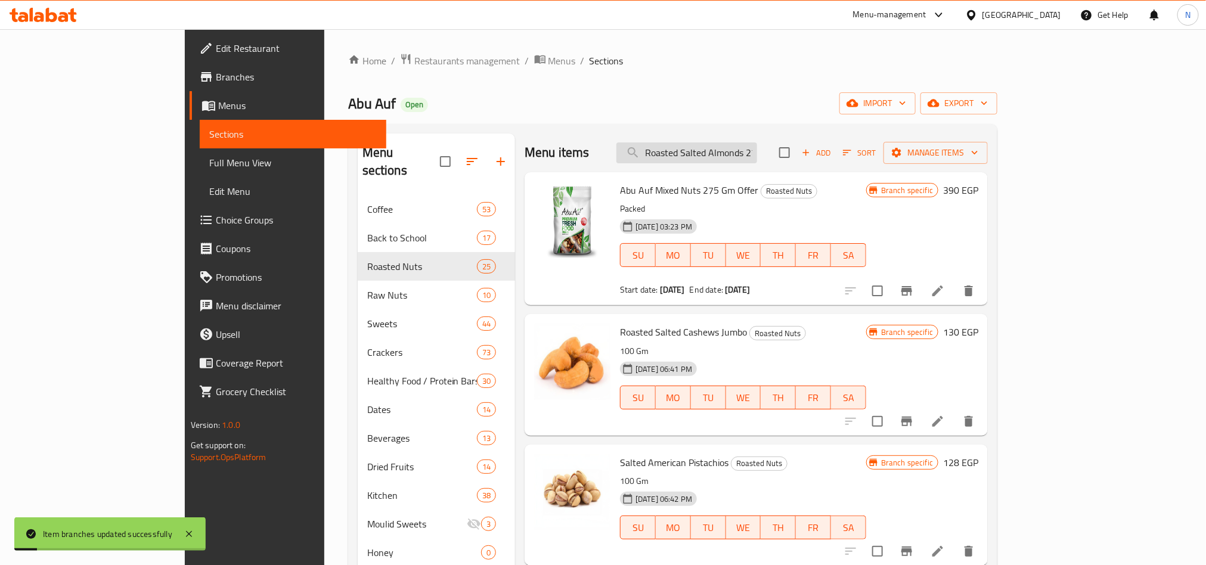
click at [757, 156] on input "Roasted Salted Almonds 275 Gm Offer" at bounding box center [687, 153] width 141 height 21
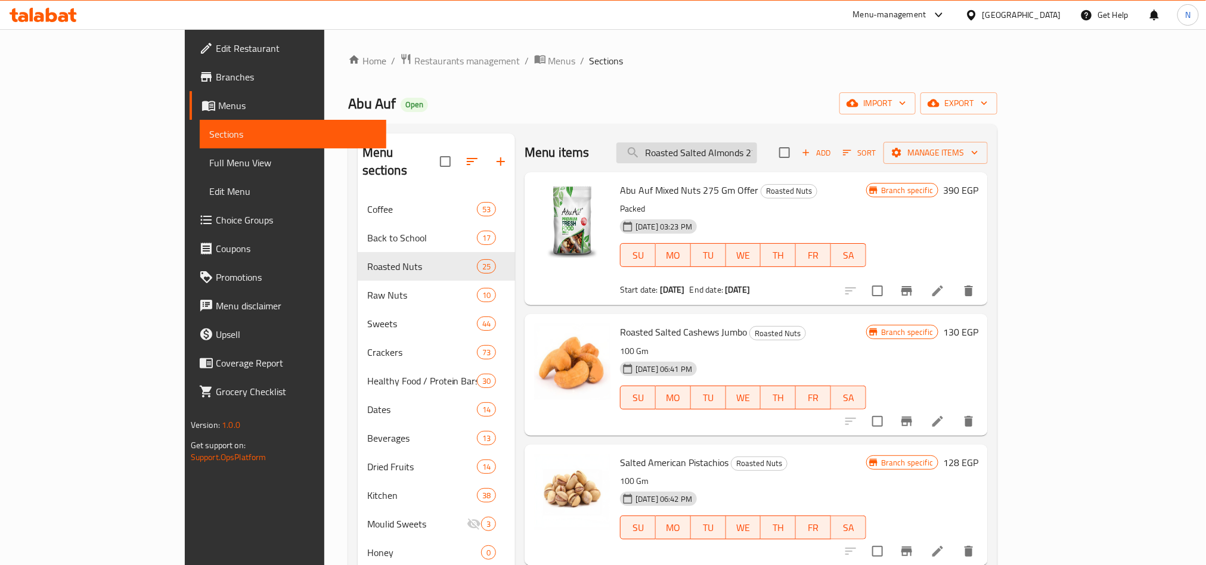
click at [748, 153] on input "Roasted Salted Almonds 275 Gm Offer" at bounding box center [687, 153] width 141 height 21
click at [757, 160] on input "Roasted Salted Almonds 275 Gm Offer" at bounding box center [687, 153] width 141 height 21
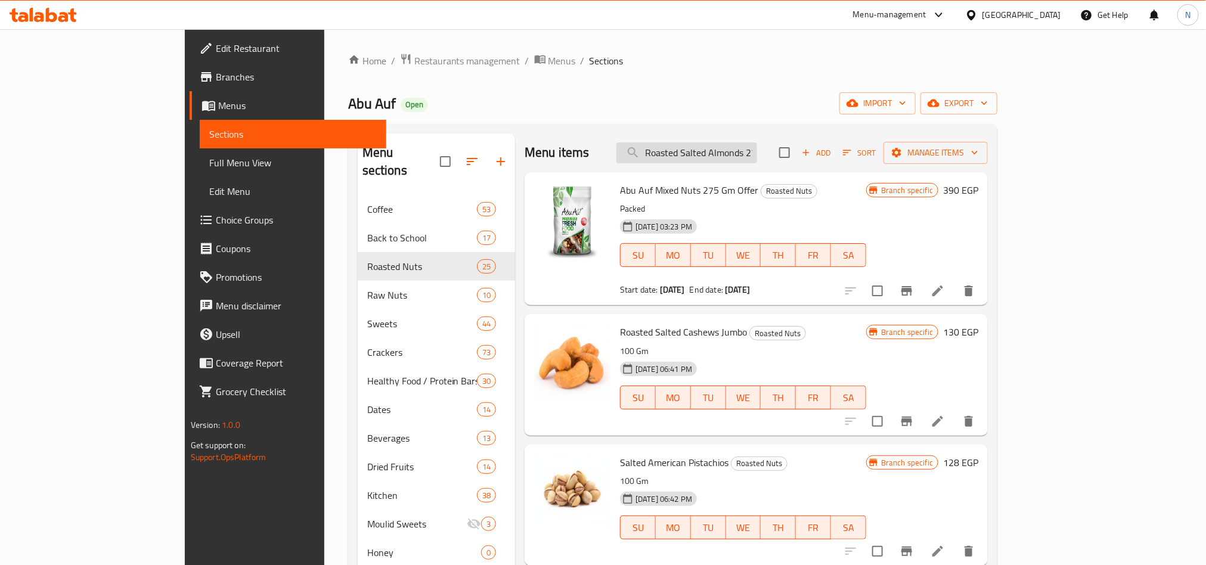
click at [757, 160] on input "Roasted Salted Almonds 275 Gm Offer" at bounding box center [687, 153] width 141 height 21
paste input "Roasted Salted Almonds 275 Gm Offer"
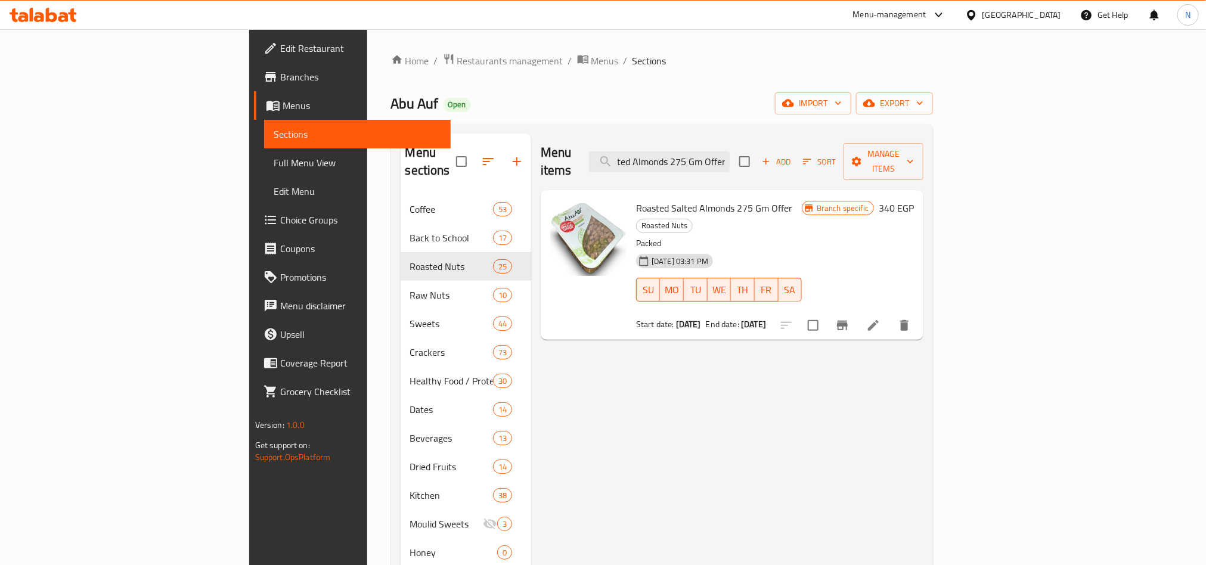
click at [848, 321] on icon "Branch-specific-item" at bounding box center [842, 326] width 11 height 10
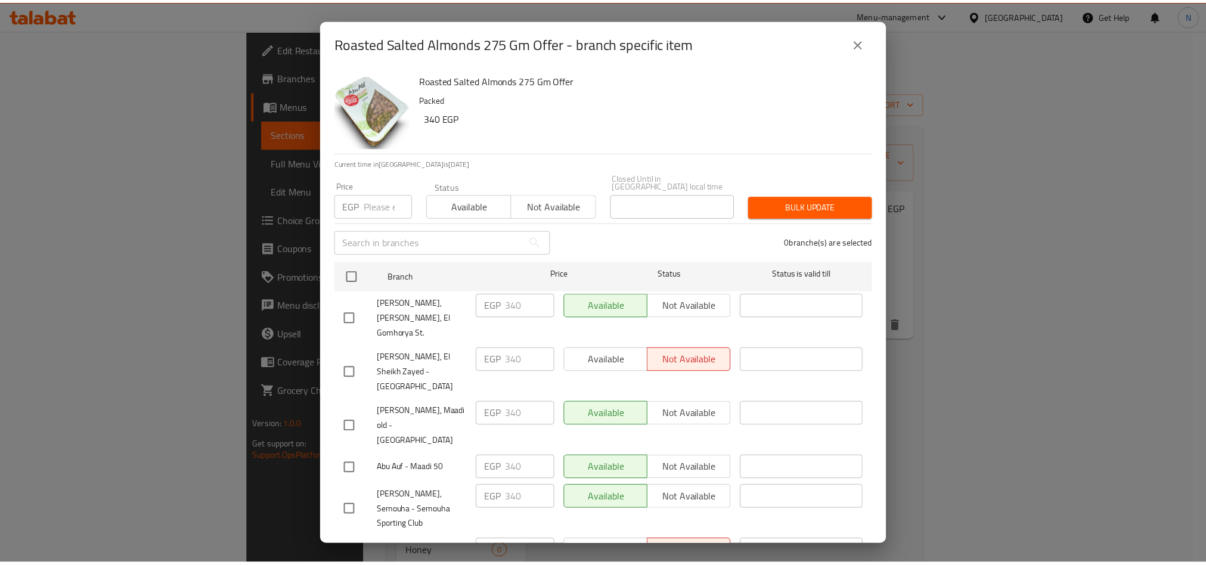
scroll to position [2072, 0]
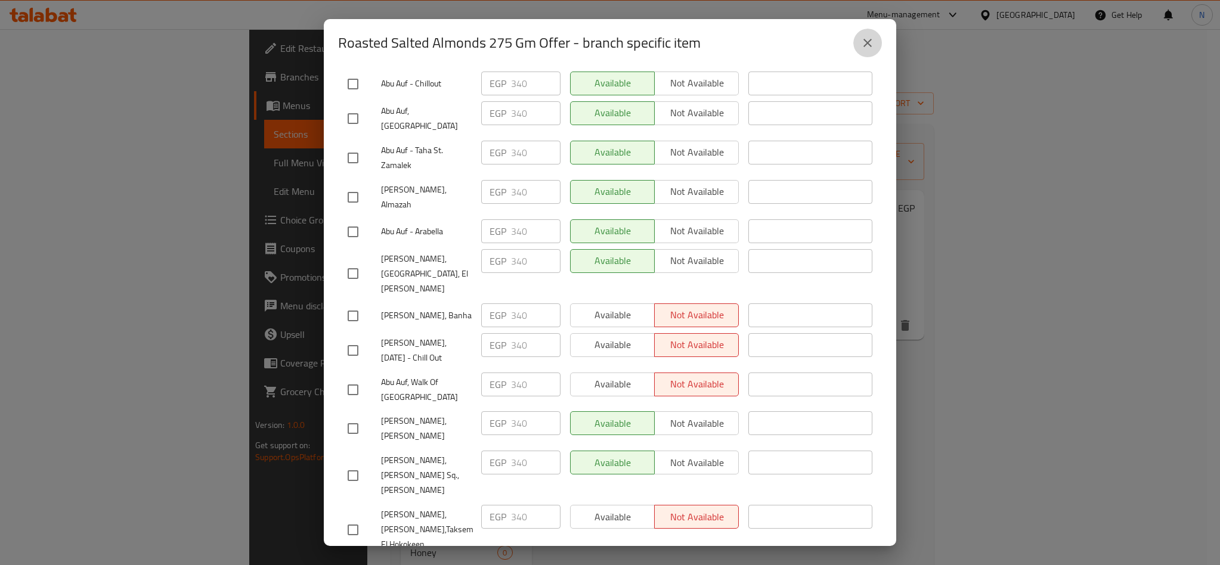
click at [875, 43] on button "close" at bounding box center [867, 43] width 29 height 29
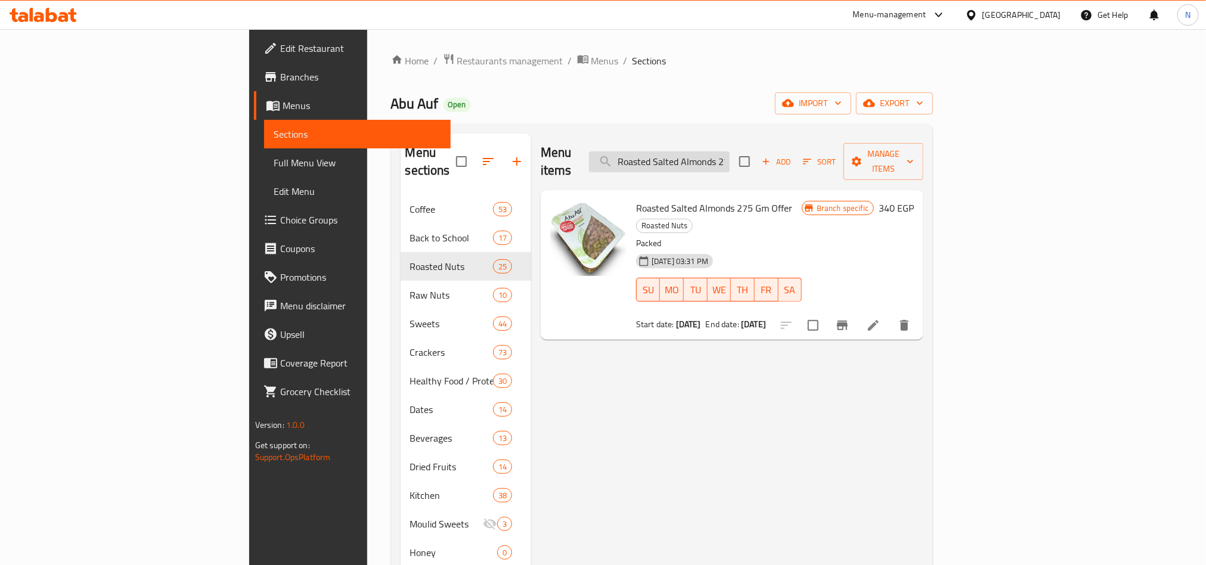
click at [730, 151] on input "Roasted Salted Almonds 275 Gm Offer" at bounding box center [659, 161] width 141 height 21
paste input "Cashew"
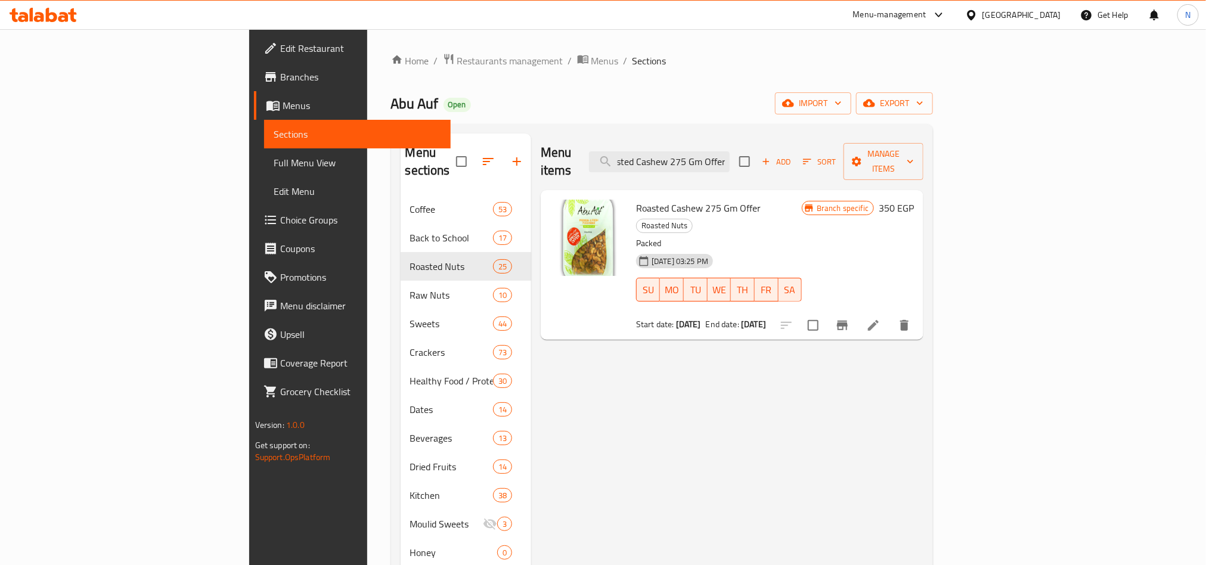
click at [850, 318] on icon "Branch-specific-item" at bounding box center [842, 325] width 14 height 14
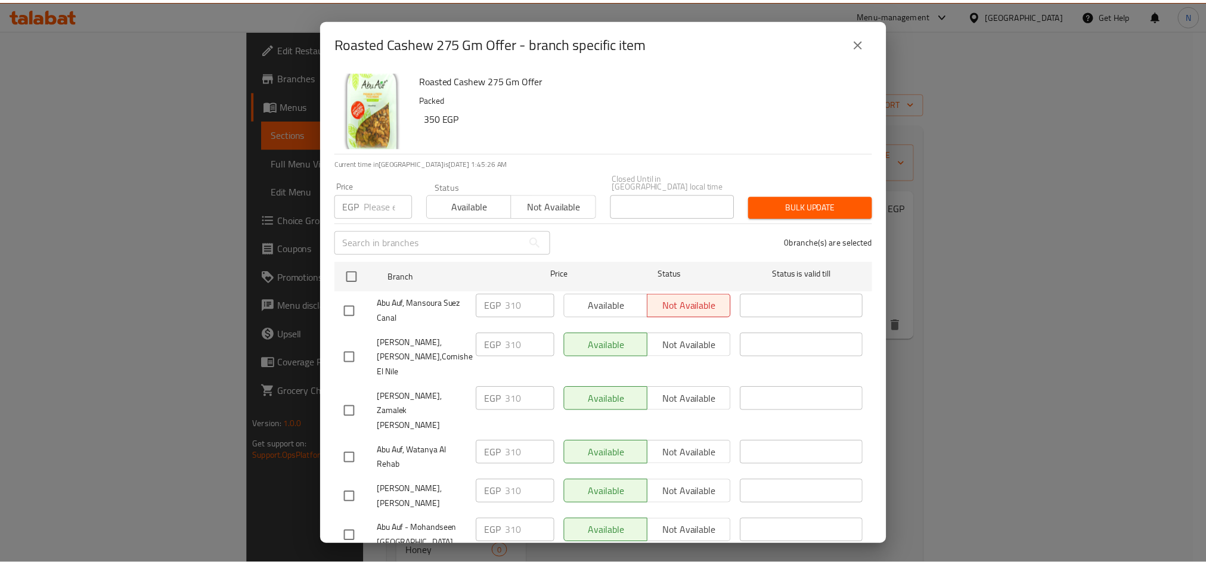
scroll to position [945, 0]
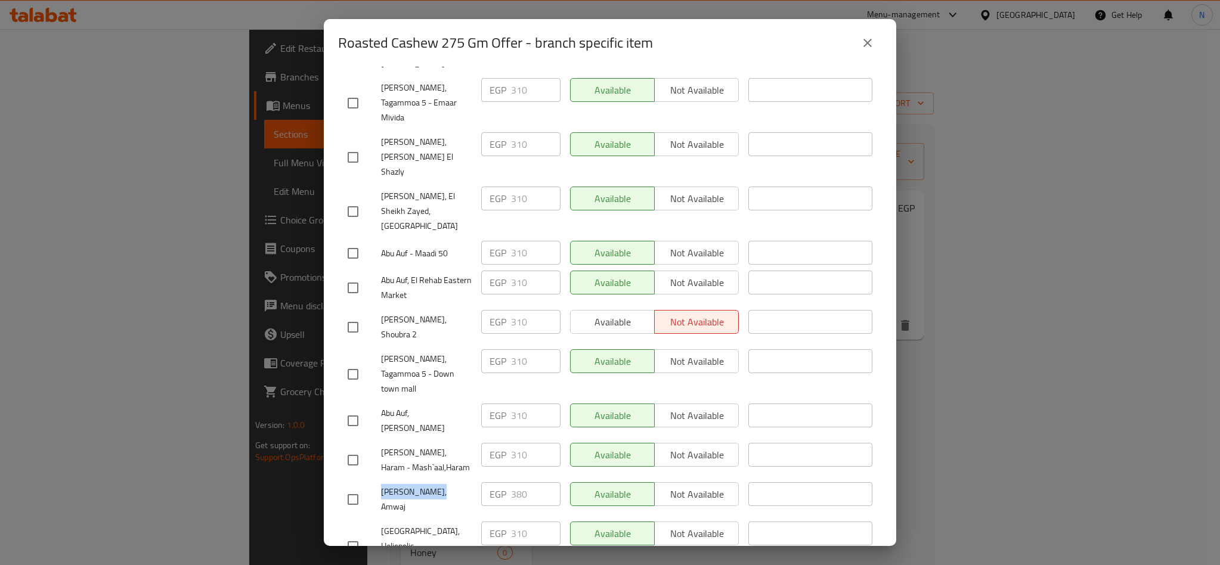
click at [871, 34] on button "close" at bounding box center [867, 43] width 29 height 29
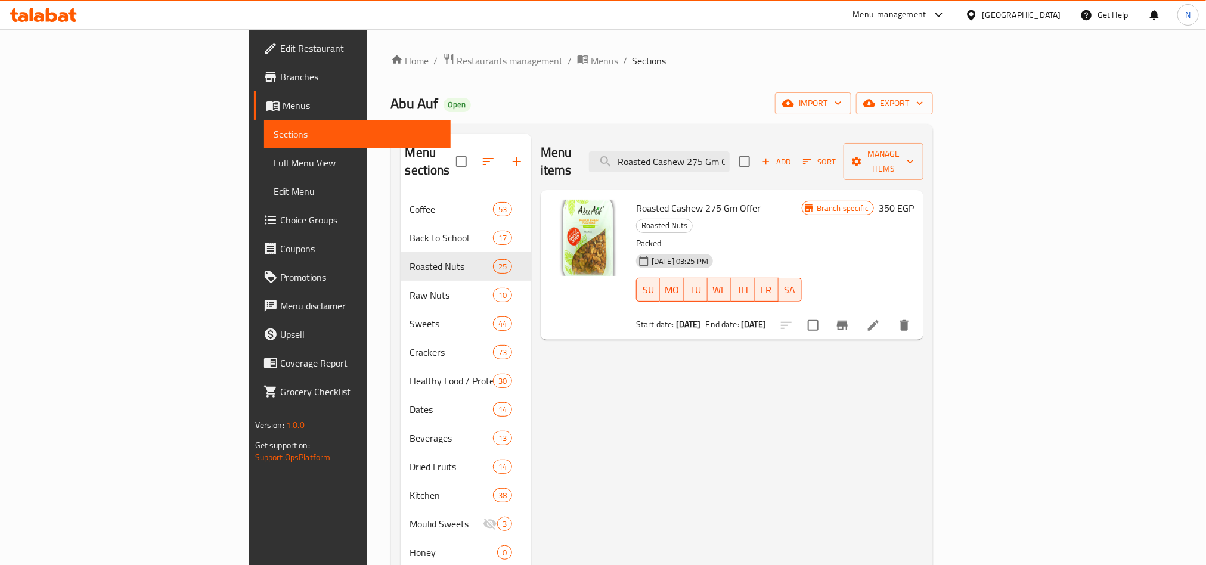
click at [834, 145] on div "Menu items Roasted Cashew 275 Gm Offer Add Sort Manage items" at bounding box center [732, 162] width 383 height 57
click at [730, 153] on input "Roasted Cashew 275 Gm Offer" at bounding box center [659, 161] width 141 height 21
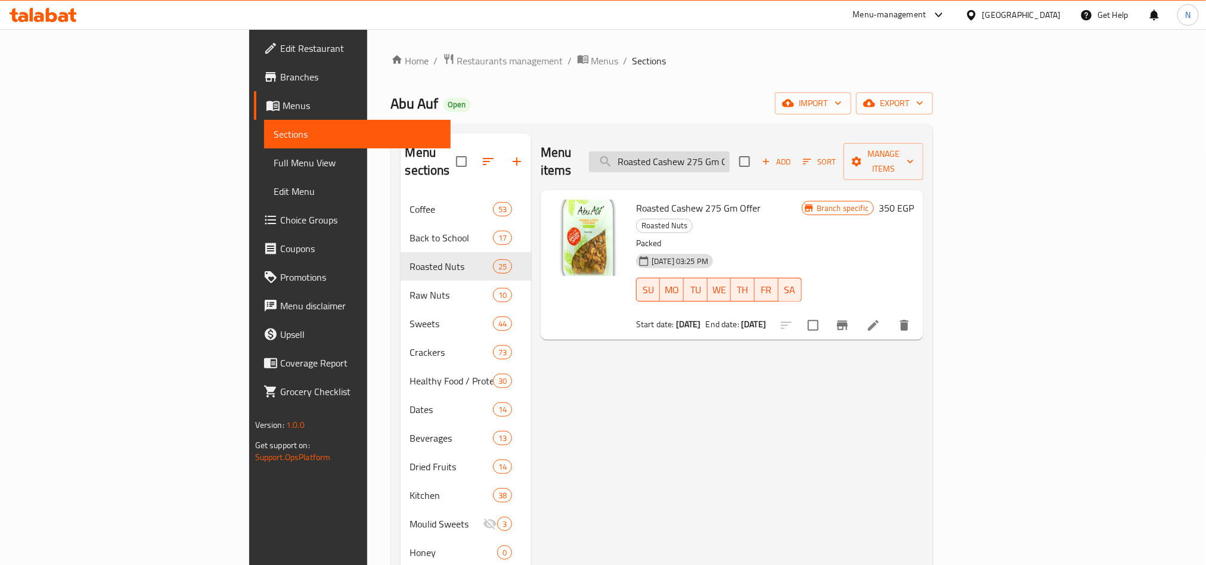
paste input "Pistachio"
click at [848, 321] on icon "Branch-specific-item" at bounding box center [842, 326] width 11 height 10
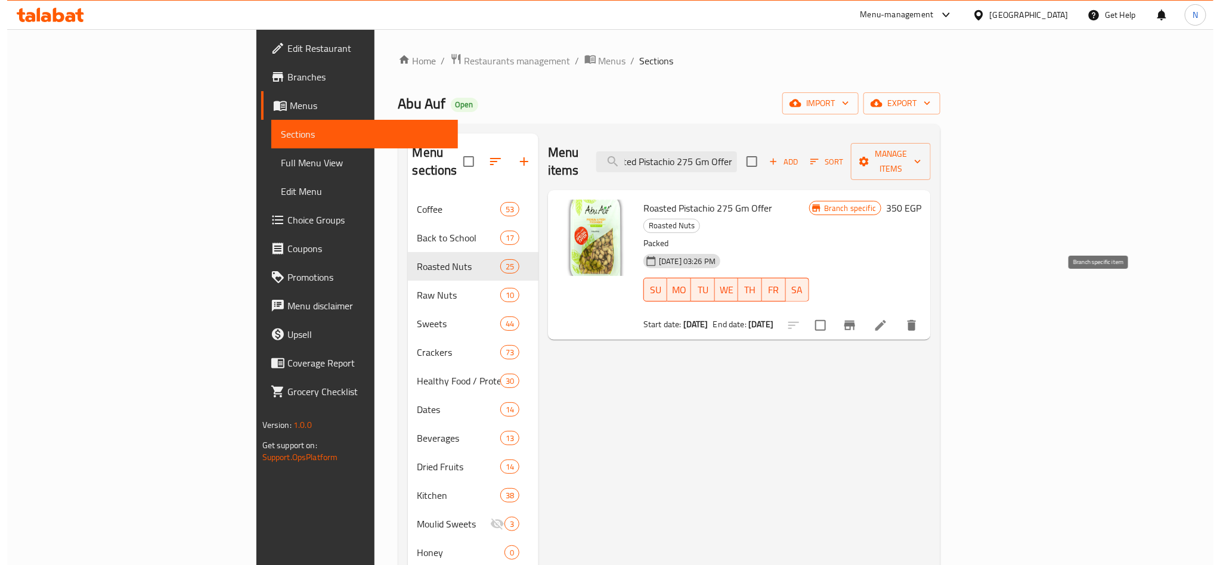
scroll to position [0, 0]
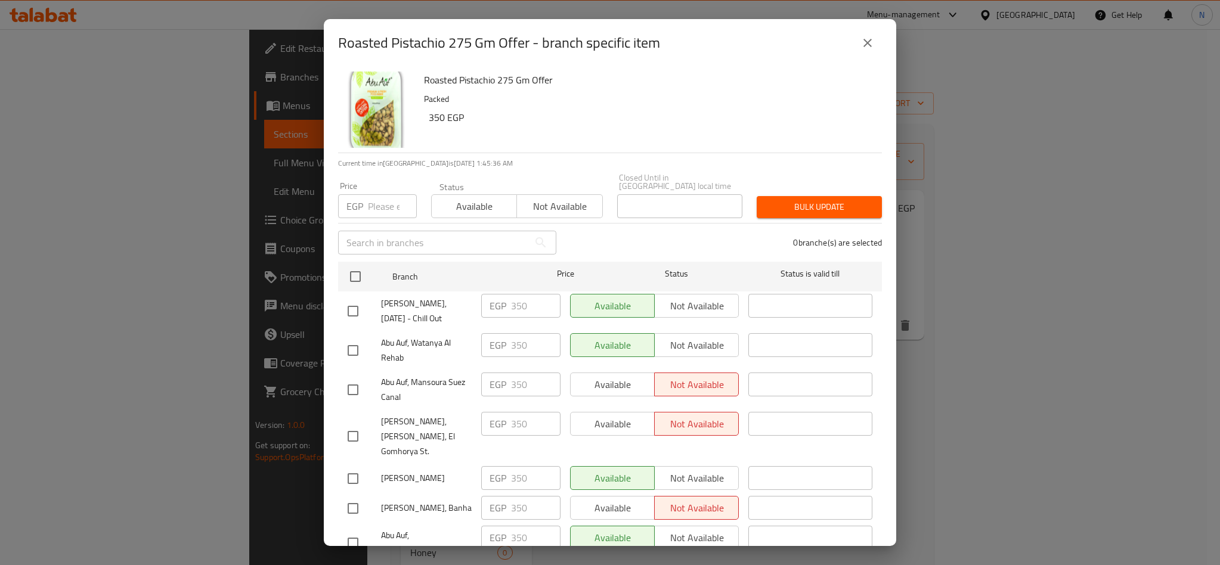
click at [738, 115] on h6 "350 EGP" at bounding box center [651, 117] width 444 height 17
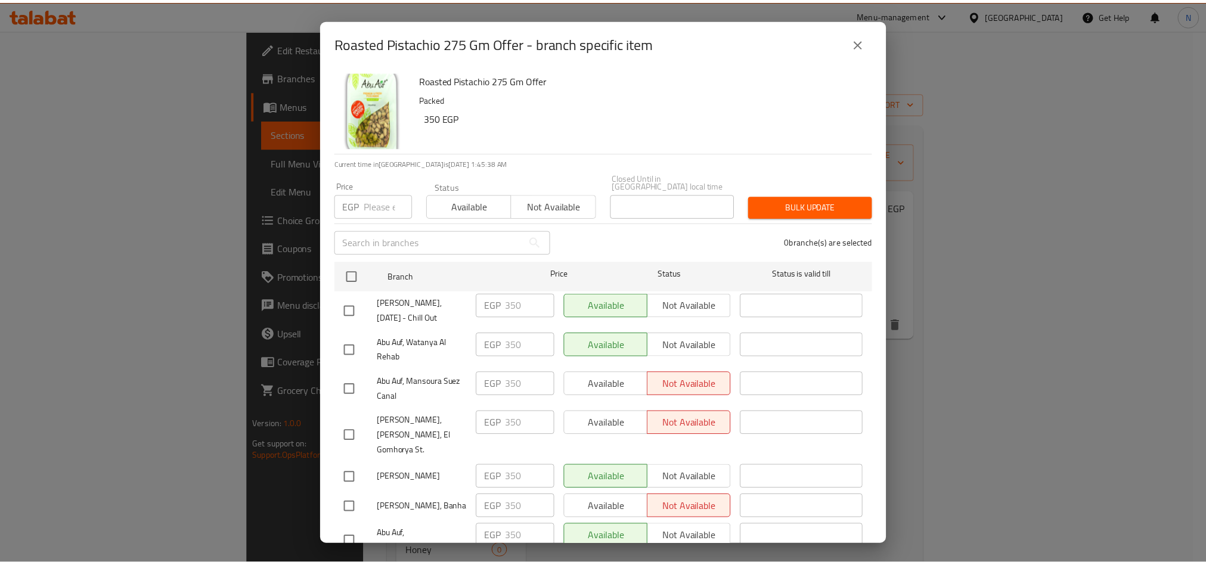
scroll to position [1090, 0]
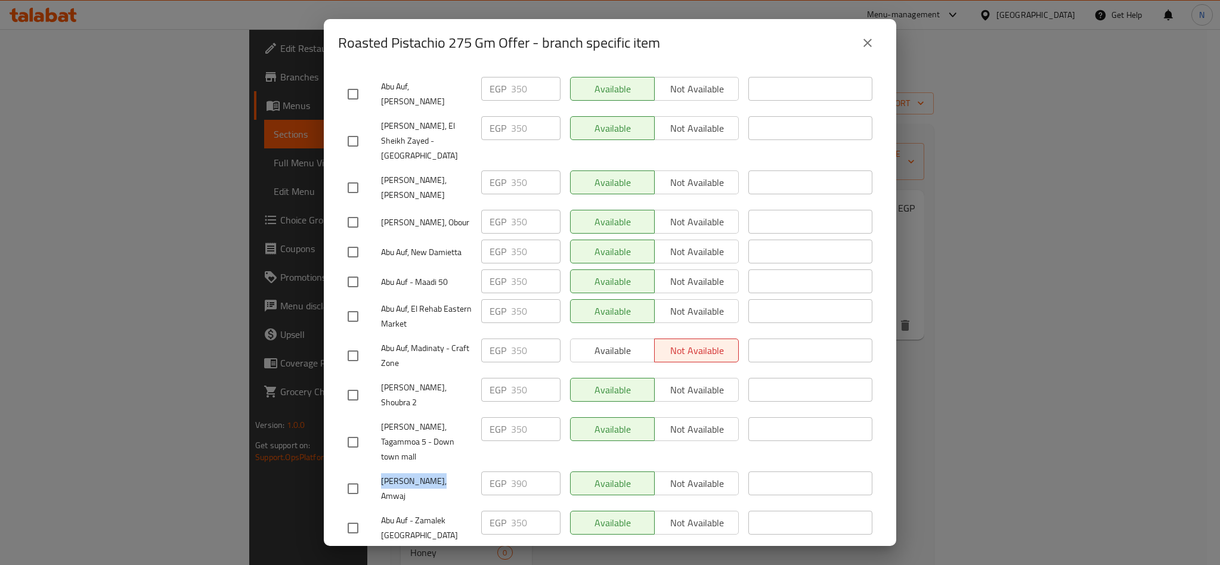
click at [860, 45] on icon "close" at bounding box center [867, 43] width 14 height 14
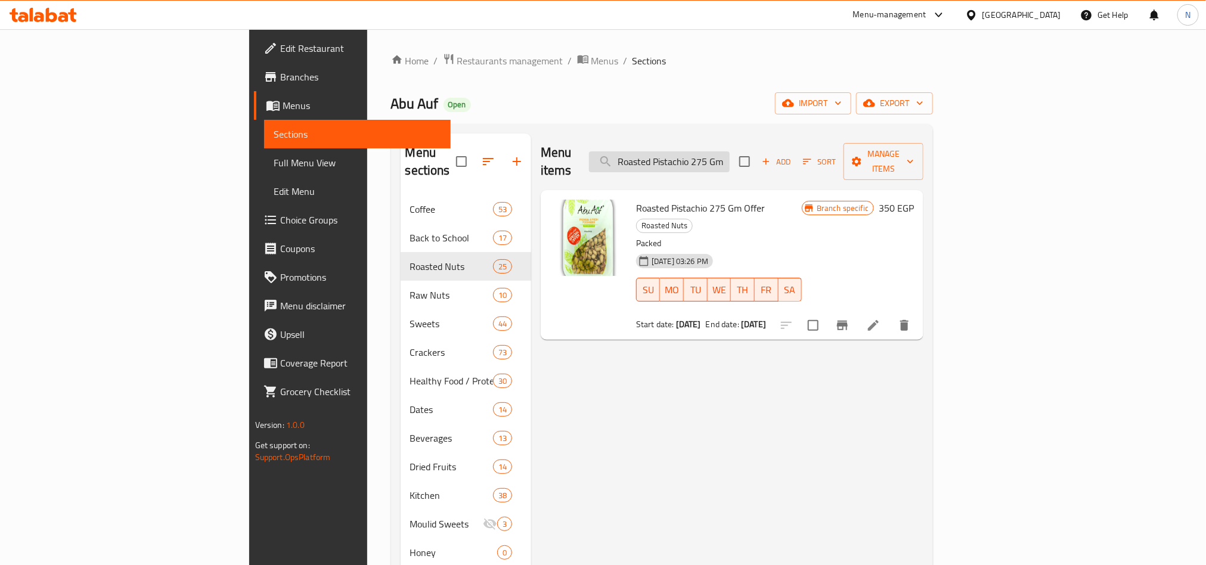
click at [730, 156] on input "Roasted Pistachio 275 Gm Offer" at bounding box center [659, 161] width 141 height 21
paste input "aw Almonds"
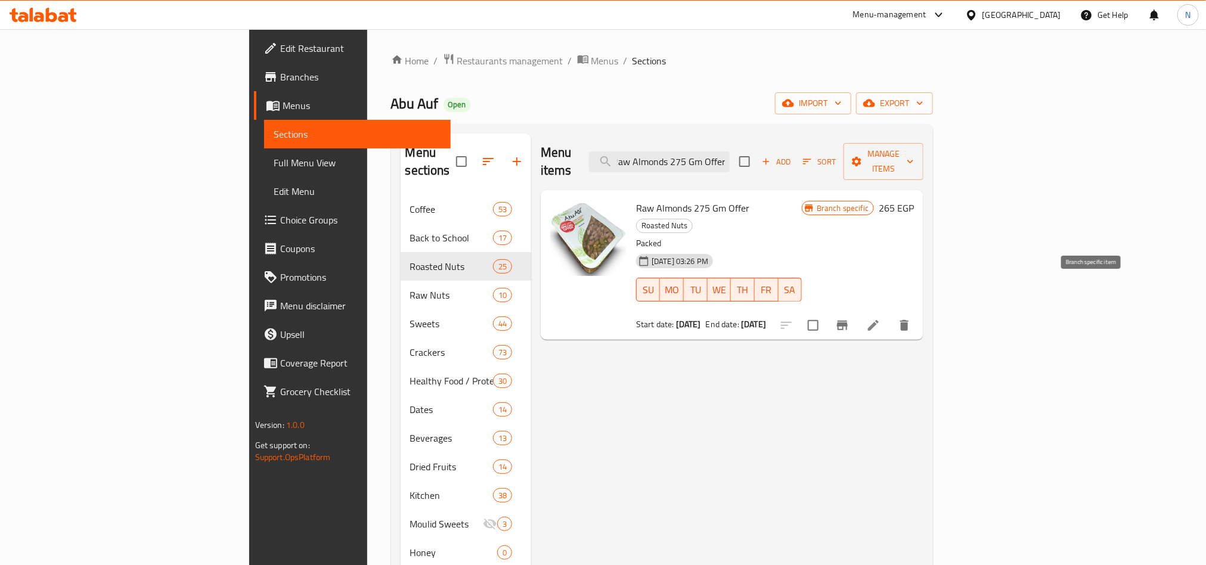
click at [850, 318] on icon "Branch-specific-item" at bounding box center [842, 325] width 14 height 14
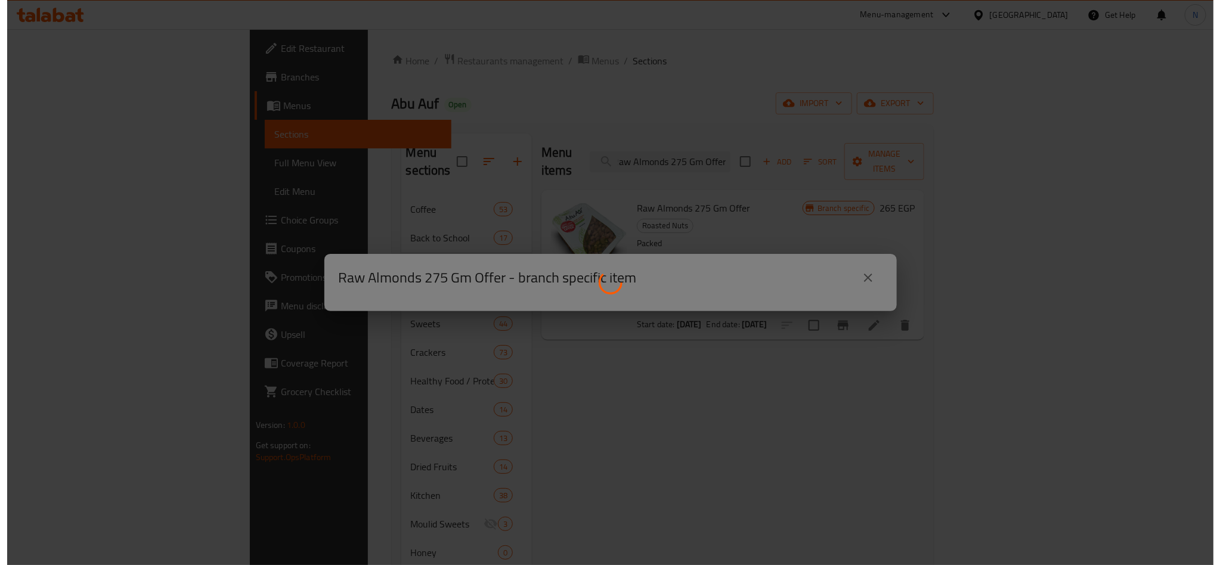
scroll to position [0, 0]
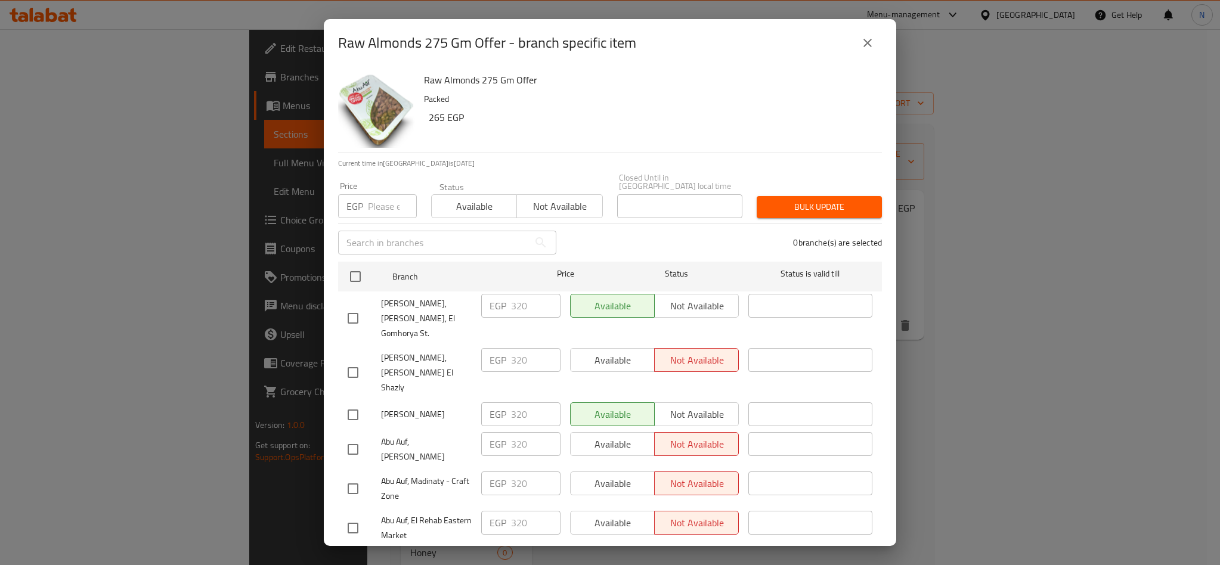
click at [797, 69] on div "Raw Almonds 275 Gm Offer Packed 265 EGP" at bounding box center [648, 110] width 458 height 86
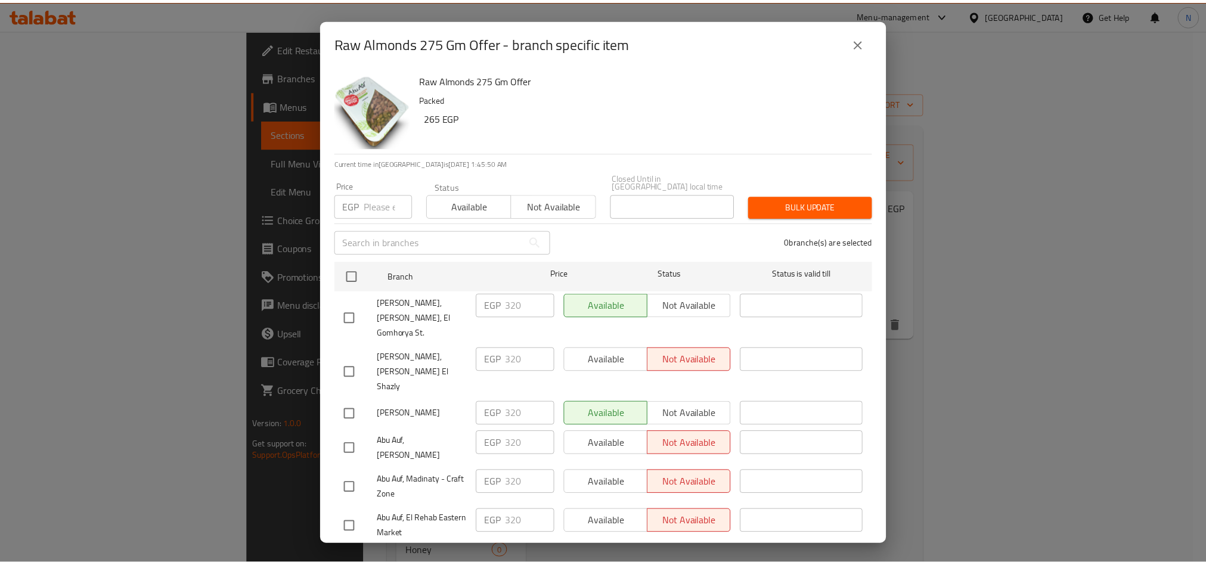
scroll to position [429, 0]
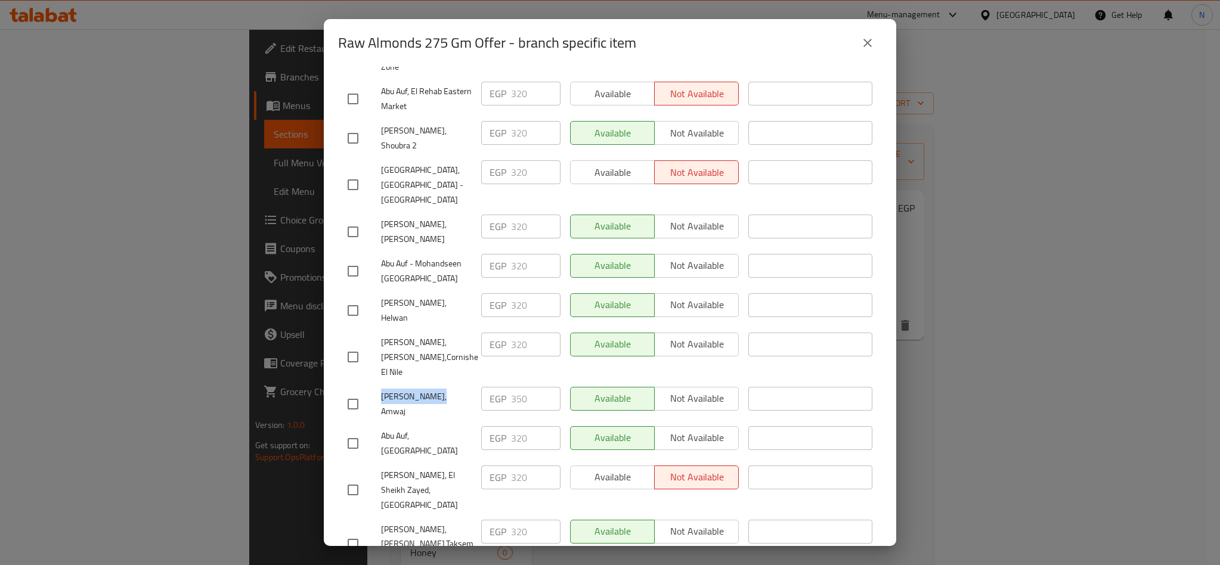
click at [859, 47] on button "close" at bounding box center [867, 43] width 29 height 29
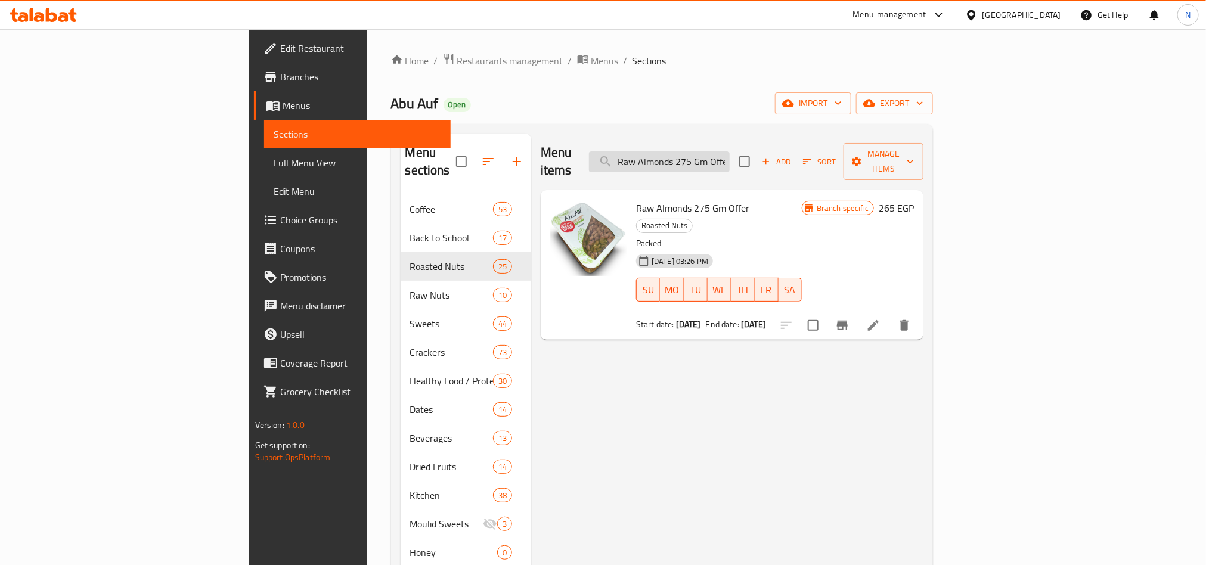
click at [730, 151] on input "Raw Almonds 275 Gm Offer" at bounding box center [659, 161] width 141 height 21
paste input "Abu Auf Mixed Nut"
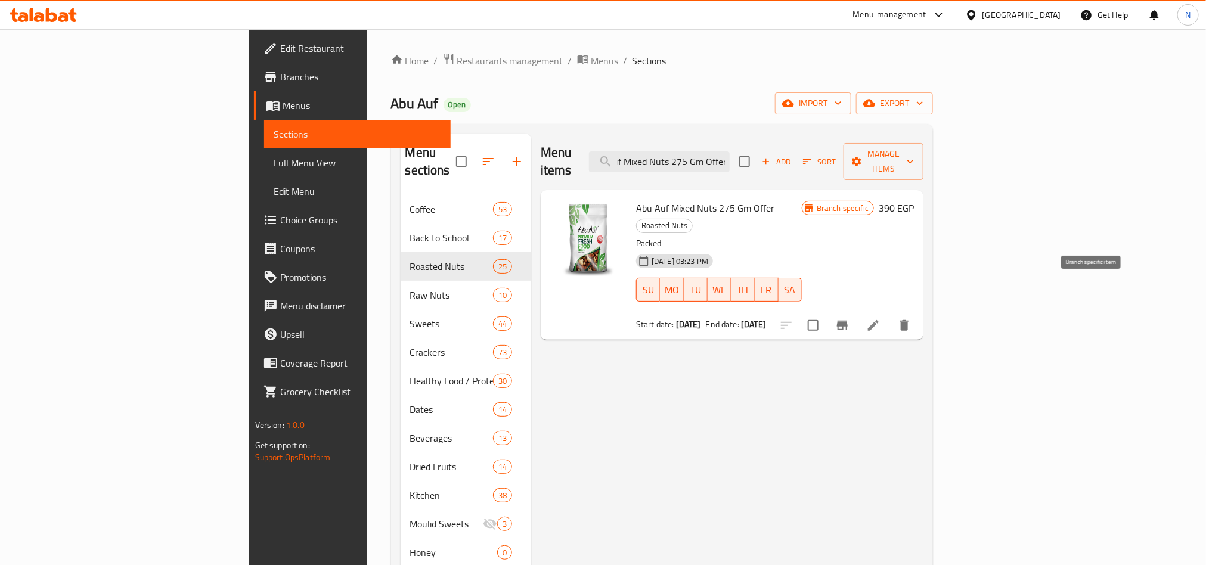
type input "Abu Auf Mixed Nuts 275 Gm Offer"
click at [848, 321] on icon "Branch-specific-item" at bounding box center [842, 326] width 11 height 10
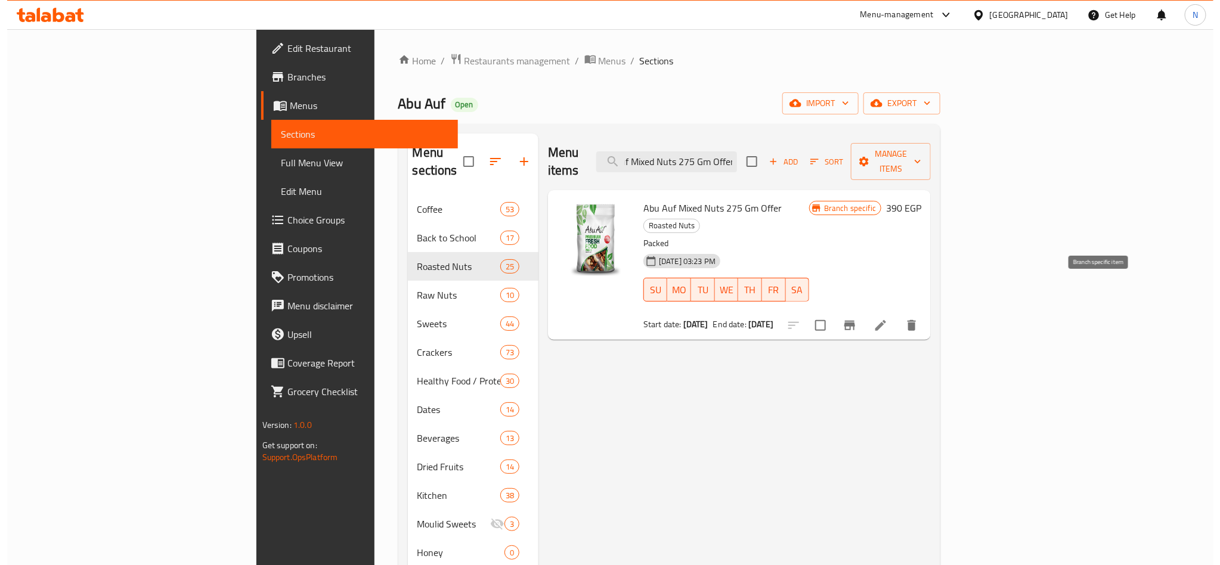
scroll to position [0, 0]
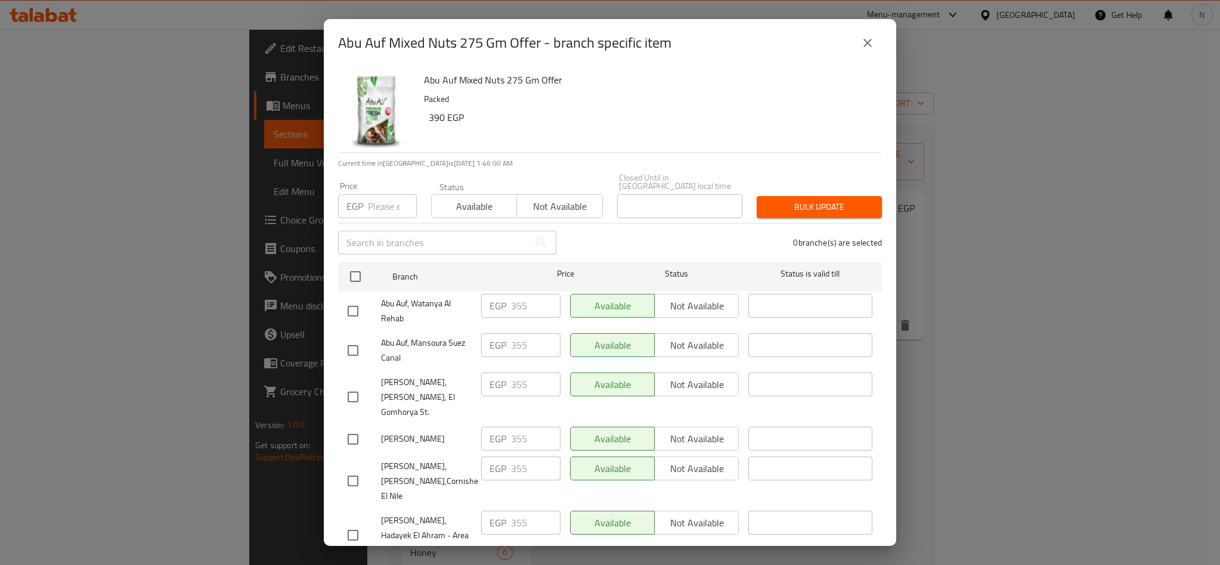
click at [614, 97] on p "Packed" at bounding box center [648, 99] width 448 height 15
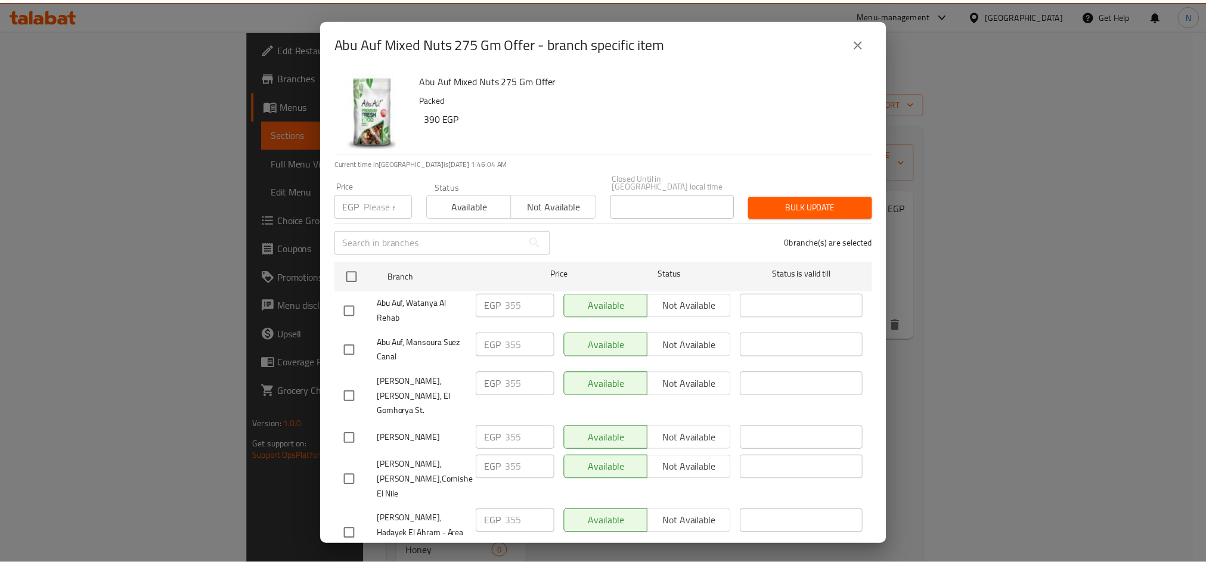
scroll to position [1128, 0]
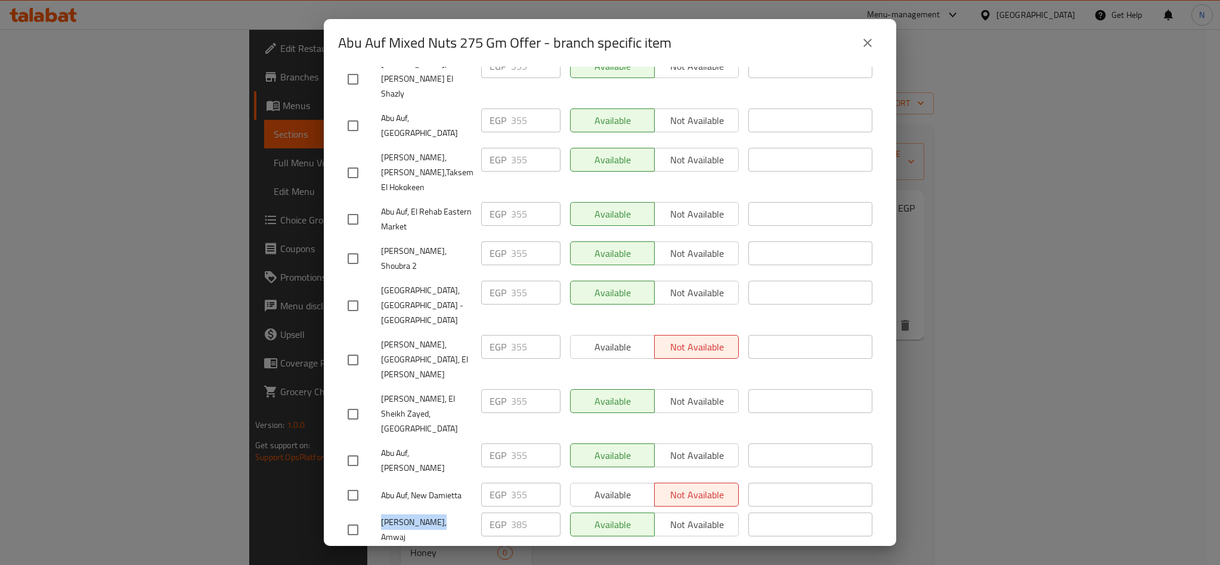
click at [868, 44] on icon "close" at bounding box center [867, 43] width 14 height 14
